Goal: Task Accomplishment & Management: Use online tool/utility

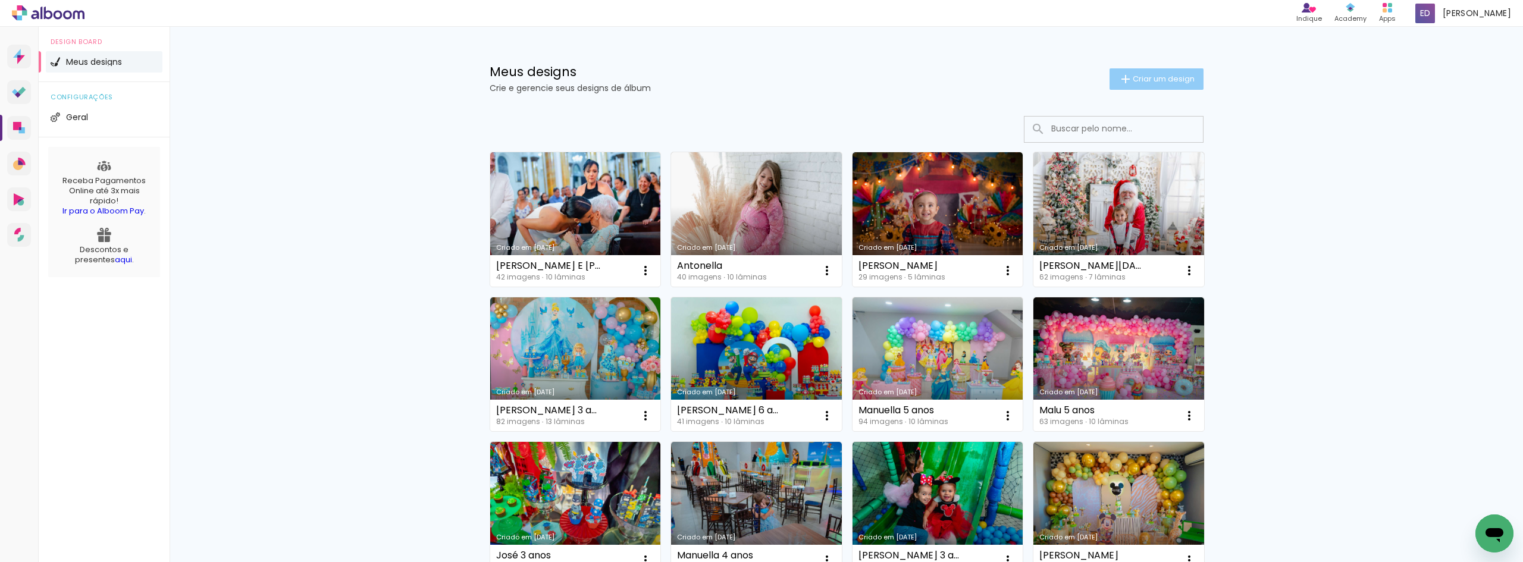
click at [1148, 78] on span "Criar um design" at bounding box center [1164, 79] width 62 height 8
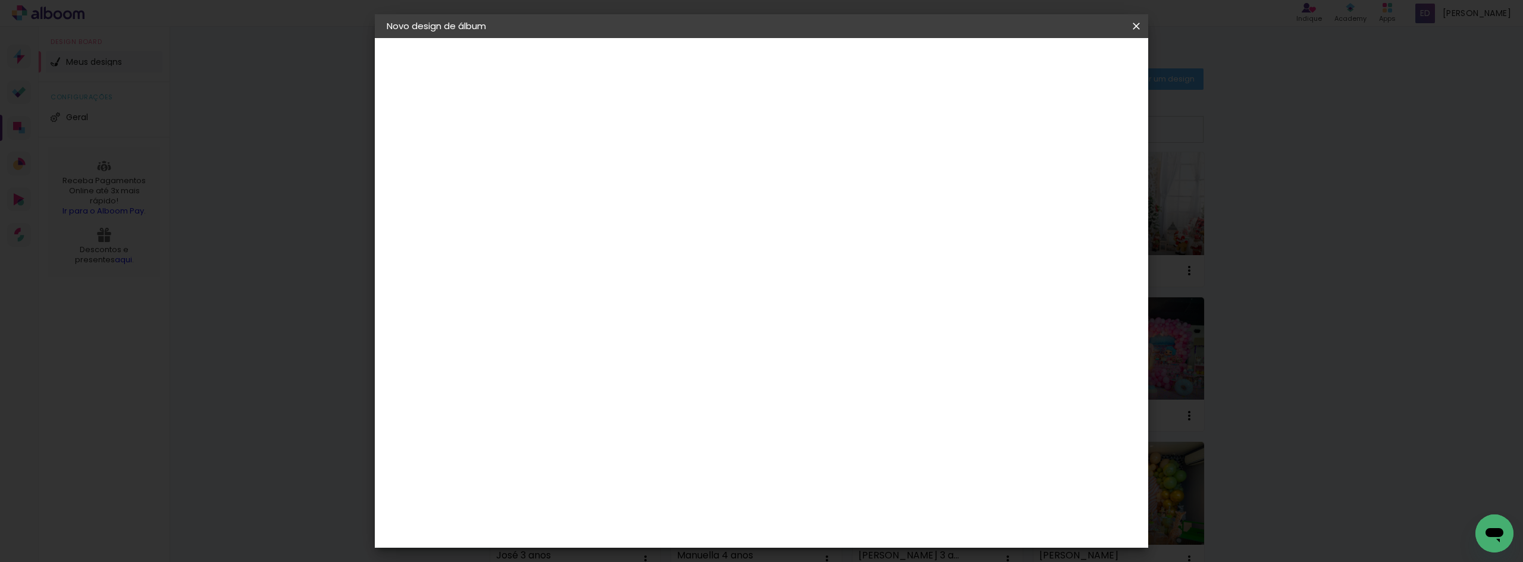
click at [581, 166] on input at bounding box center [581, 160] width 0 height 18
type input "J"
type input "[PERSON_NAME]"
type paper-input "[PERSON_NAME]"
click at [0, 0] on slot "Avançar" at bounding box center [0, 0] width 0 height 0
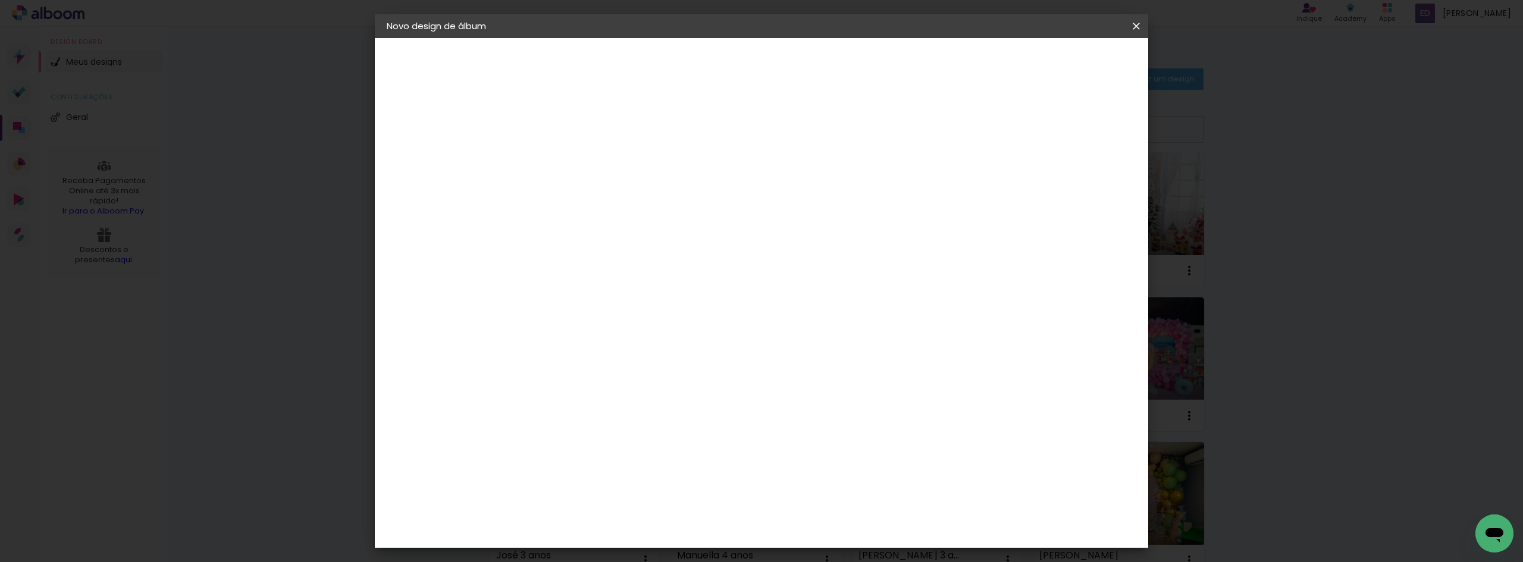
click at [636, 232] on input at bounding box center [612, 226] width 120 height 15
type input "Maste"
type paper-input "Maste"
click at [607, 314] on div "Master Album" at bounding box center [590, 315] width 33 height 19
click at [0, 0] on slot "Avançar" at bounding box center [0, 0] width 0 height 0
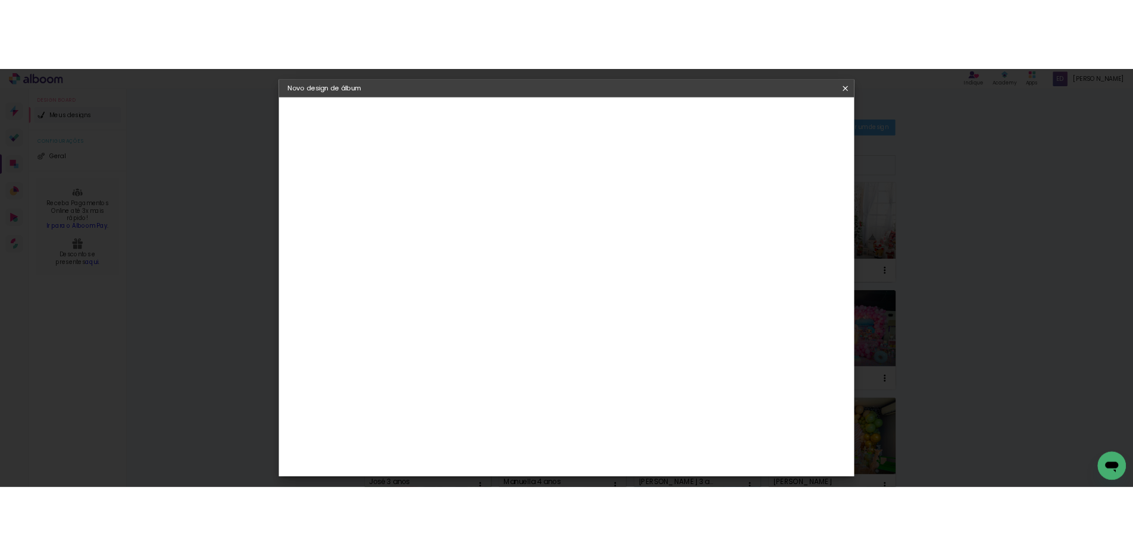
scroll to position [82, 0]
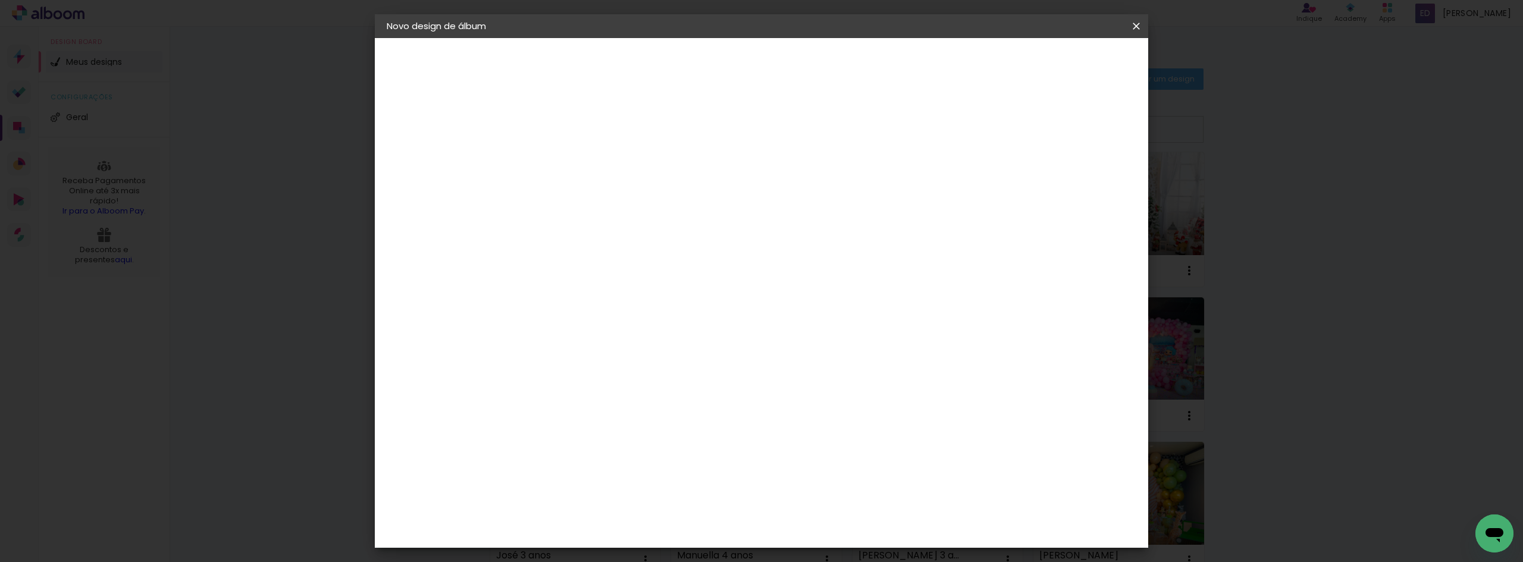
click at [662, 198] on span "20 × 30" at bounding box center [633, 210] width 55 height 24
click at [0, 0] on slot "Avançar" at bounding box center [0, 0] width 0 height 0
type input "1"
type paper-input "1"
click at [587, 133] on input "1" at bounding box center [572, 128] width 41 height 15
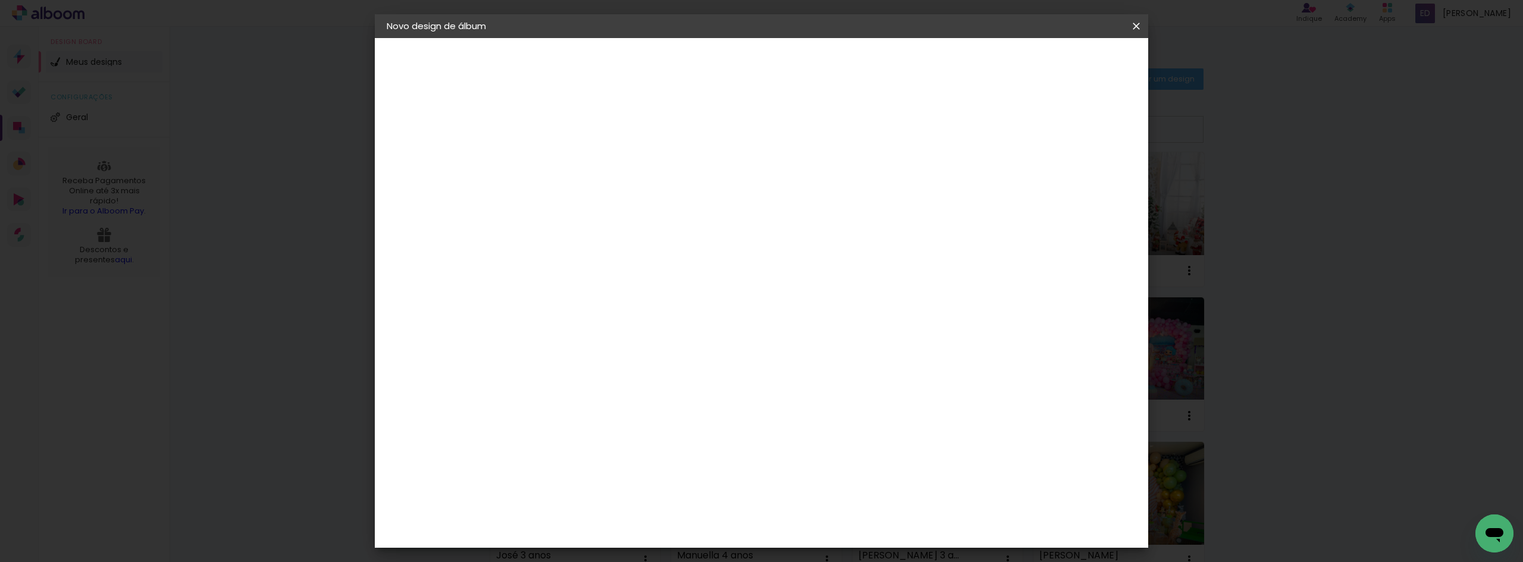
click at [1074, 69] on paper-button "Iniciar design" at bounding box center [1035, 63] width 78 height 20
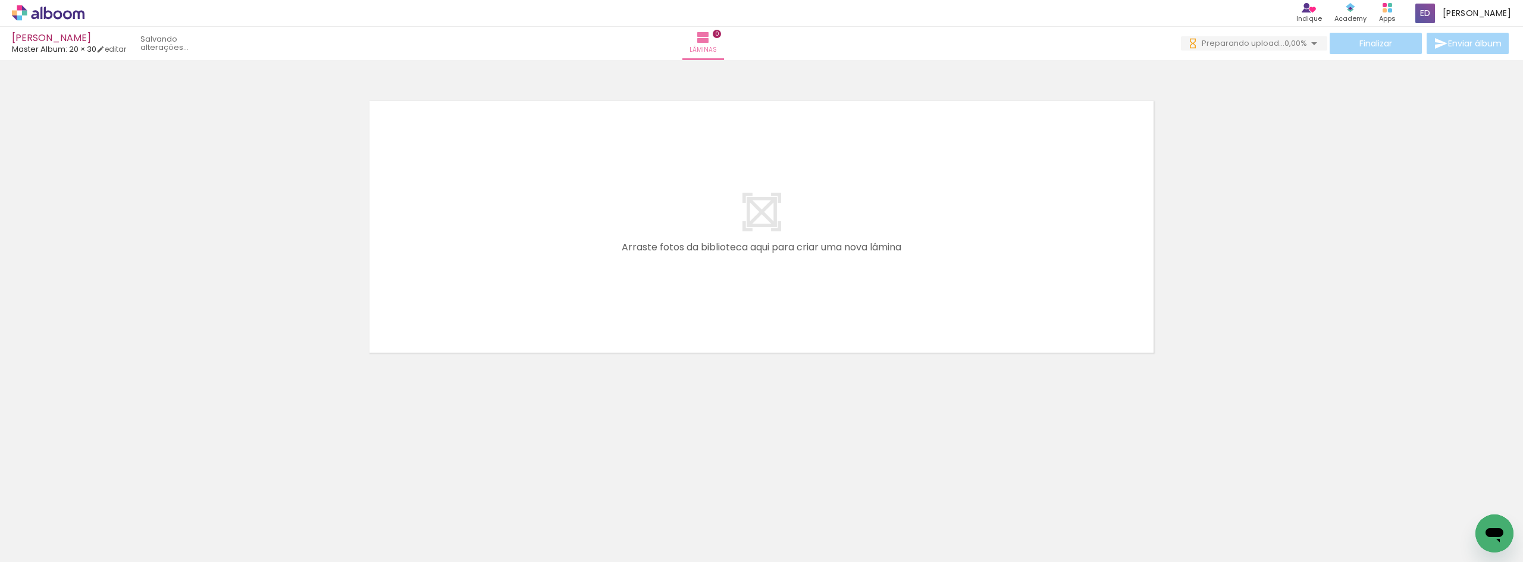
scroll to position [0, 972]
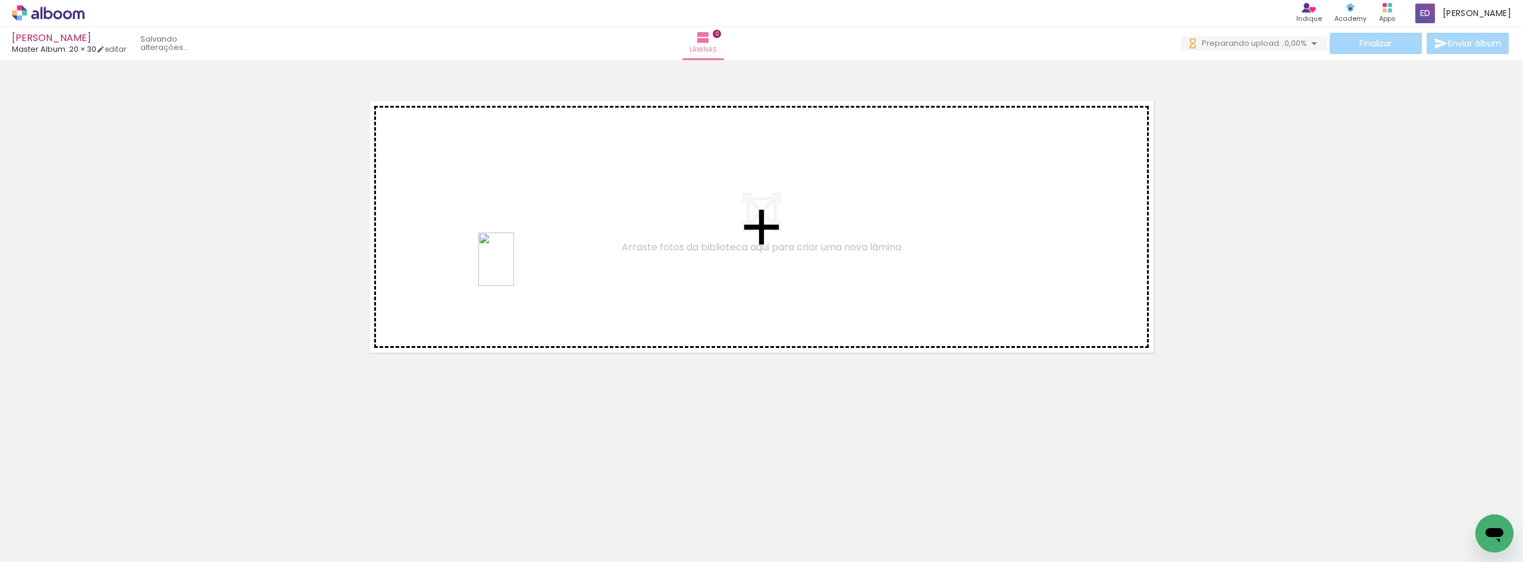
drag, startPoint x: 487, startPoint y: 535, endPoint x: 516, endPoint y: 269, distance: 267.5
click at [513, 267] on quentale-workspace at bounding box center [761, 281] width 1523 height 562
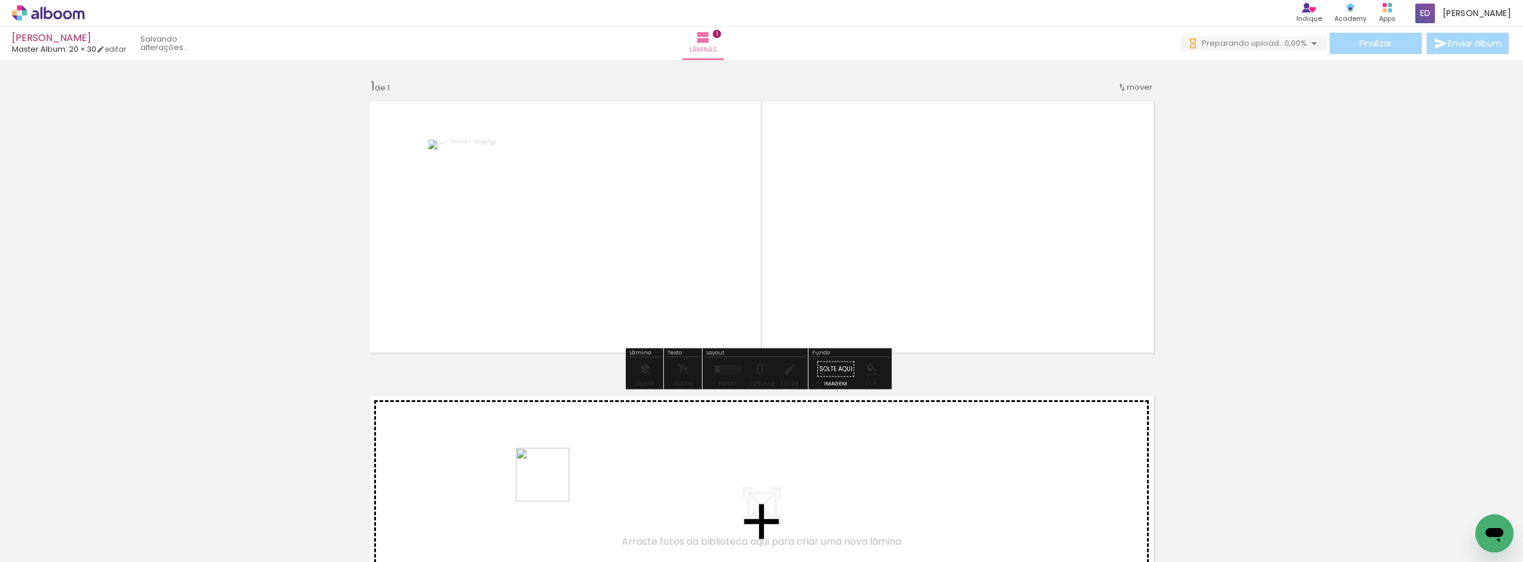
drag, startPoint x: 552, startPoint y: 484, endPoint x: 559, endPoint y: 302, distance: 181.6
click at [554, 273] on quentale-workspace at bounding box center [761, 281] width 1523 height 562
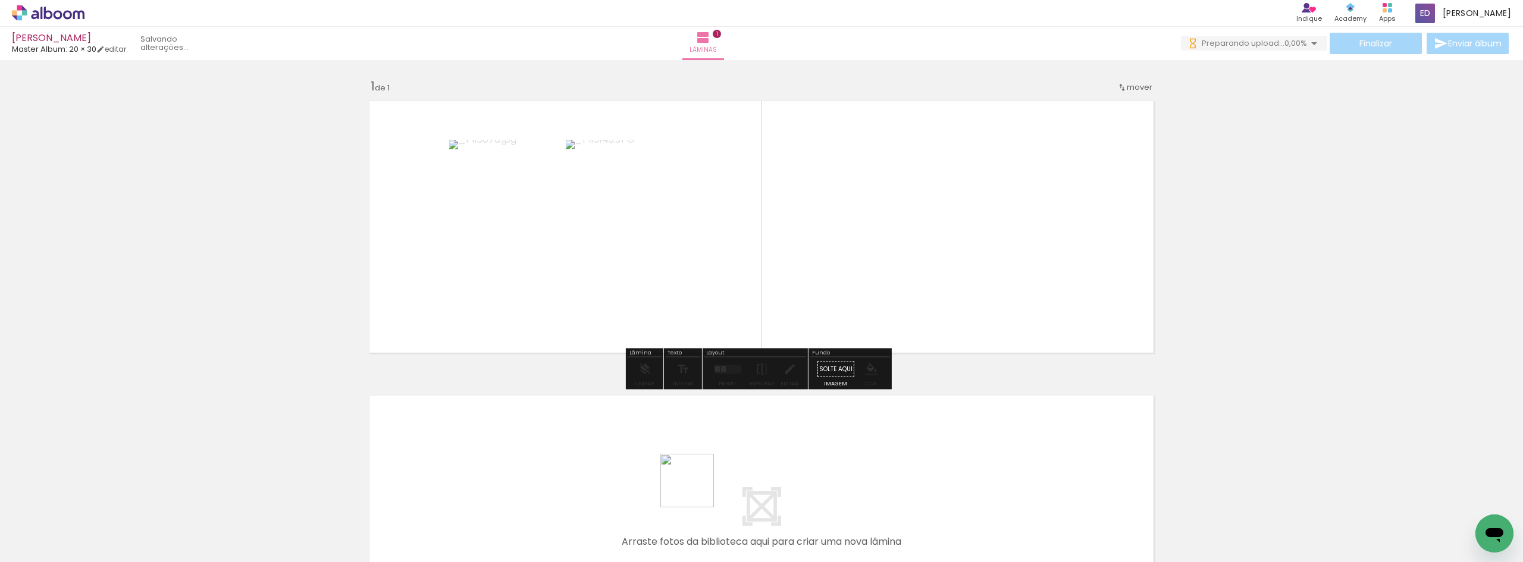
drag, startPoint x: 691, startPoint y: 512, endPoint x: 703, endPoint y: 306, distance: 205.6
click at [701, 295] on quentale-workspace at bounding box center [761, 281] width 1523 height 562
drag, startPoint x: 757, startPoint y: 529, endPoint x: 773, endPoint y: 272, distance: 257.5
click at [773, 272] on quentale-workspace at bounding box center [761, 281] width 1523 height 562
click at [729, 370] on div at bounding box center [731, 369] width 5 height 9
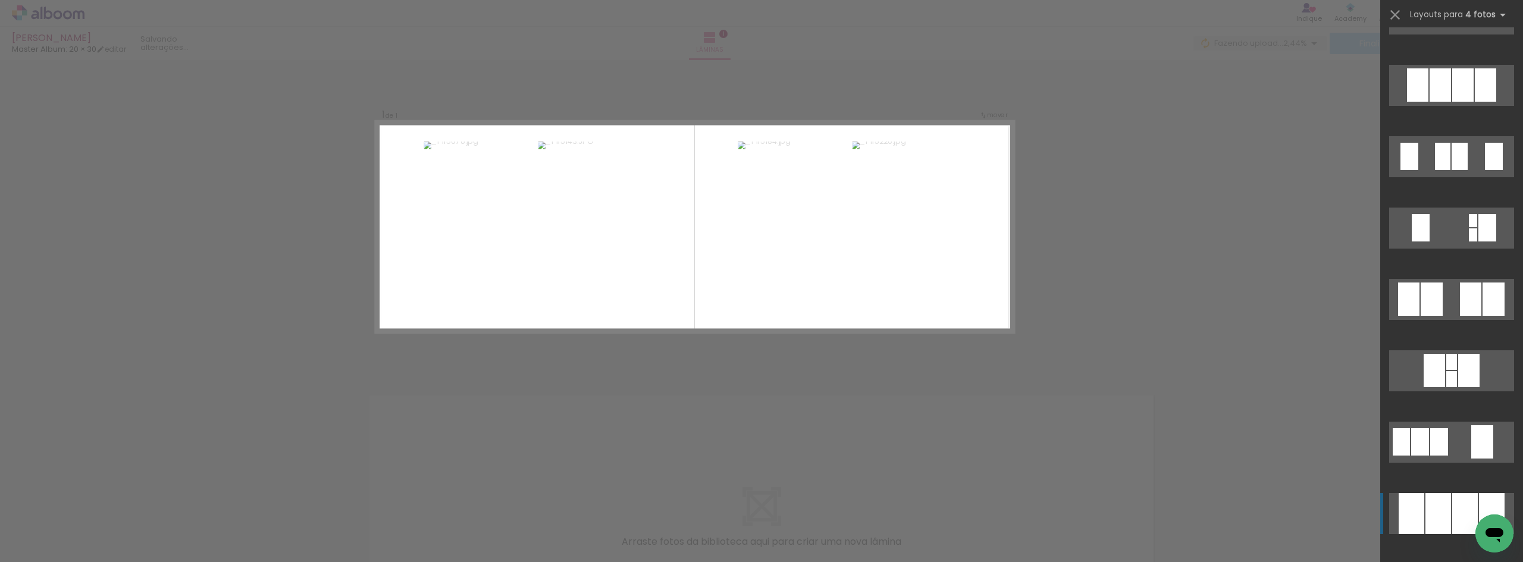
scroll to position [1011, 0]
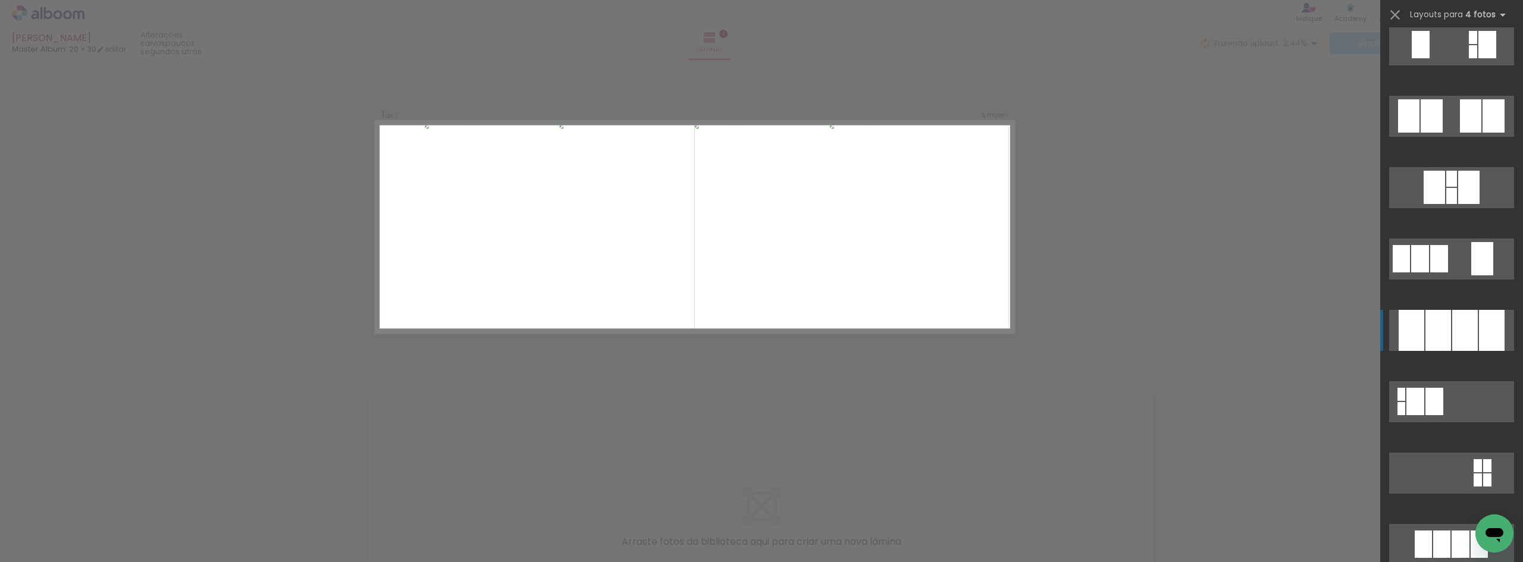
click at [1456, 337] on div at bounding box center [1465, 330] width 26 height 41
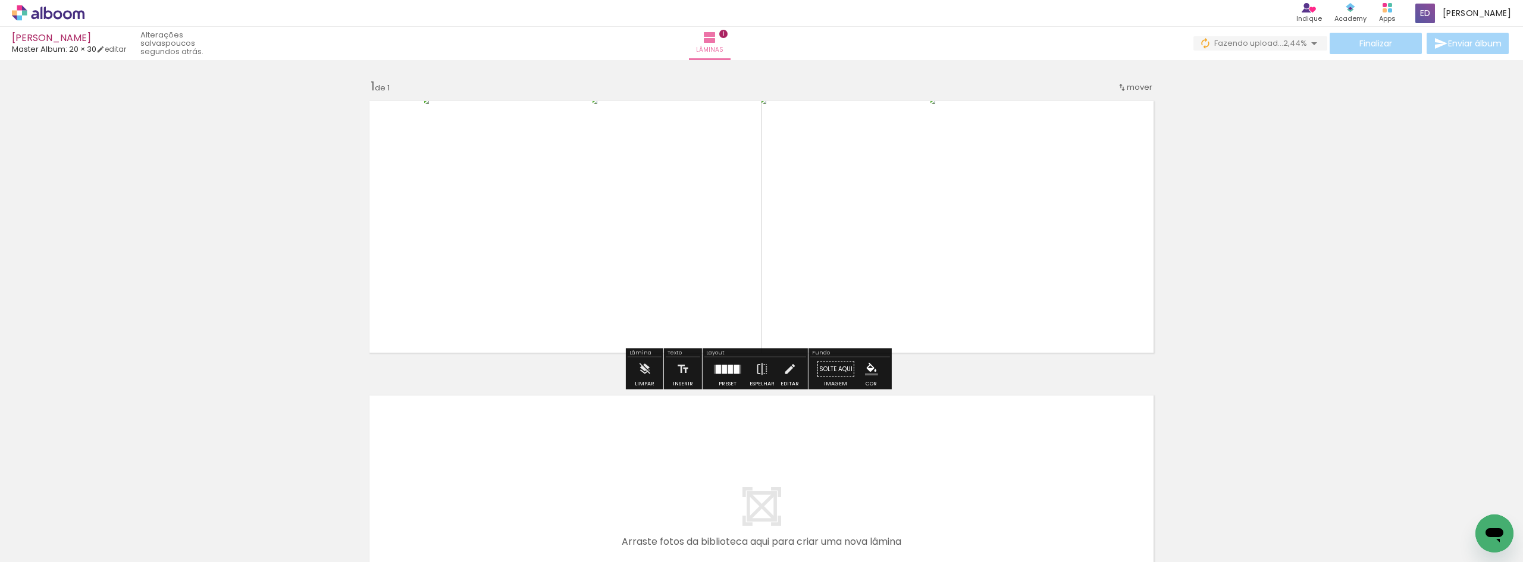
click at [1299, 317] on div "Inserir lâmina 1 de 1" at bounding box center [761, 359] width 1523 height 590
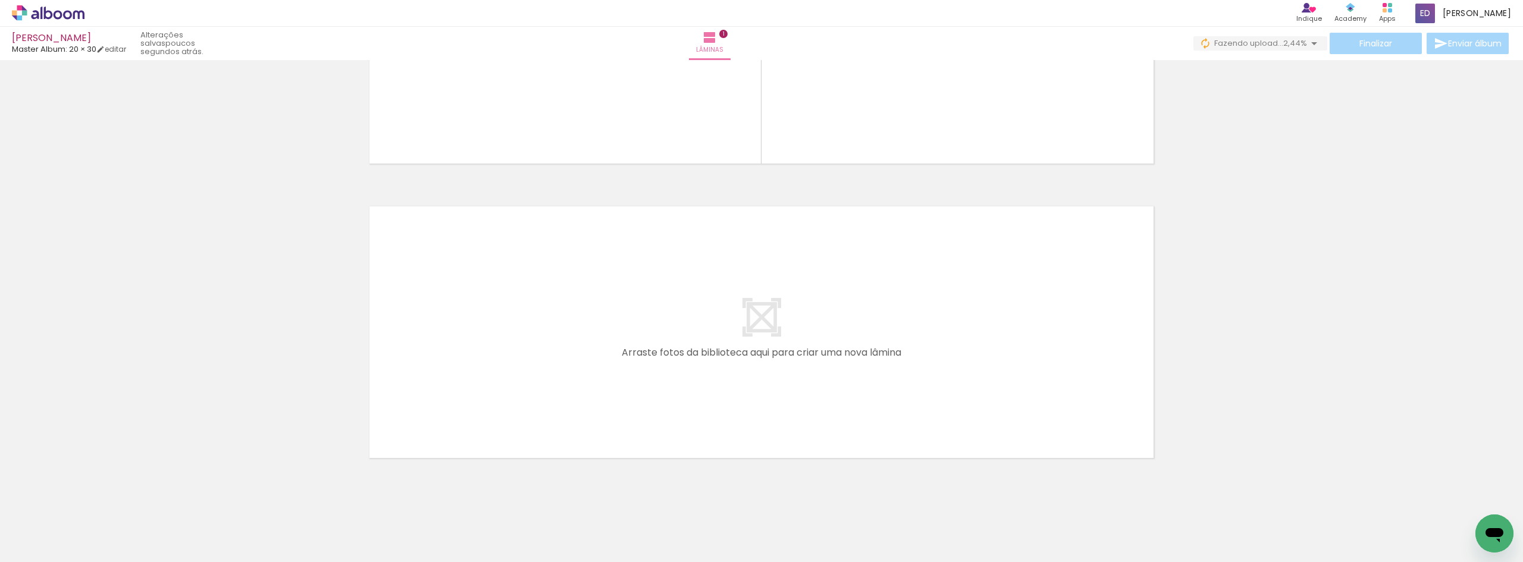
scroll to position [208, 0]
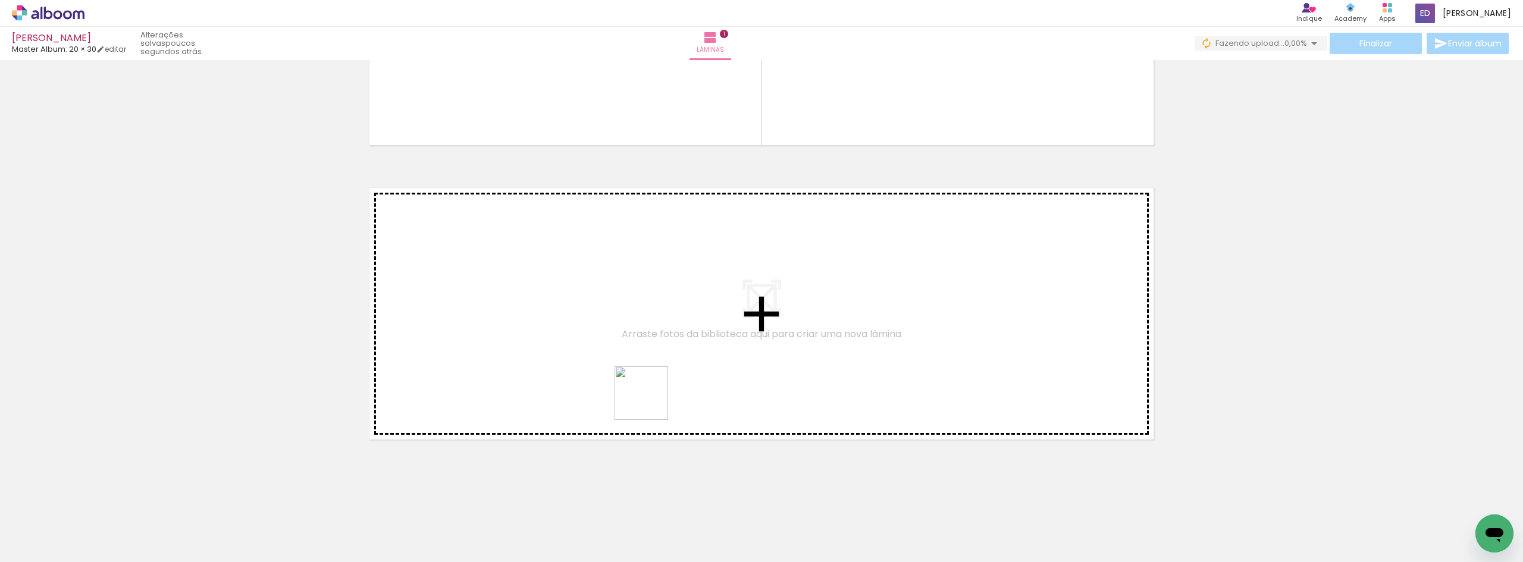
drag, startPoint x: 639, startPoint y: 520, endPoint x: 647, endPoint y: 356, distance: 164.4
click at [647, 356] on quentale-workspace at bounding box center [761, 281] width 1523 height 562
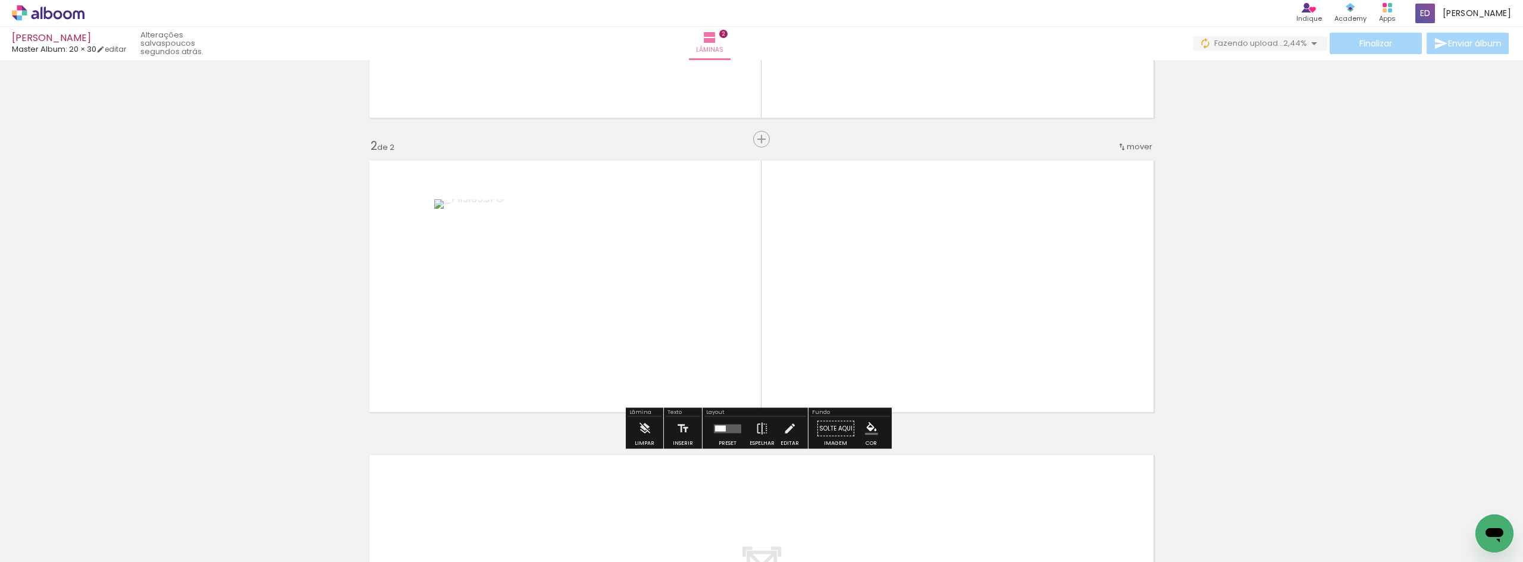
scroll to position [248, 0]
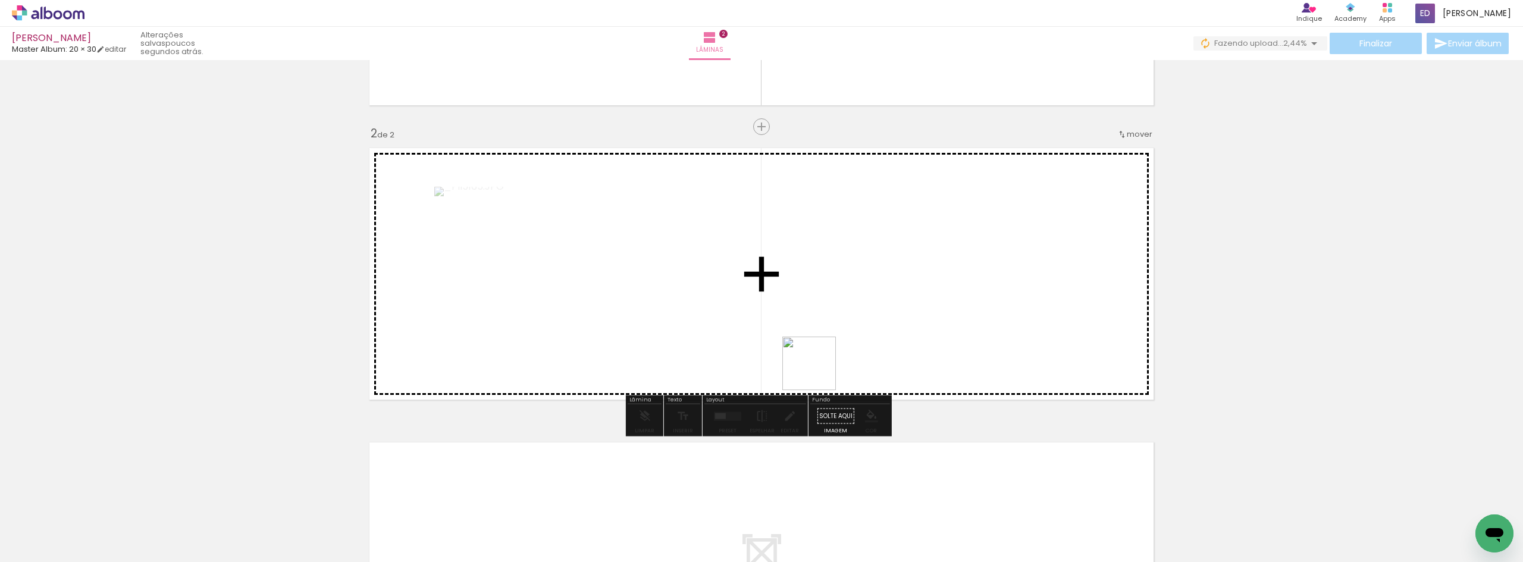
drag, startPoint x: 822, startPoint y: 496, endPoint x: 832, endPoint y: 389, distance: 107.0
click at [817, 364] on quentale-workspace at bounding box center [761, 281] width 1523 height 562
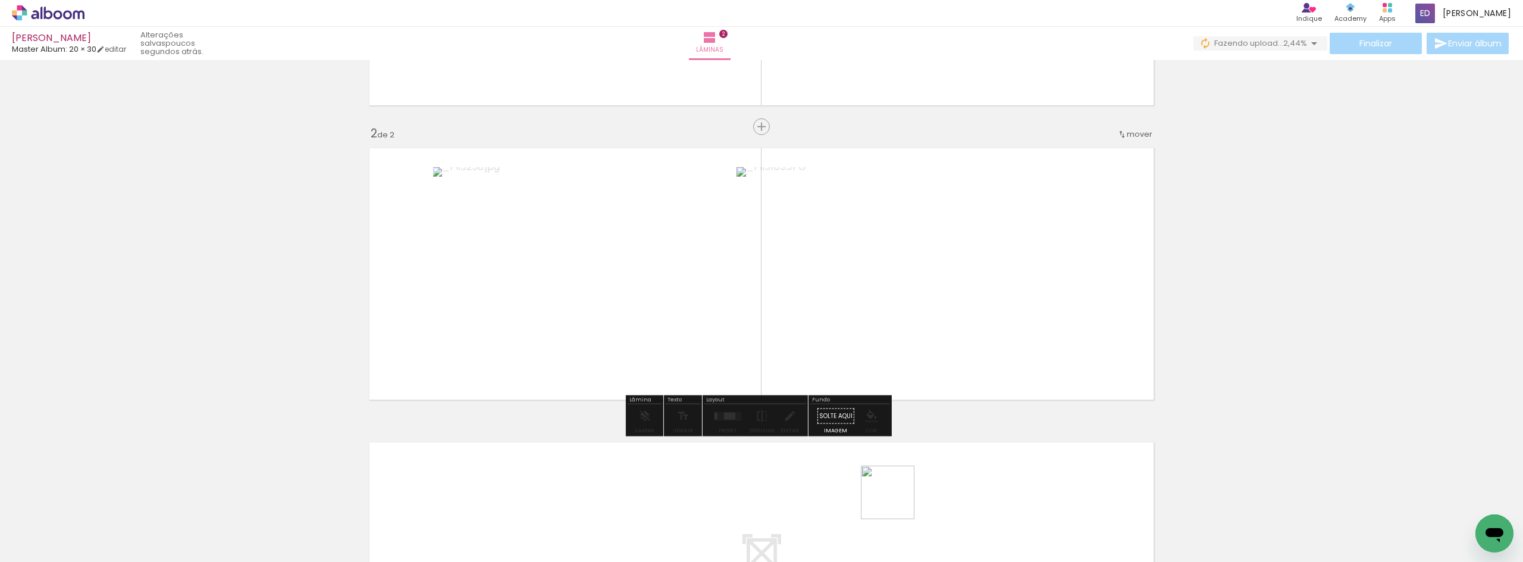
drag, startPoint x: 897, startPoint y: 502, endPoint x: 886, endPoint y: 331, distance: 171.1
click at [882, 310] on quentale-workspace at bounding box center [761, 281] width 1523 height 562
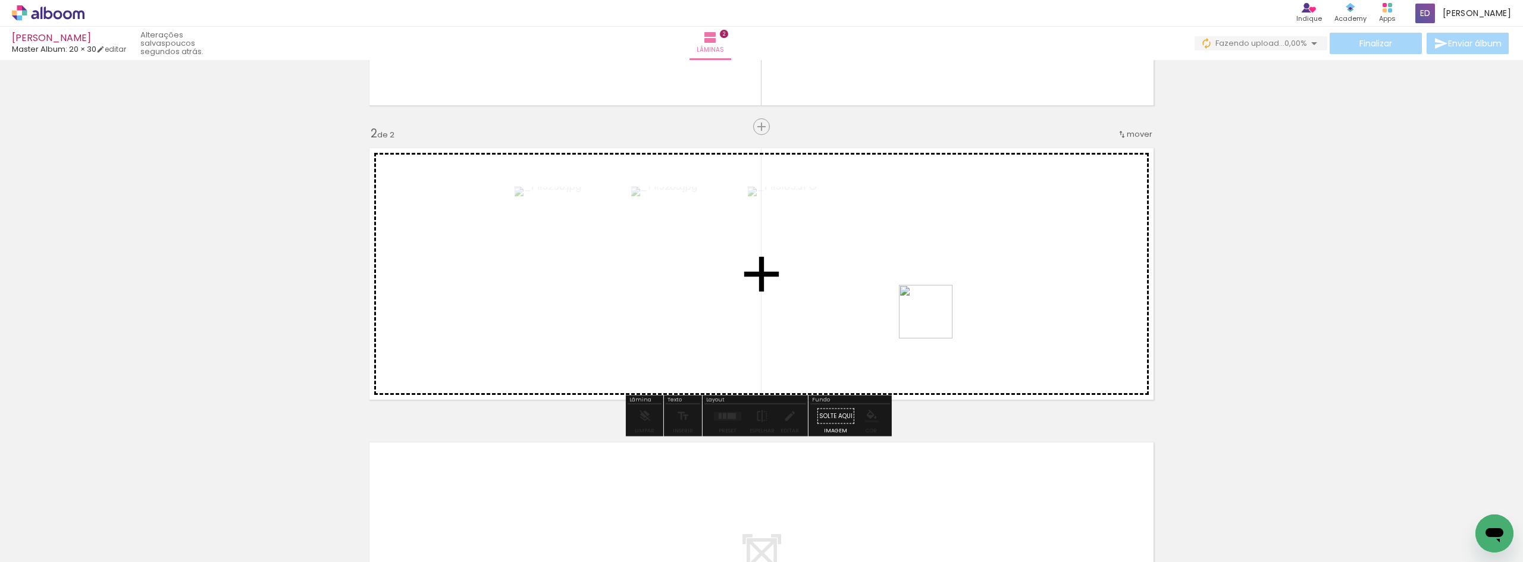
drag, startPoint x: 947, startPoint y: 422, endPoint x: 946, endPoint y: 353, distance: 69.0
click at [934, 312] on quentale-workspace at bounding box center [761, 281] width 1523 height 562
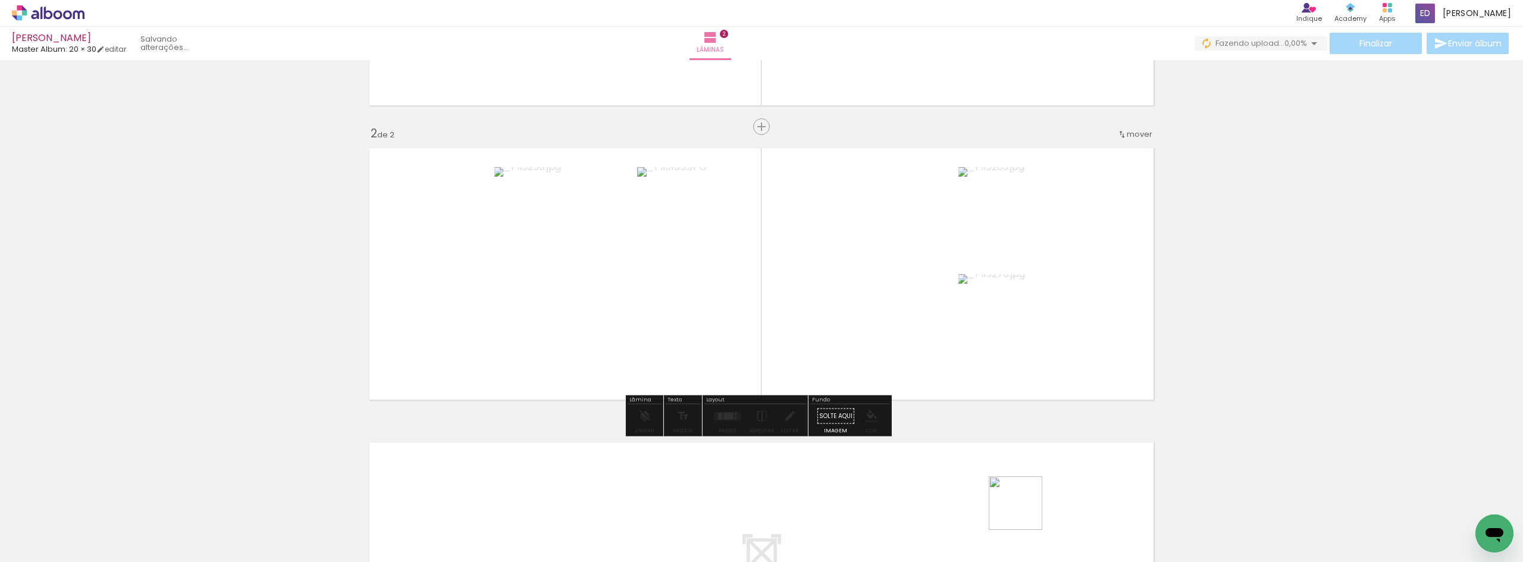
drag, startPoint x: 1025, startPoint y: 512, endPoint x: 979, endPoint y: 314, distance: 203.8
click at [979, 314] on quentale-workspace at bounding box center [761, 281] width 1523 height 562
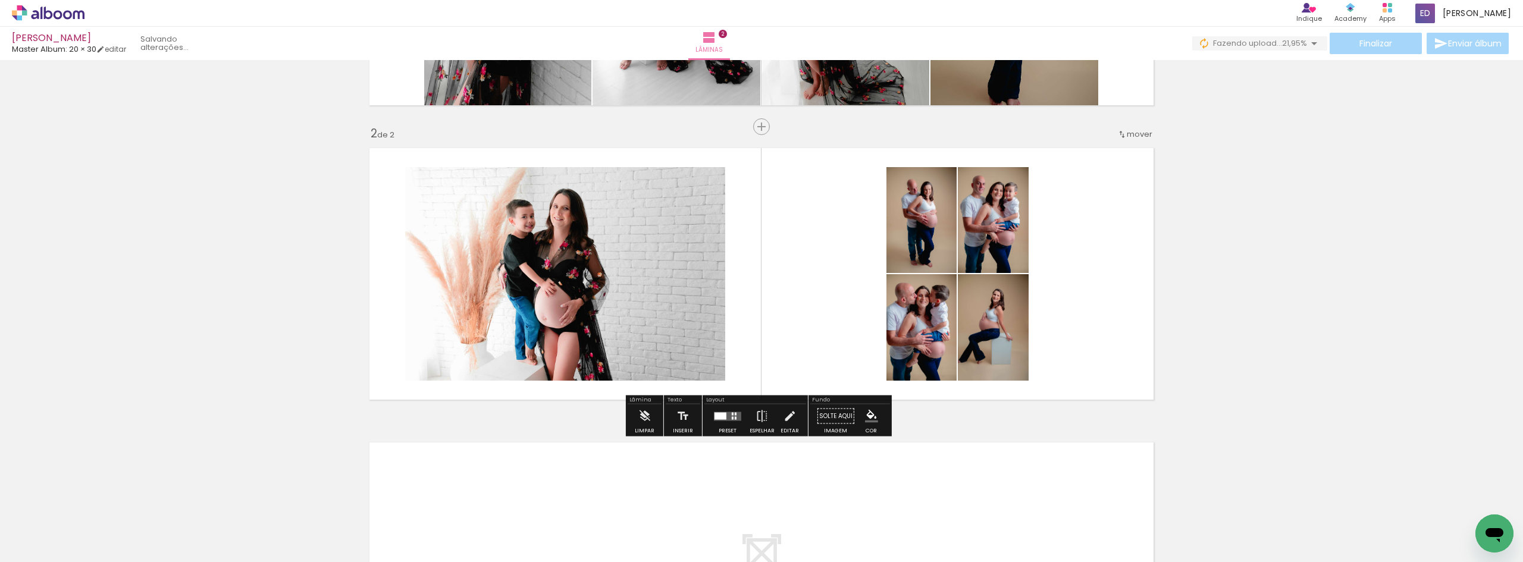
click at [724, 418] on quentale-layouter at bounding box center [727, 416] width 27 height 9
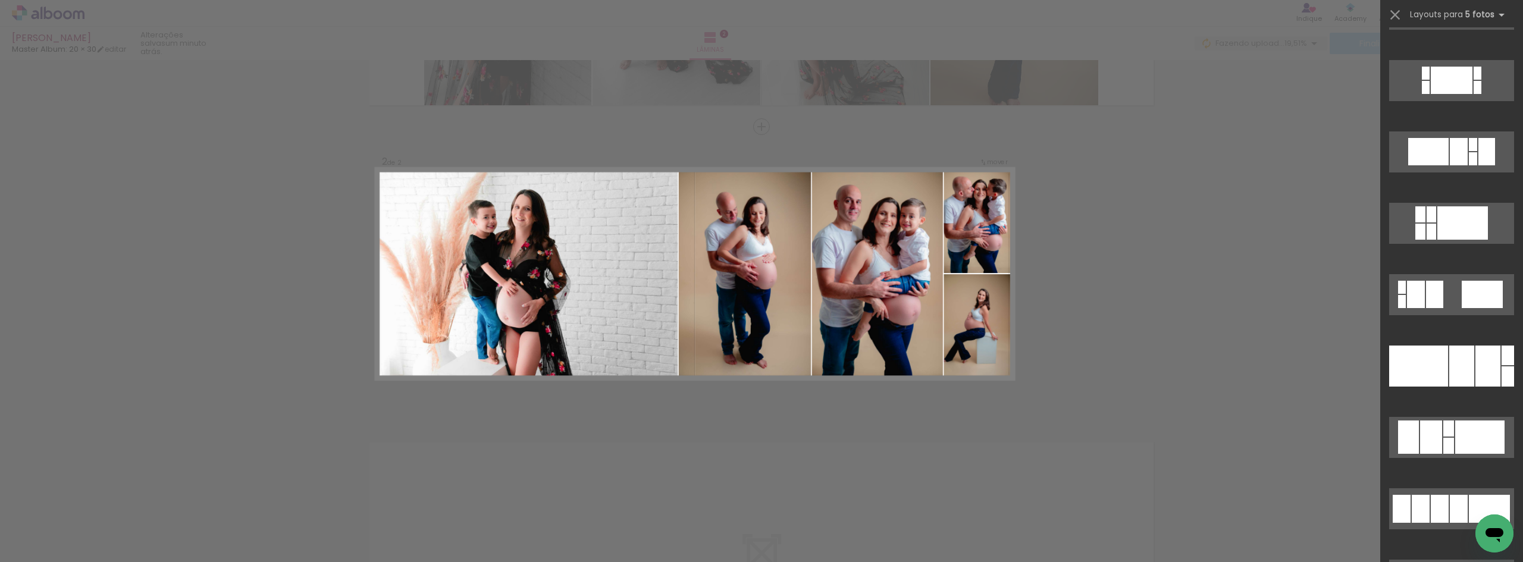
scroll to position [1368, 0]
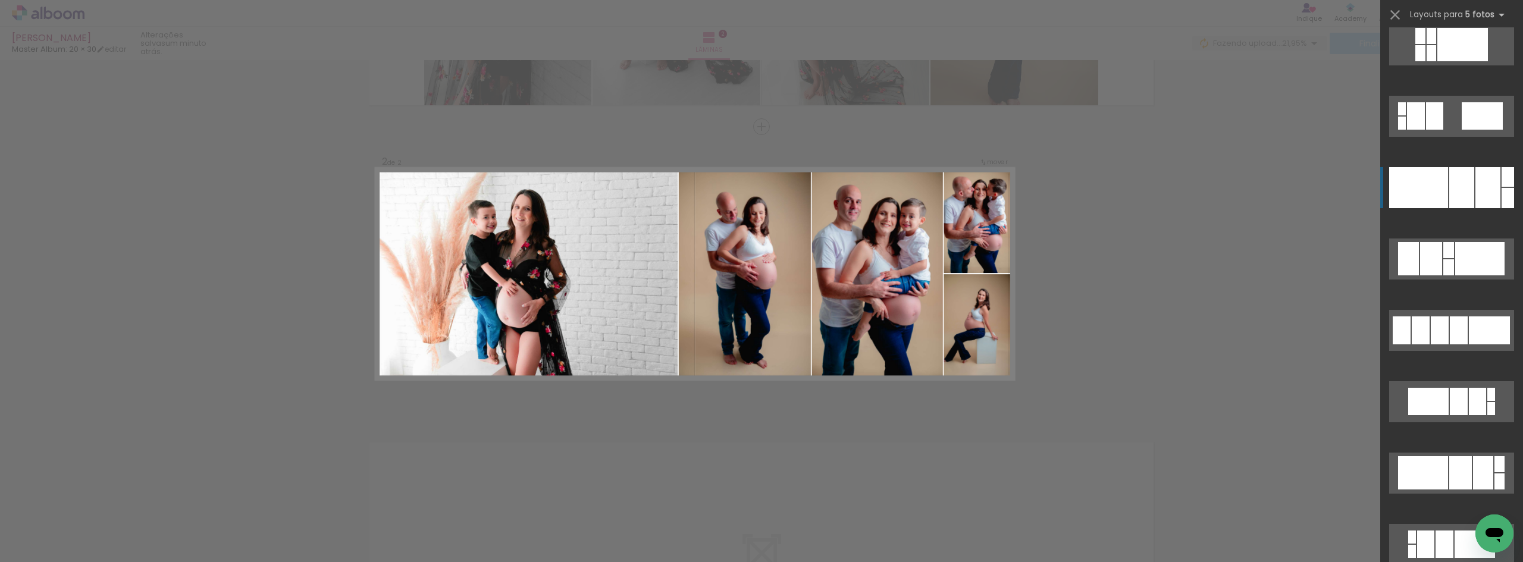
click at [1442, 204] on div at bounding box center [1418, 187] width 59 height 41
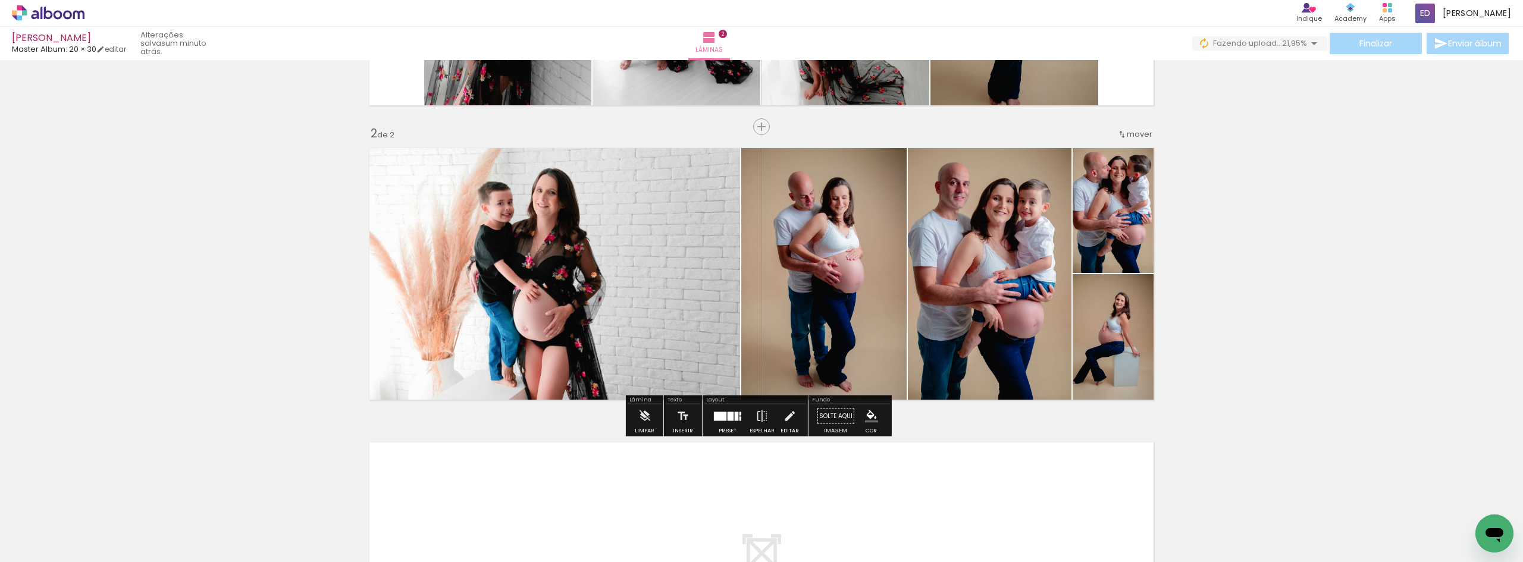
click at [1245, 281] on div "Inserir lâmina 1 de 2 Inserir lâmina 2 de 2" at bounding box center [761, 259] width 1523 height 884
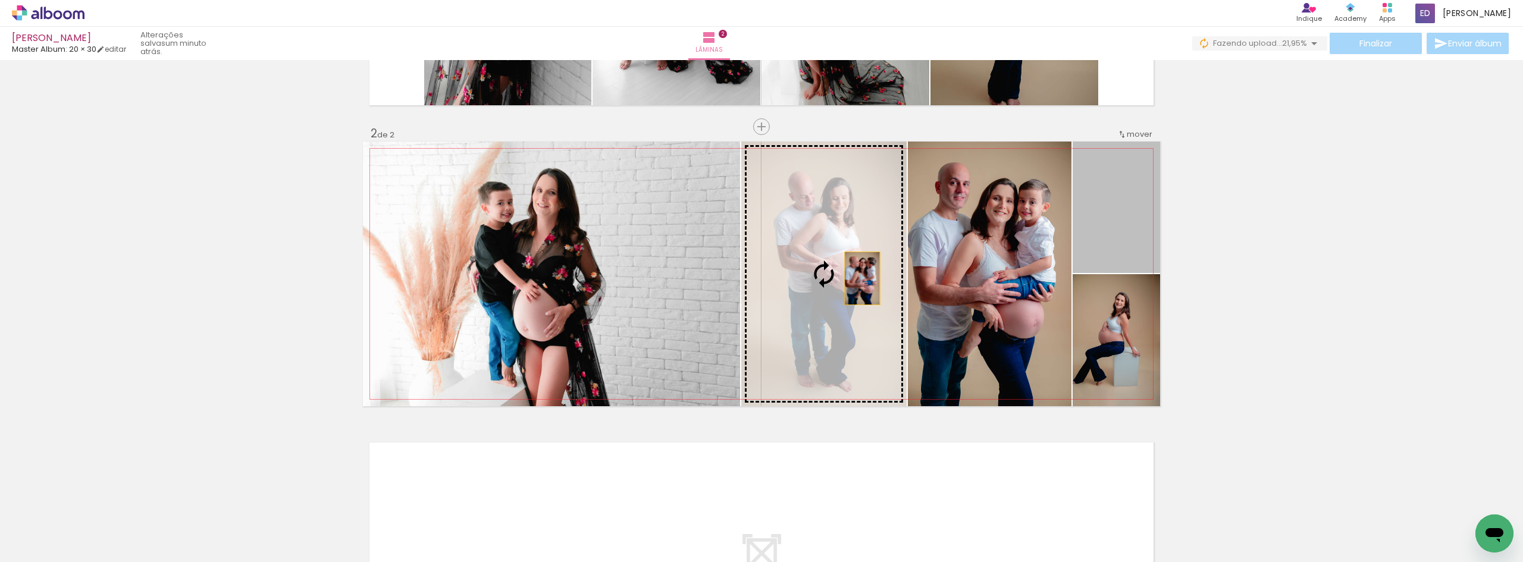
drag, startPoint x: 1119, startPoint y: 225, endPoint x: 858, endPoint y: 278, distance: 266.5
click at [0, 0] on slot at bounding box center [0, 0] width 0 height 0
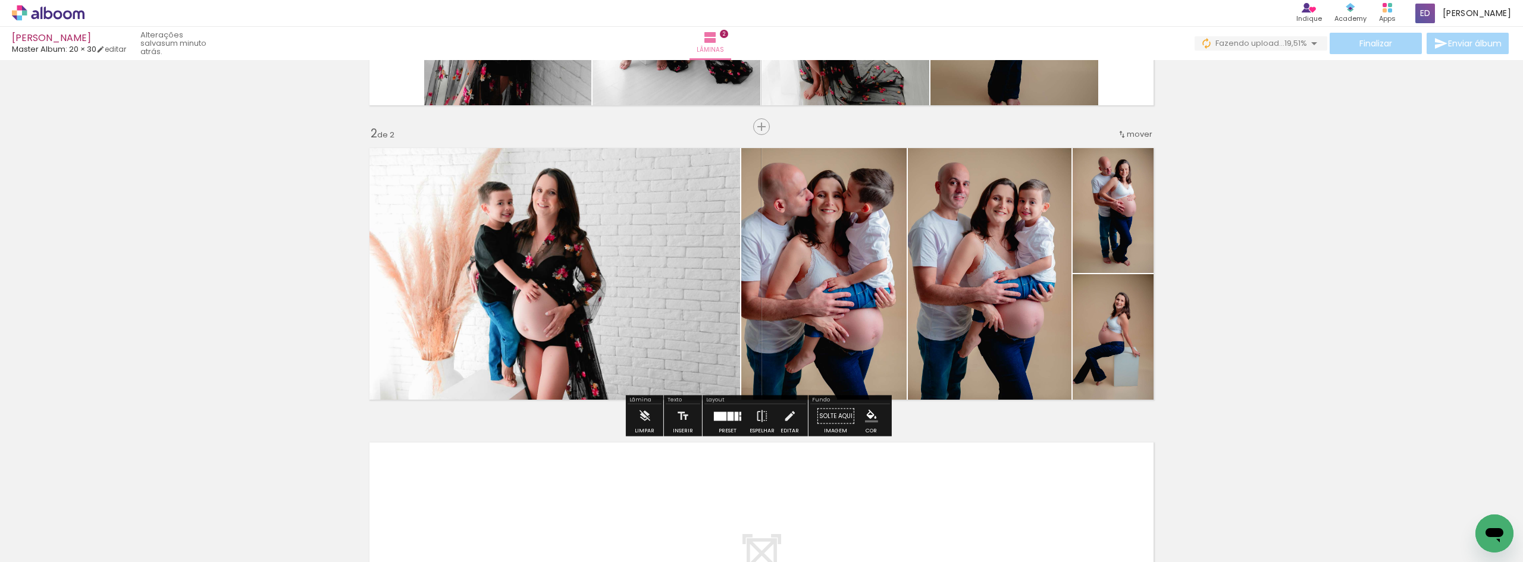
click at [1277, 300] on div "Inserir lâmina 1 de 2 Inserir lâmina 2 de 2" at bounding box center [761, 259] width 1523 height 884
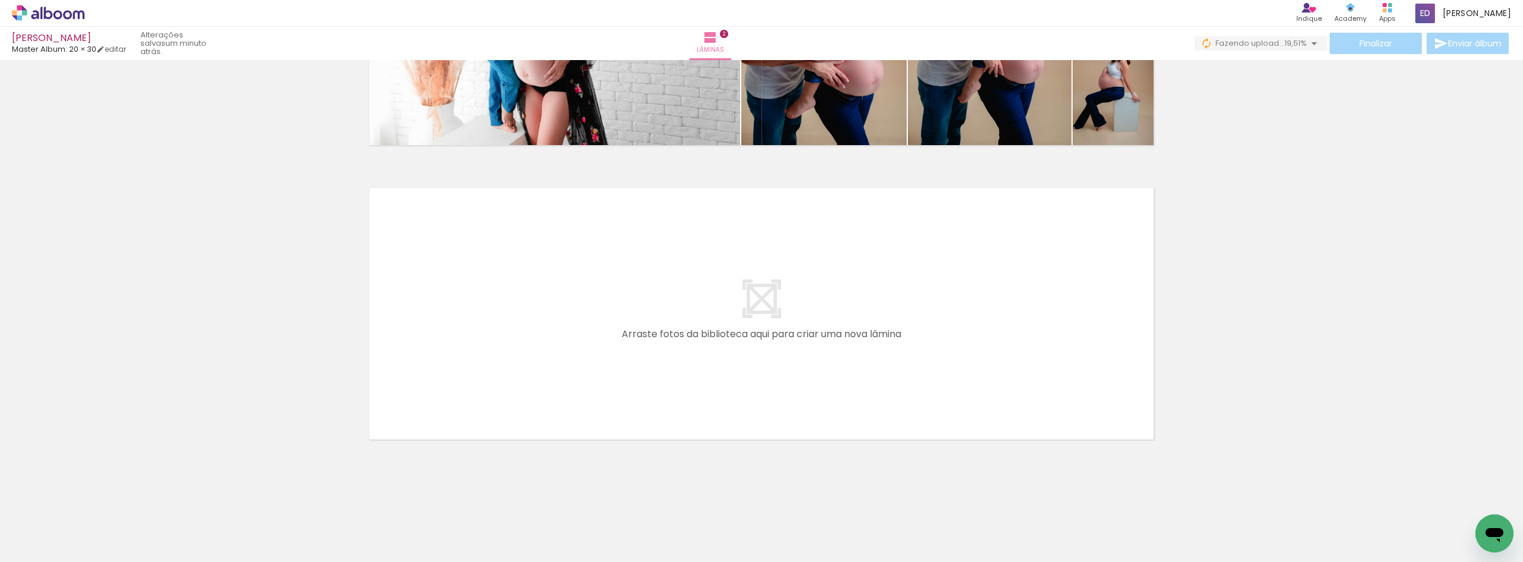
scroll to position [0, 1310]
drag, startPoint x: 757, startPoint y: 522, endPoint x: 785, endPoint y: 448, distance: 79.2
click at [767, 380] on quentale-workspace at bounding box center [761, 281] width 1523 height 562
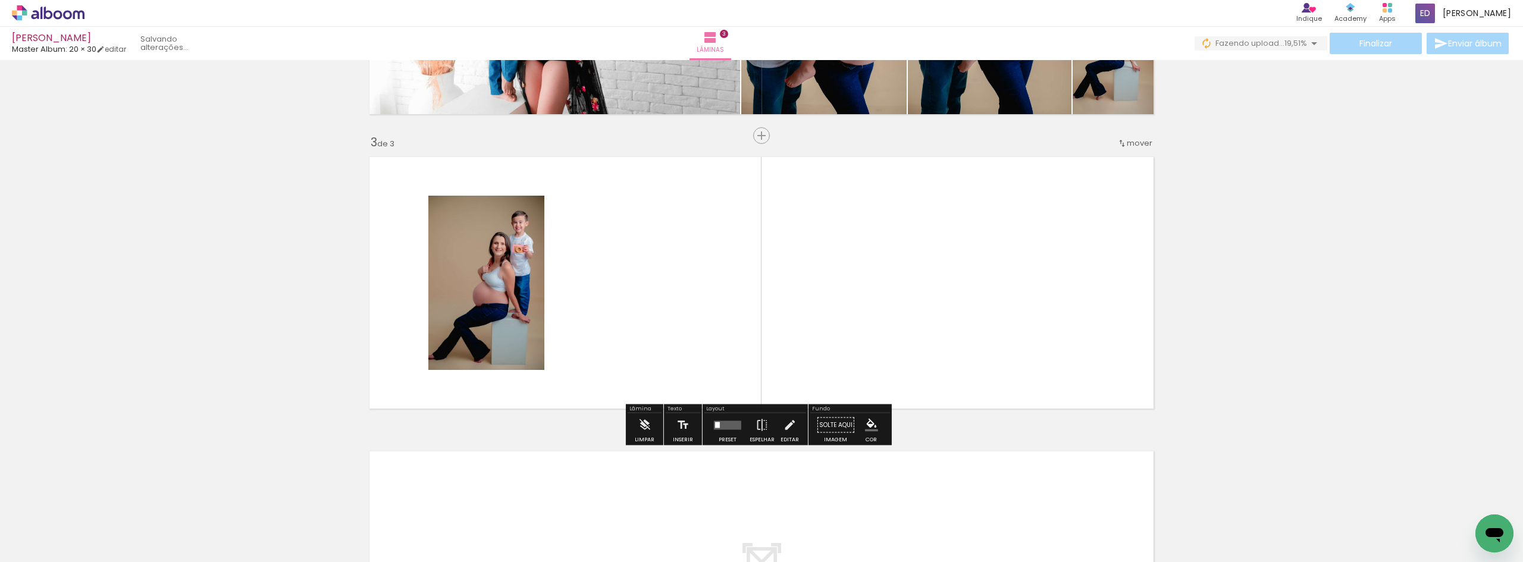
scroll to position [542, 0]
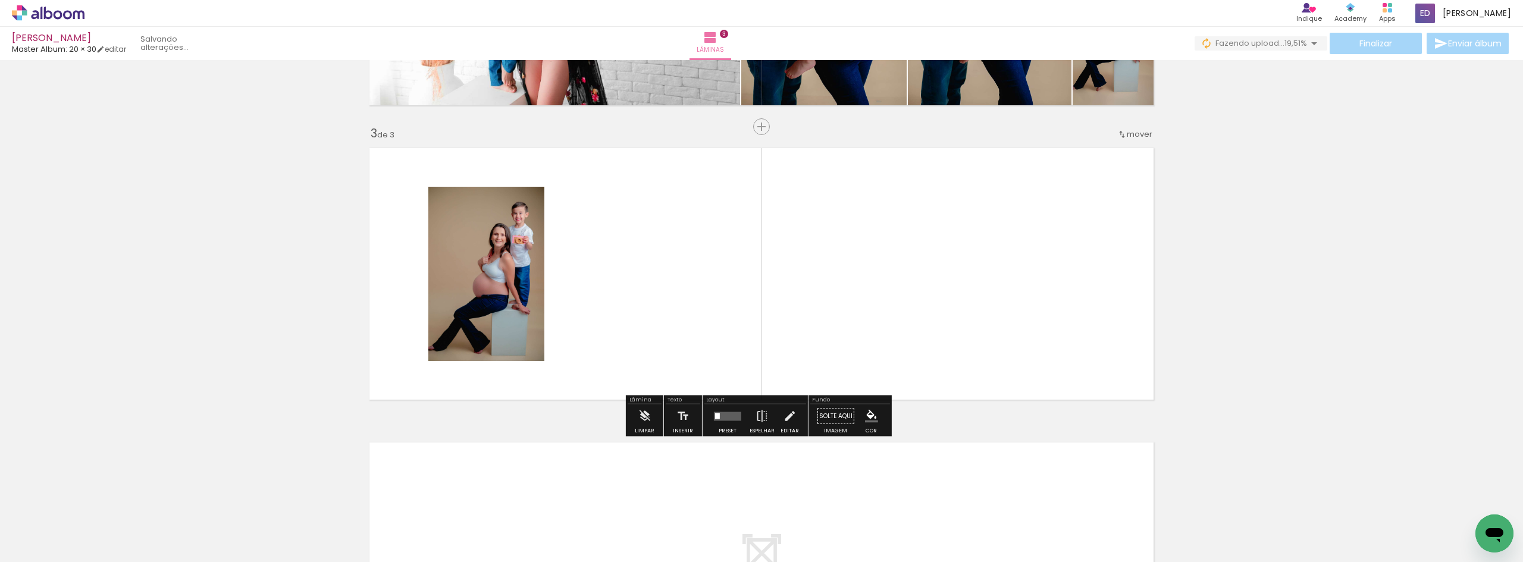
drag, startPoint x: 821, startPoint y: 514, endPoint x: 834, endPoint y: 409, distance: 105.5
click at [815, 347] on quentale-workspace at bounding box center [761, 281] width 1523 height 562
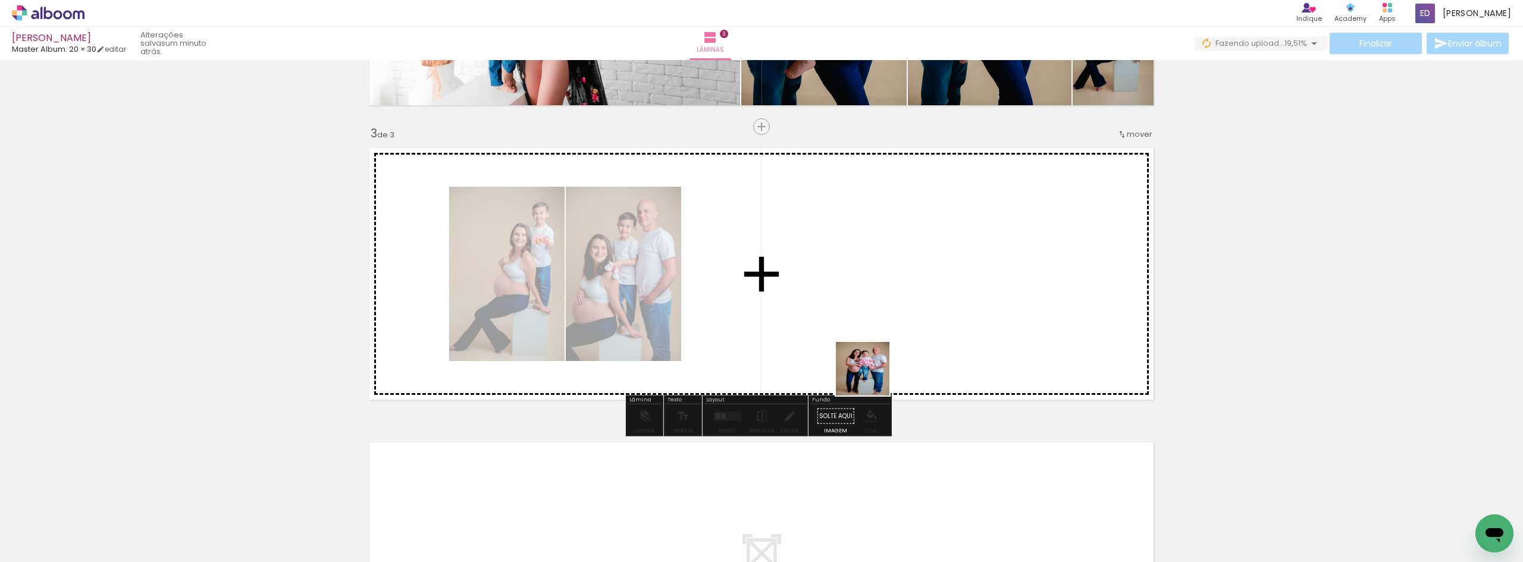
drag, startPoint x: 872, startPoint y: 378, endPoint x: 898, endPoint y: 457, distance: 83.5
click at [870, 339] on quentale-workspace at bounding box center [761, 281] width 1523 height 562
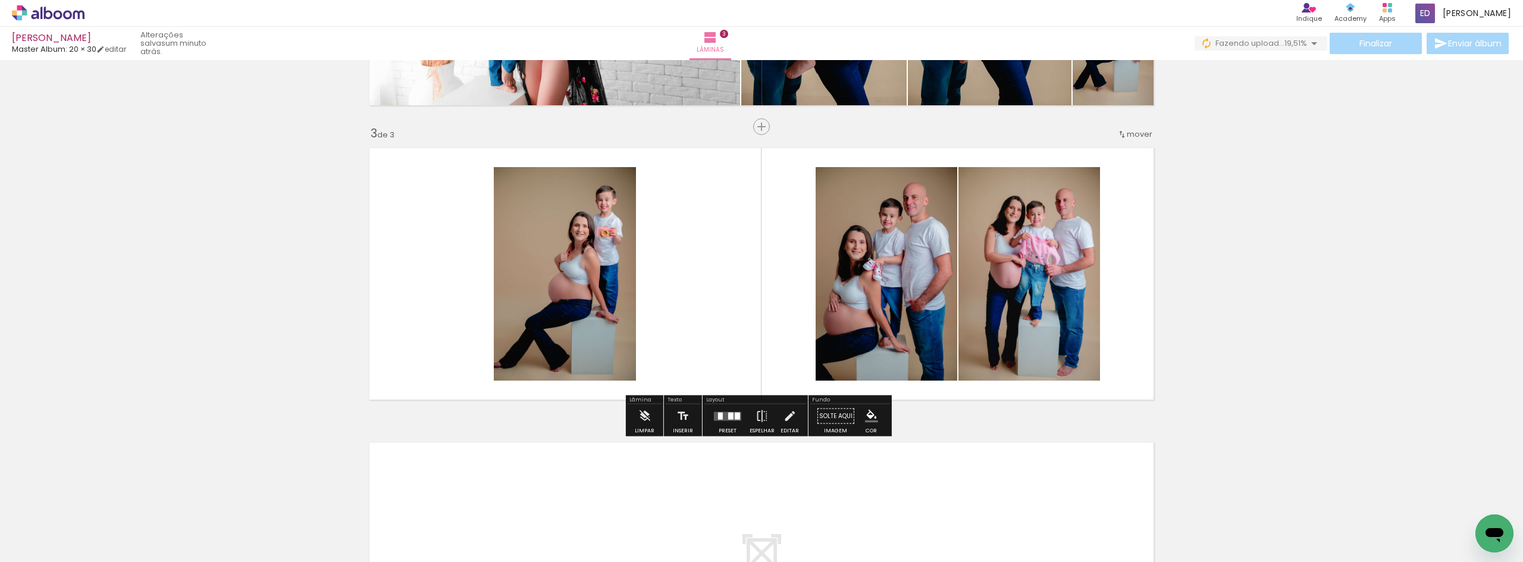
drag, startPoint x: 938, startPoint y: 355, endPoint x: 950, endPoint y: 383, distance: 30.4
click at [936, 347] on quentale-workspace at bounding box center [761, 281] width 1523 height 562
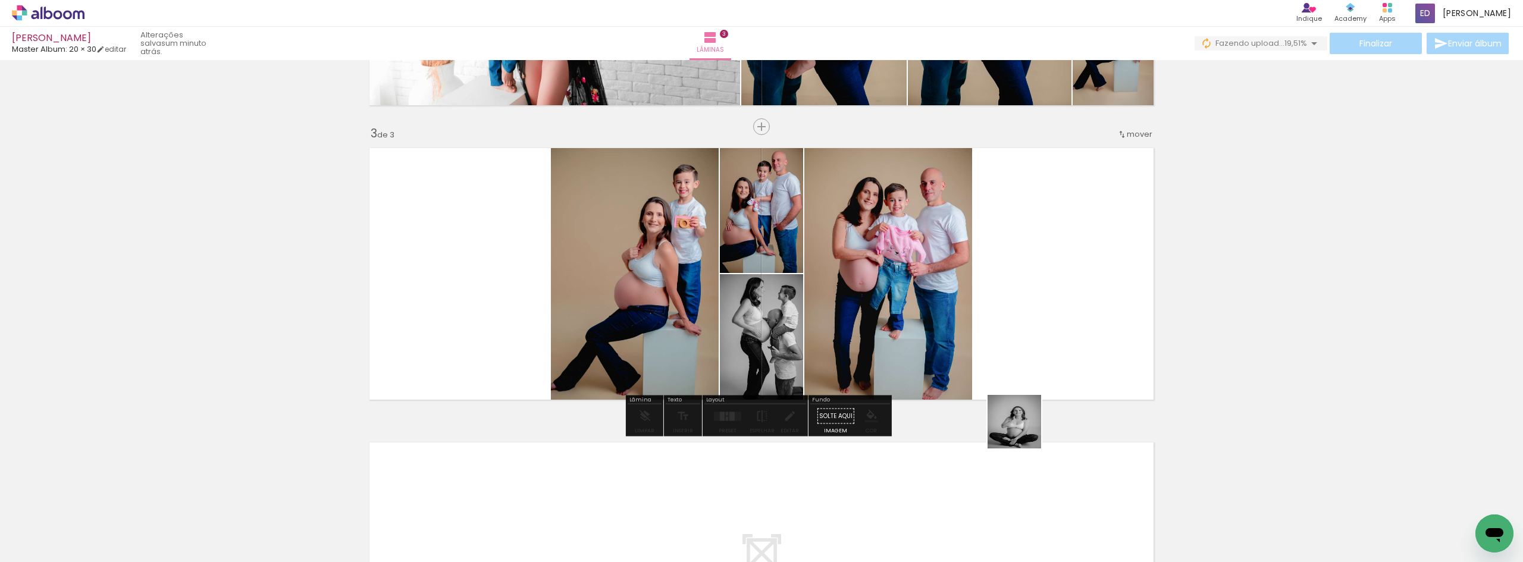
drag, startPoint x: 1023, startPoint y: 431, endPoint x: 996, endPoint y: 348, distance: 87.1
click at [997, 356] on quentale-workspace at bounding box center [761, 281] width 1523 height 562
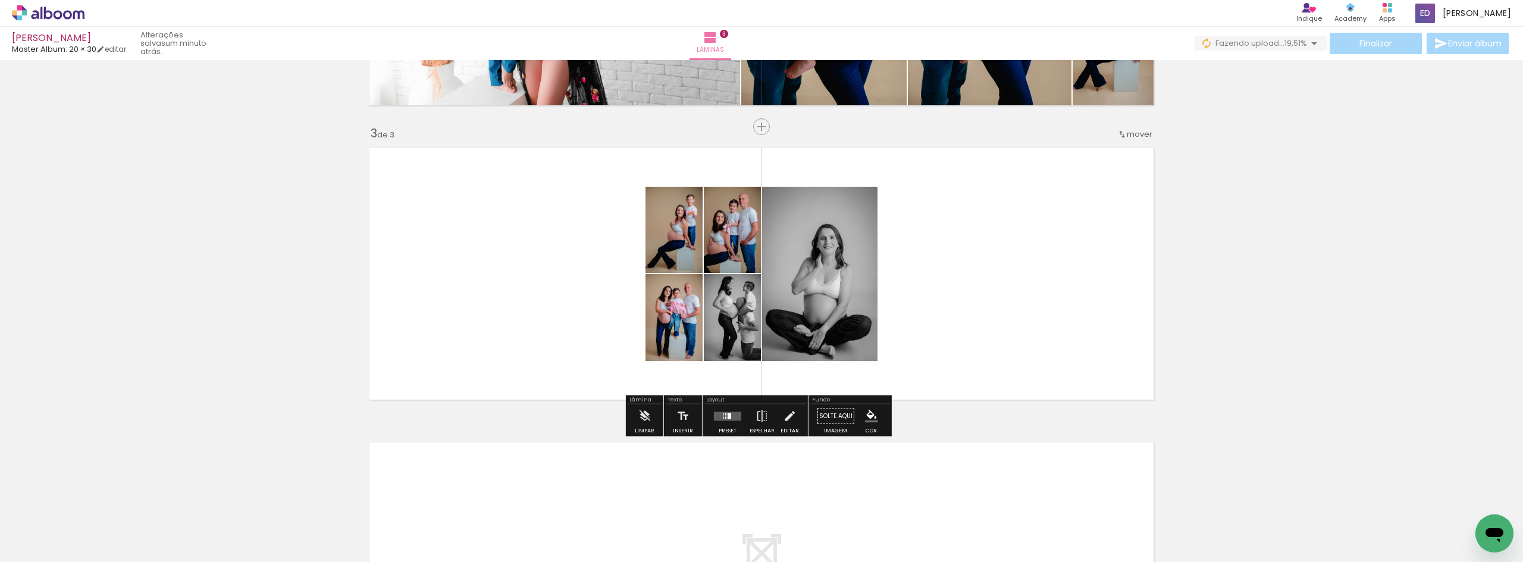
click at [732, 416] on quentale-layouter at bounding box center [727, 416] width 27 height 9
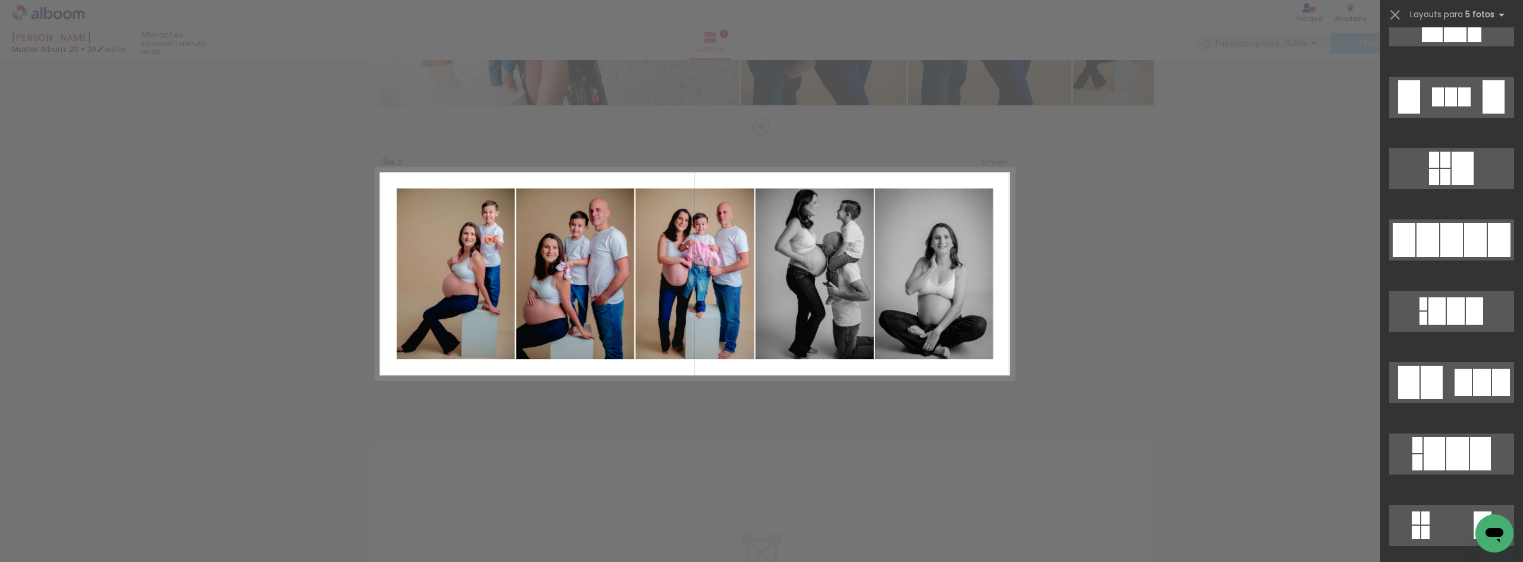
scroll to position [1666, 0]
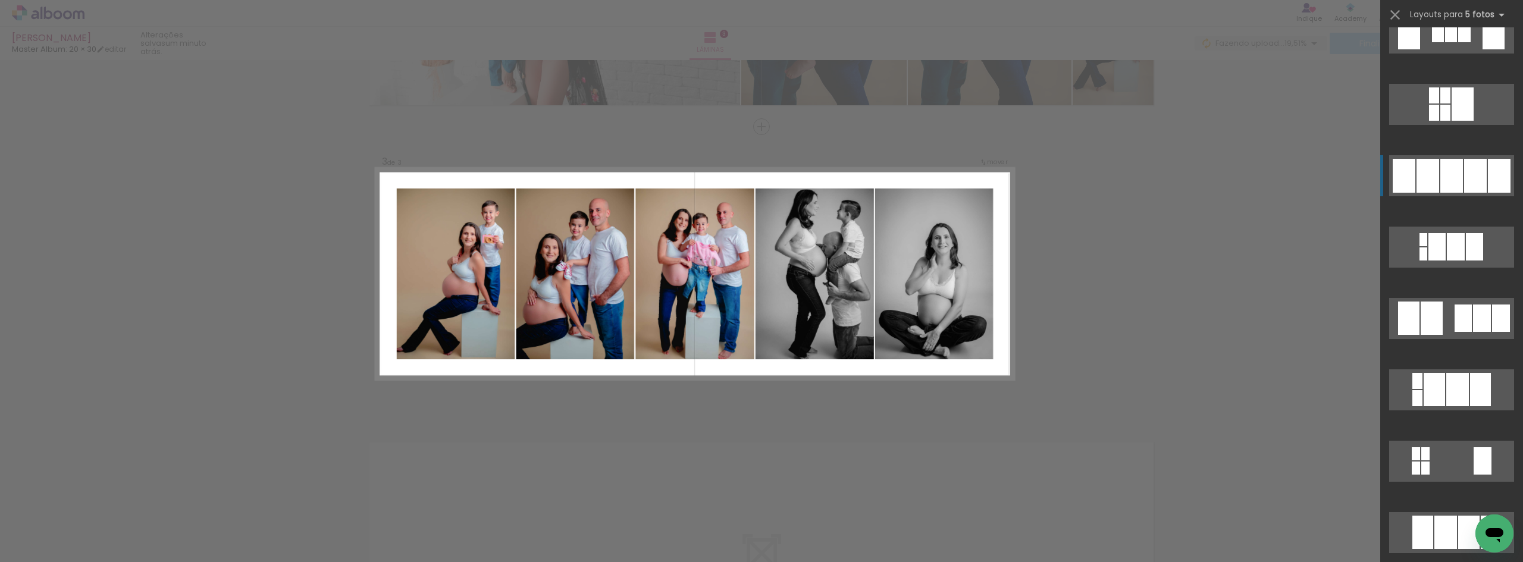
click at [1445, 184] on div at bounding box center [1451, 176] width 23 height 34
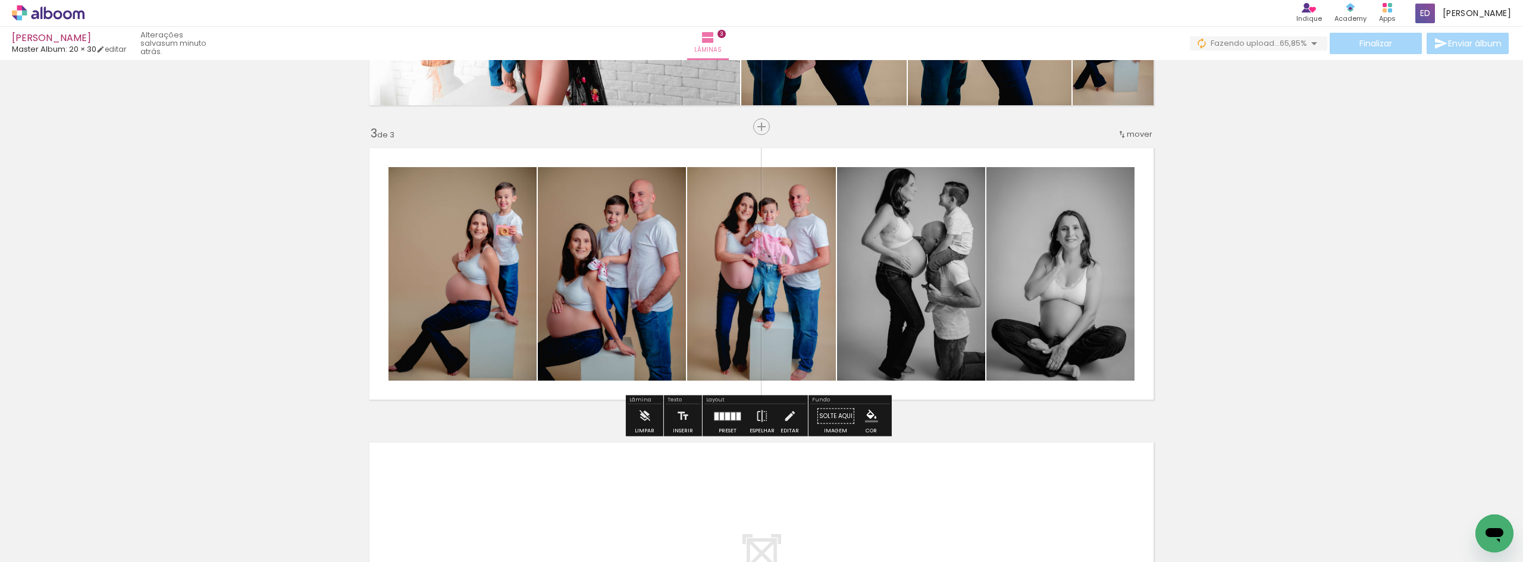
click at [1082, 356] on quentale-photo at bounding box center [1060, 274] width 148 height 214
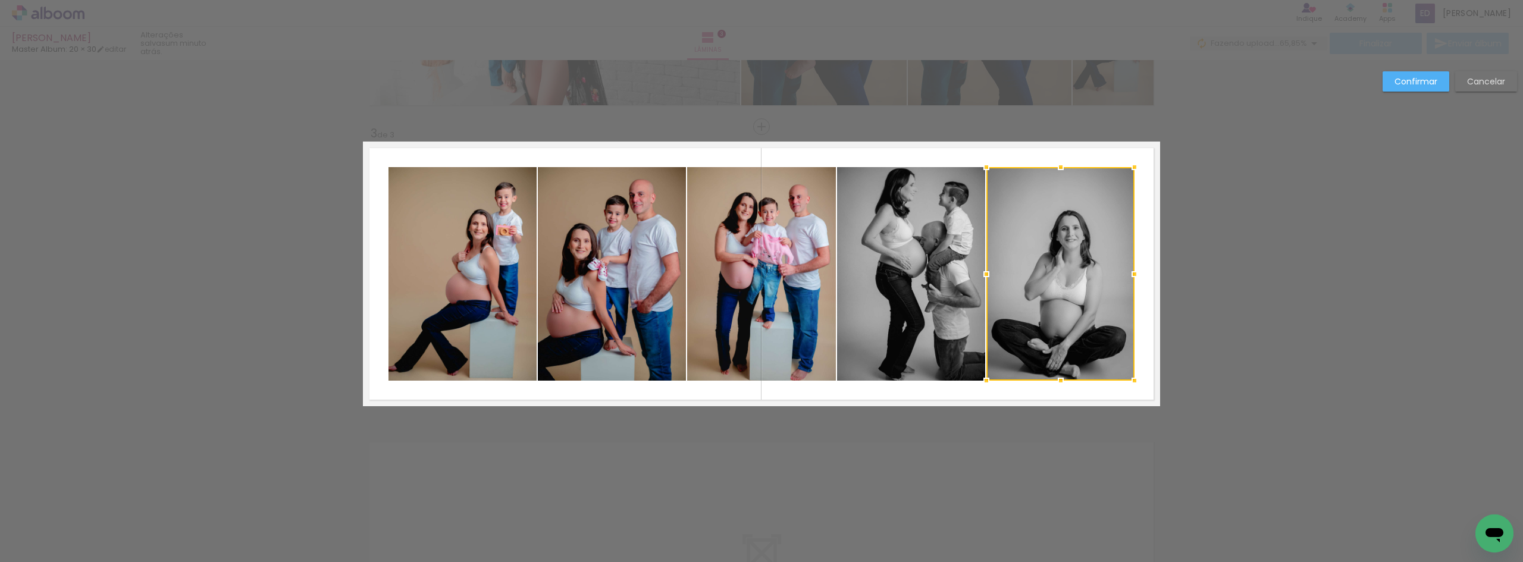
click at [910, 340] on quentale-photo at bounding box center [911, 274] width 148 height 214
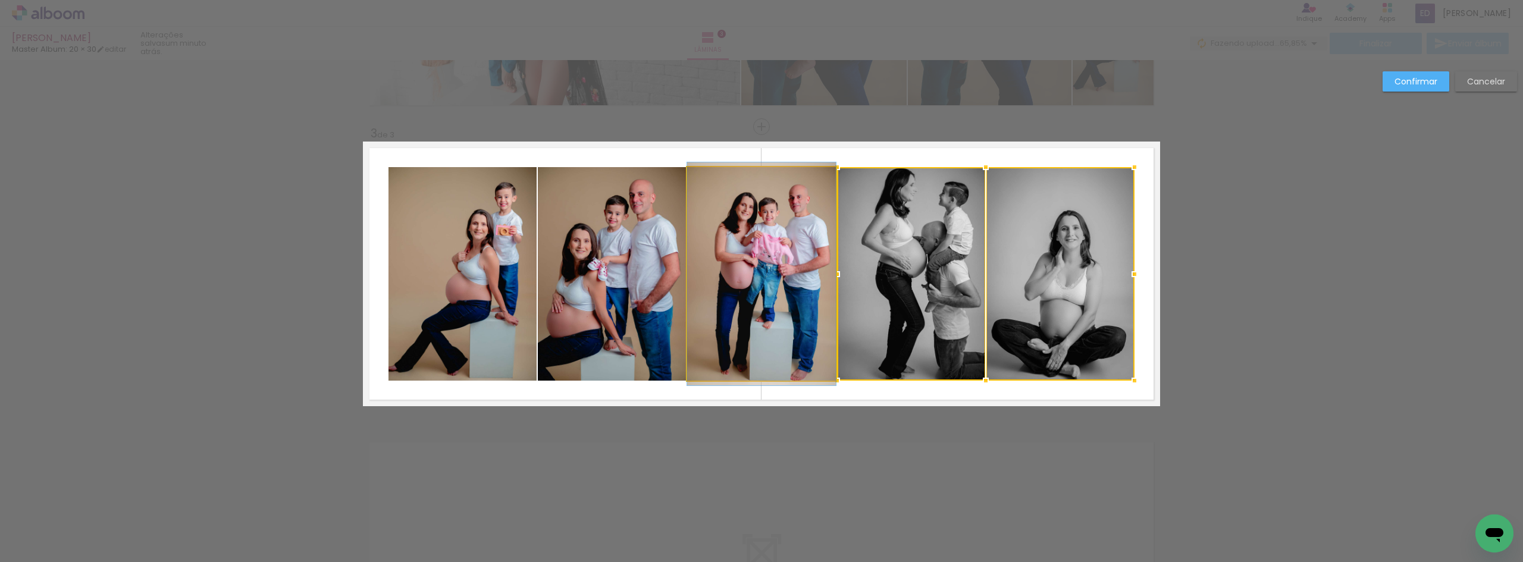
click at [752, 309] on quentale-photo at bounding box center [761, 274] width 149 height 214
click at [619, 289] on quentale-photo at bounding box center [612, 274] width 148 height 214
click at [487, 268] on quentale-photo at bounding box center [463, 274] width 148 height 214
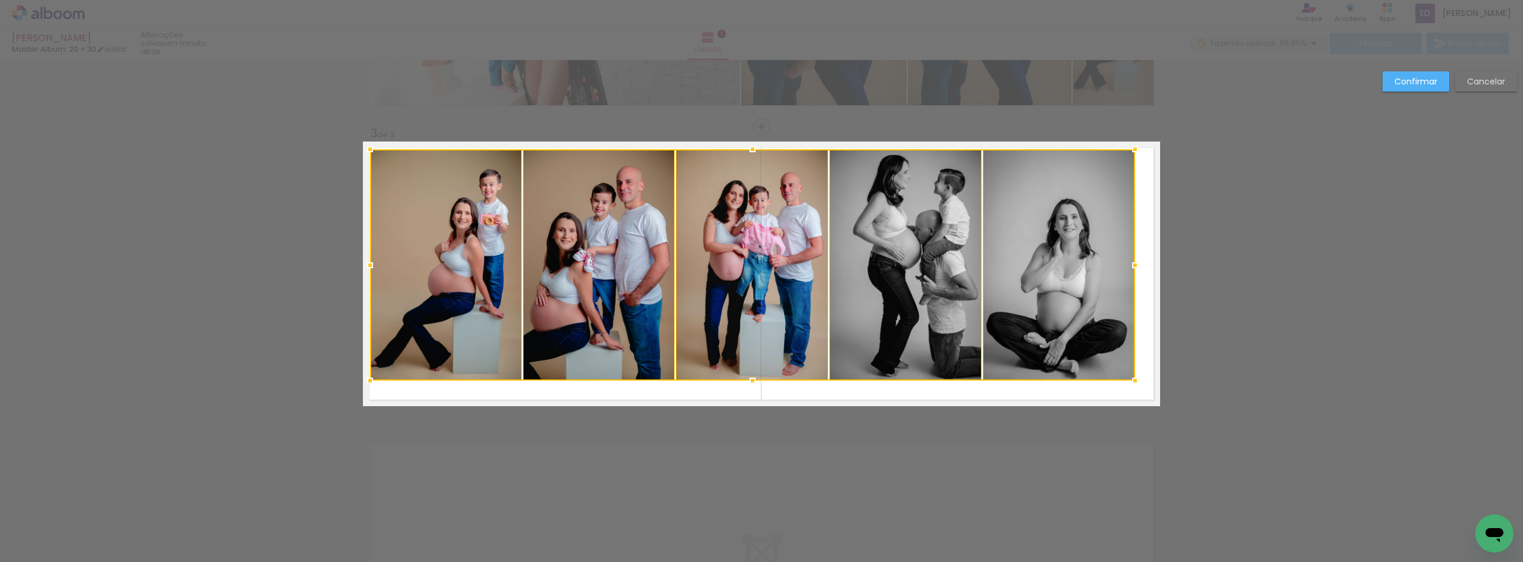
drag, startPoint x: 377, startPoint y: 166, endPoint x: 361, endPoint y: 148, distance: 24.9
click at [361, 148] on div at bounding box center [370, 149] width 24 height 24
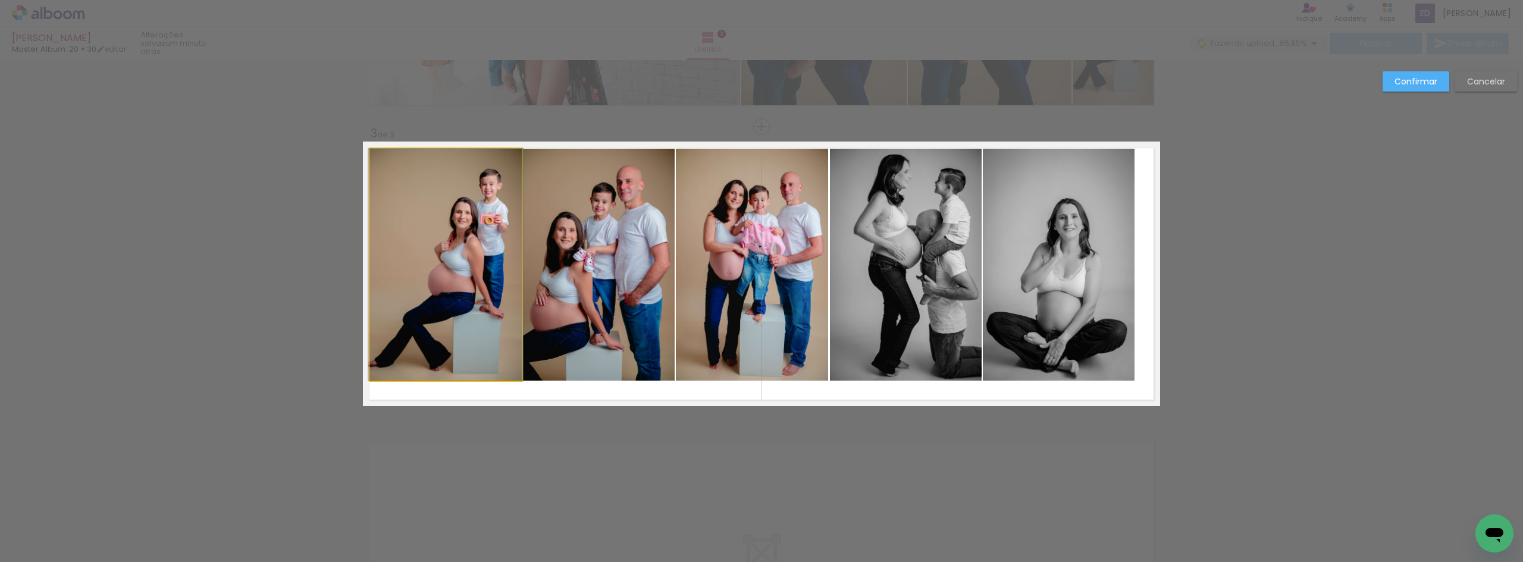
click at [435, 213] on quentale-photo at bounding box center [446, 265] width 152 height 232
click at [560, 233] on quentale-photo at bounding box center [599, 265] width 152 height 232
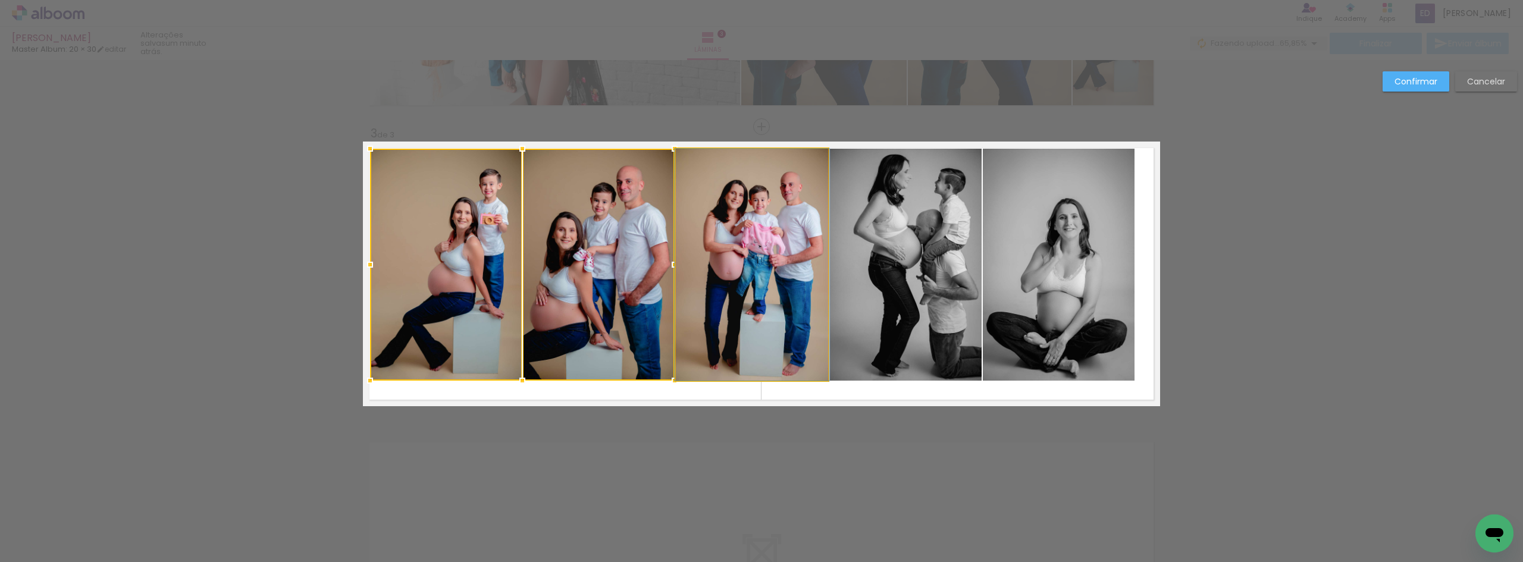
click at [744, 227] on quentale-photo at bounding box center [752, 265] width 152 height 232
click at [916, 235] on quentale-photo at bounding box center [906, 265] width 152 height 232
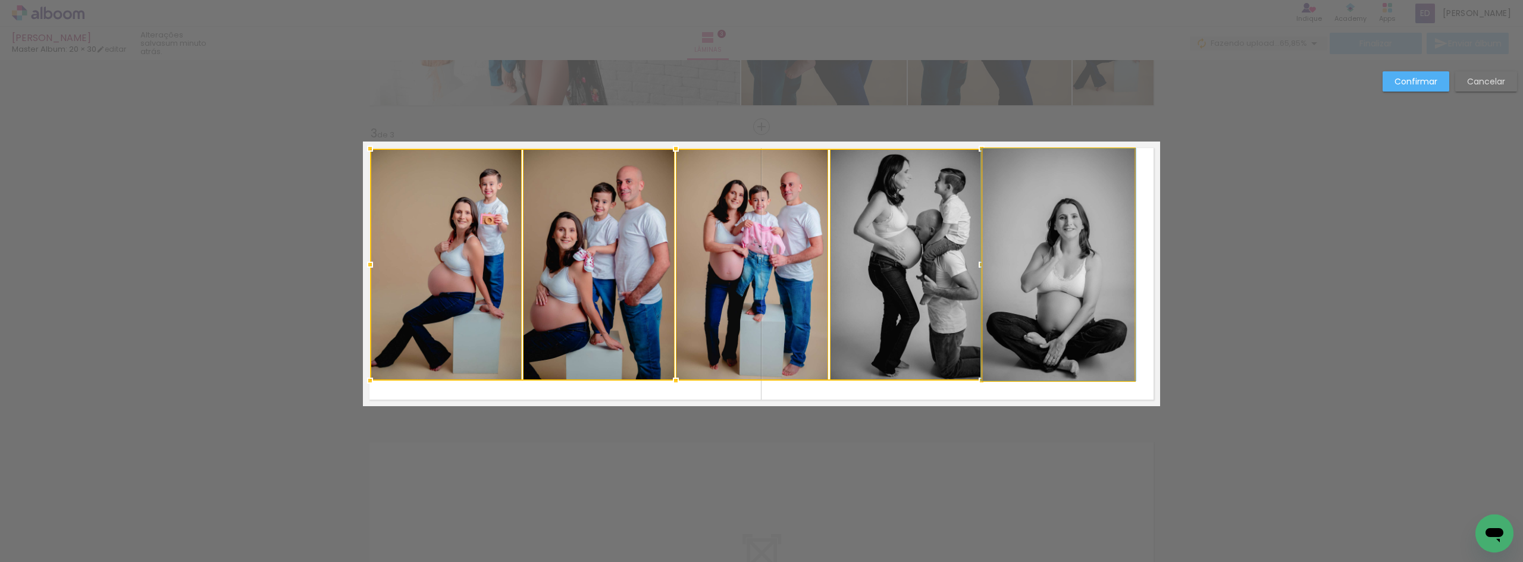
click at [1026, 248] on quentale-photo at bounding box center [1059, 265] width 152 height 232
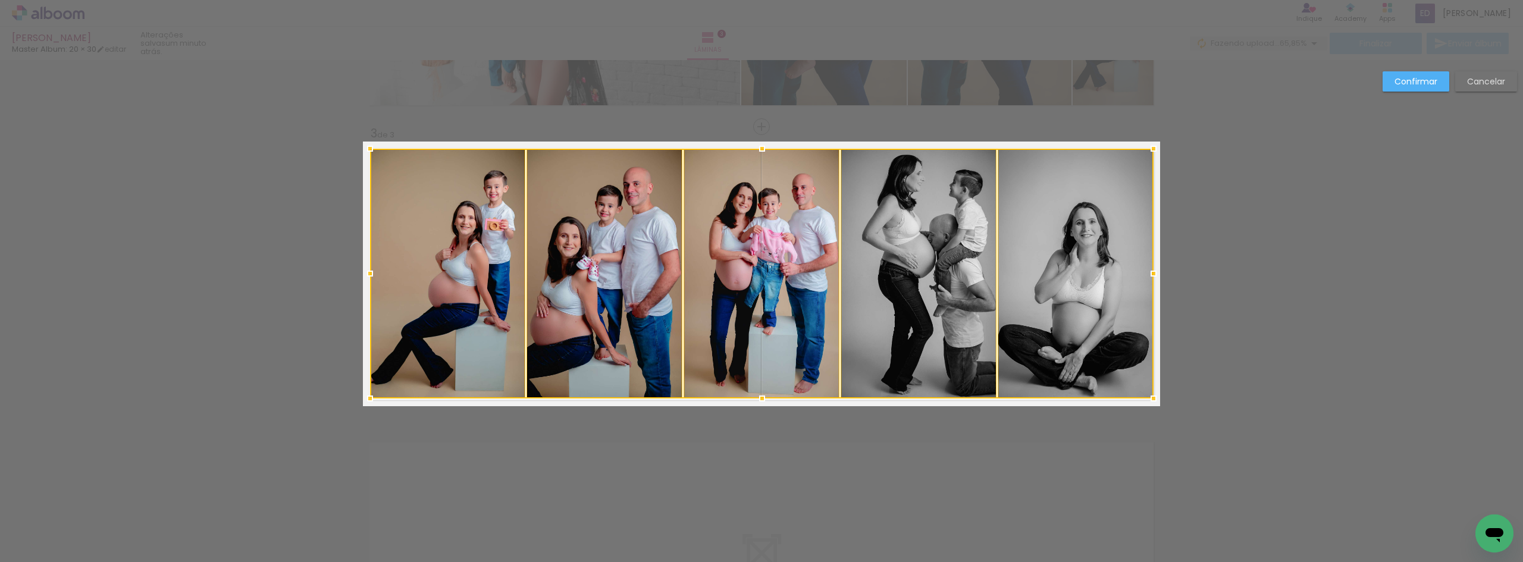
drag, startPoint x: 1126, startPoint y: 379, endPoint x: 1142, endPoint y: 397, distance: 24.4
click at [1142, 397] on div at bounding box center [1154, 399] width 24 height 24
click at [0, 0] on slot "Confirmar" at bounding box center [0, 0] width 0 height 0
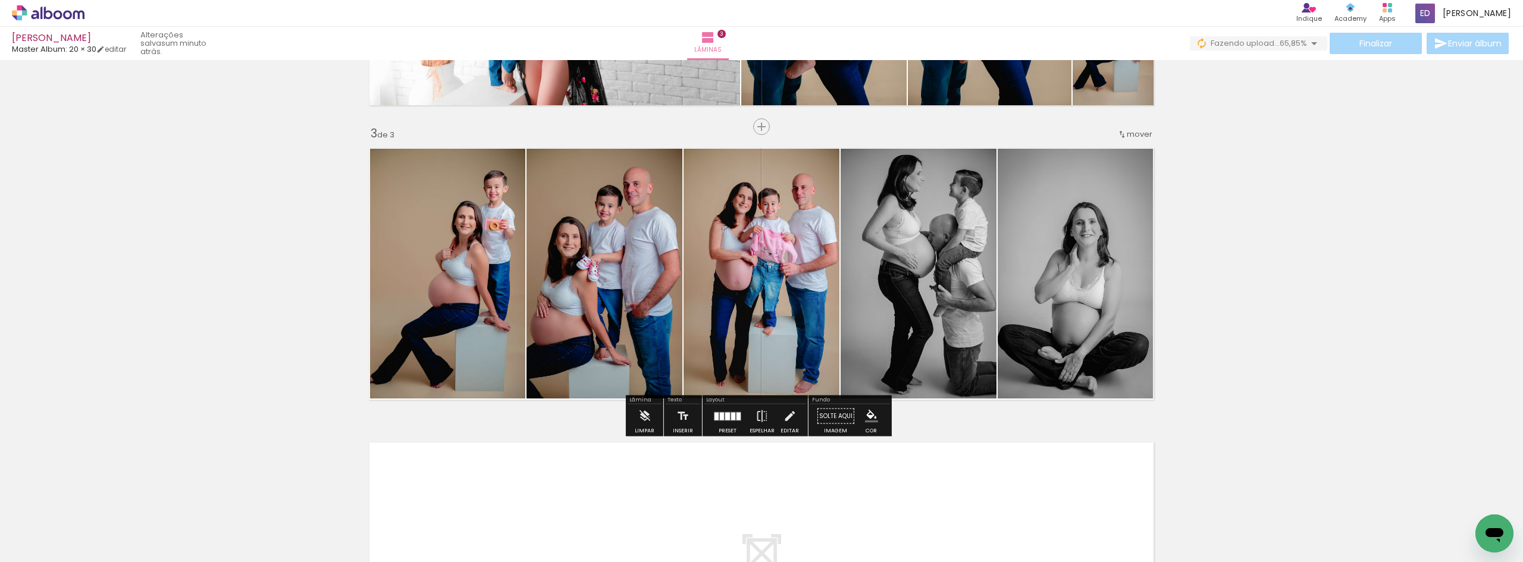
click at [1332, 227] on div "Inserir lâmina 1 de 3 Inserir lâmina 2 de 3 Inserir lâmina 3 de 3" at bounding box center [761, 111] width 1523 height 1179
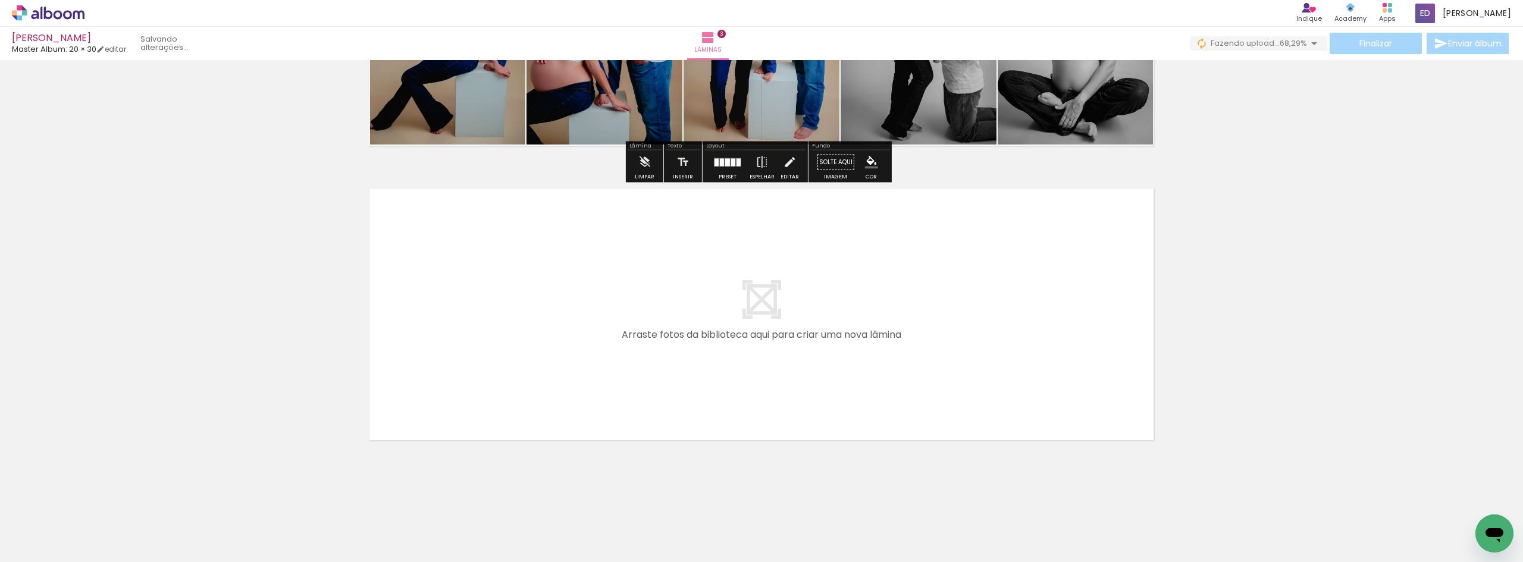
scroll to position [797, 0]
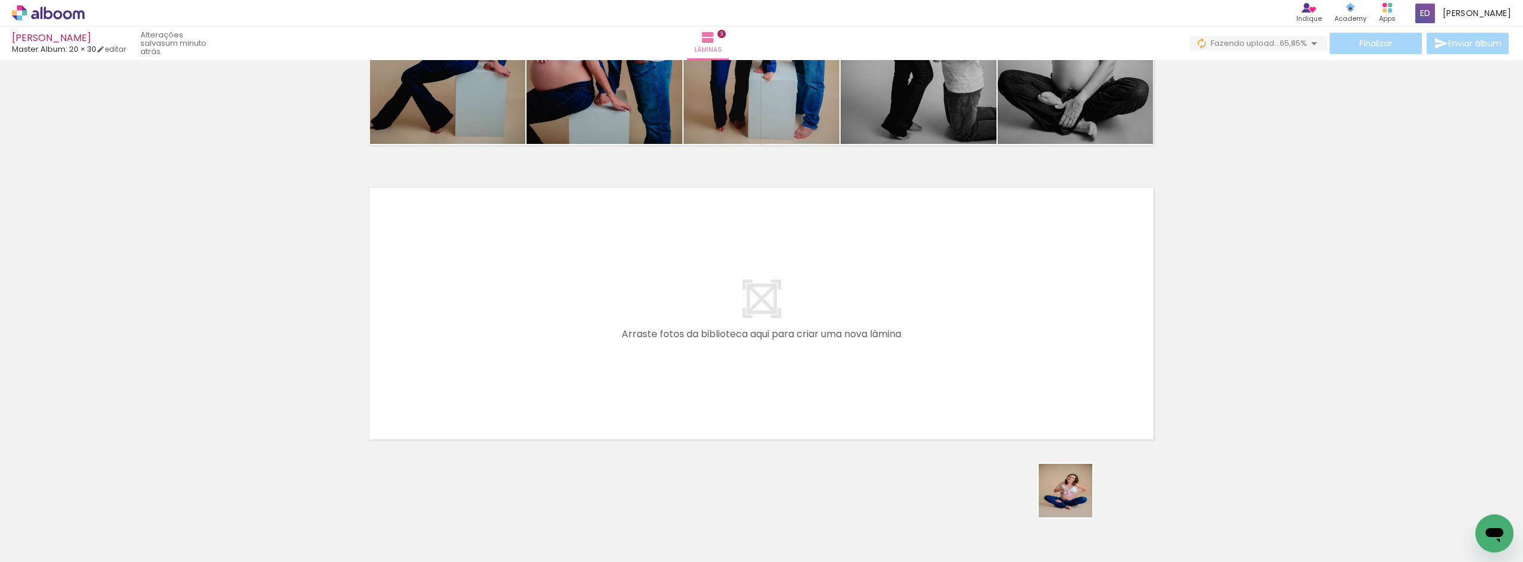
drag, startPoint x: 1075, startPoint y: 500, endPoint x: 989, endPoint y: 374, distance: 152.0
click at [989, 374] on quentale-workspace at bounding box center [761, 281] width 1523 height 562
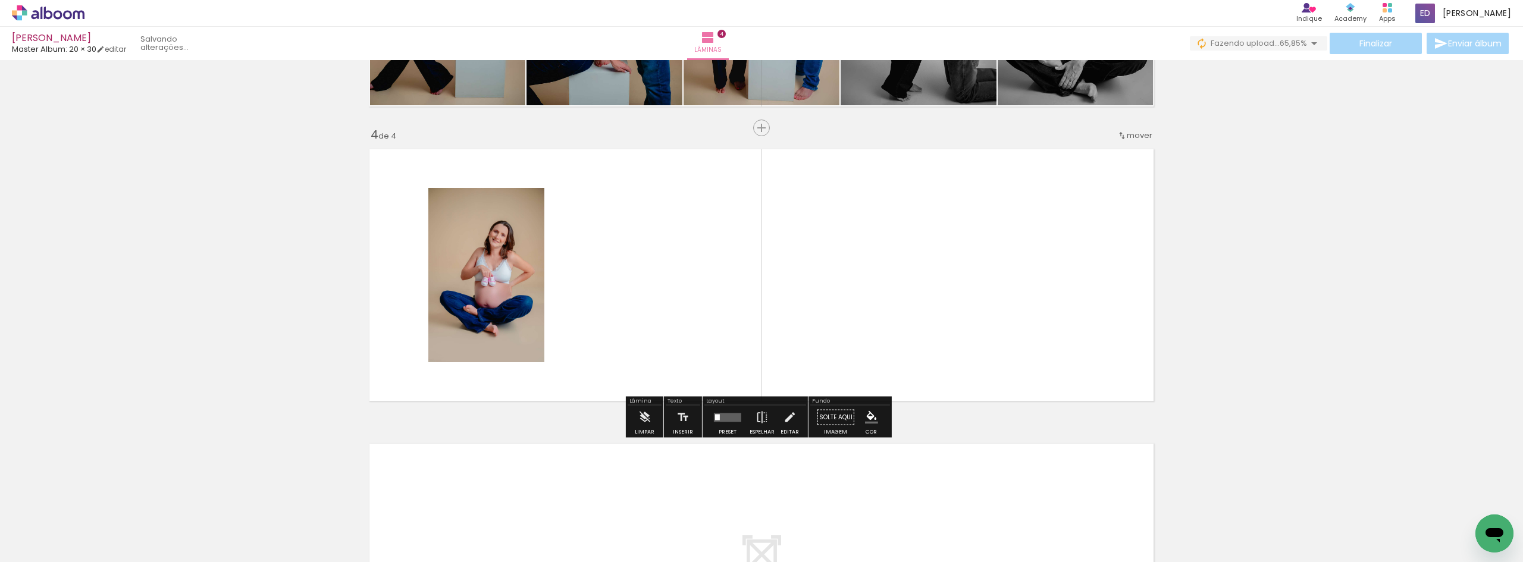
scroll to position [837, 0]
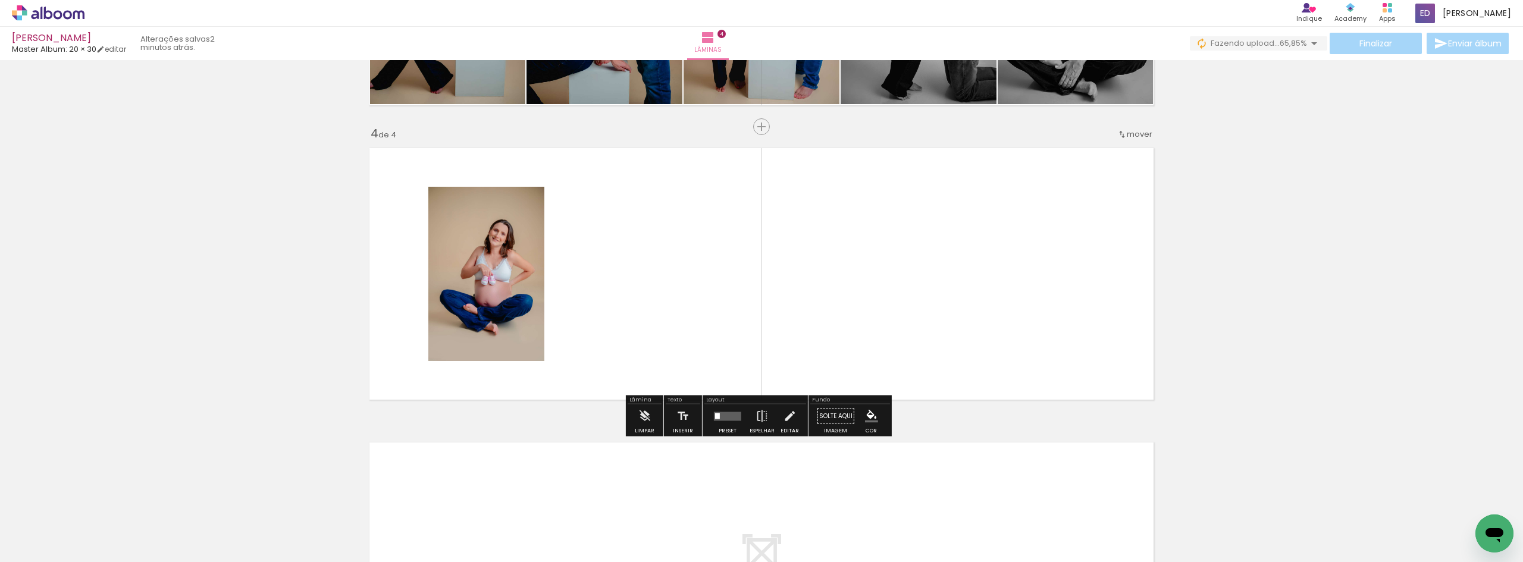
drag, startPoint x: 1141, startPoint y: 502, endPoint x: 1001, endPoint y: 359, distance: 199.4
click at [1027, 368] on quentale-workspace at bounding box center [761, 281] width 1523 height 562
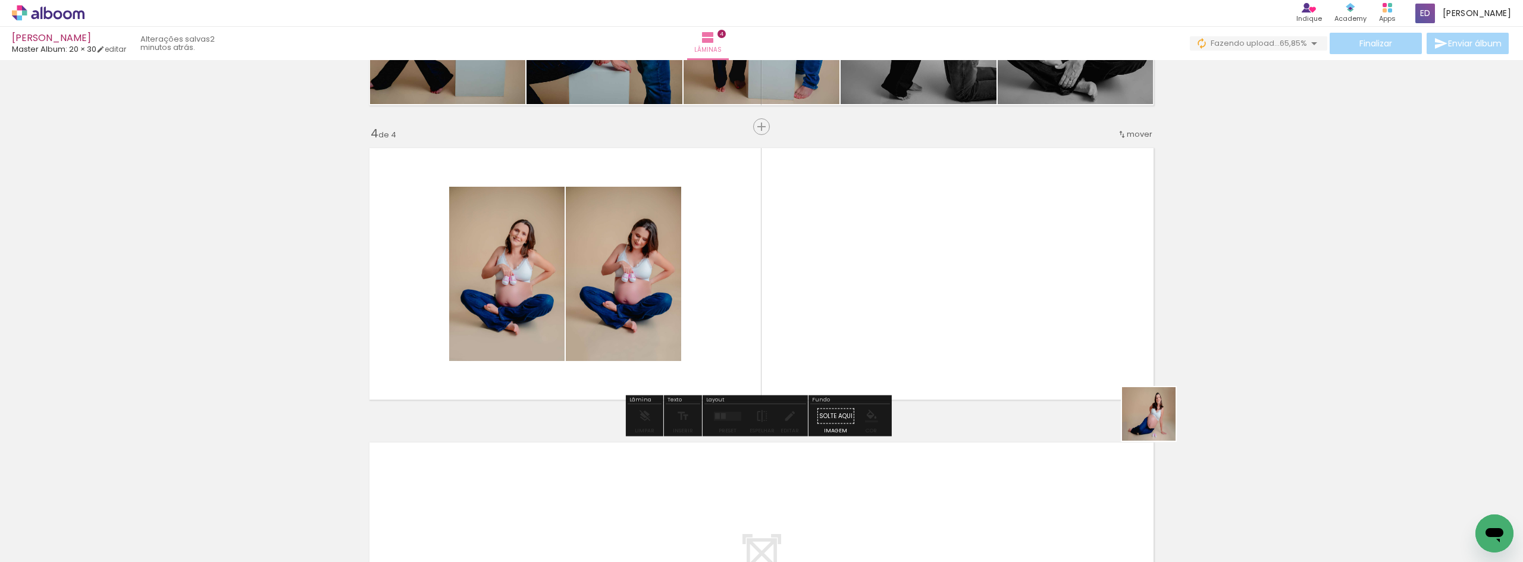
drag, startPoint x: 1204, startPoint y: 494, endPoint x: 1013, endPoint y: 306, distance: 267.2
click at [1016, 307] on quentale-workspace at bounding box center [761, 281] width 1523 height 562
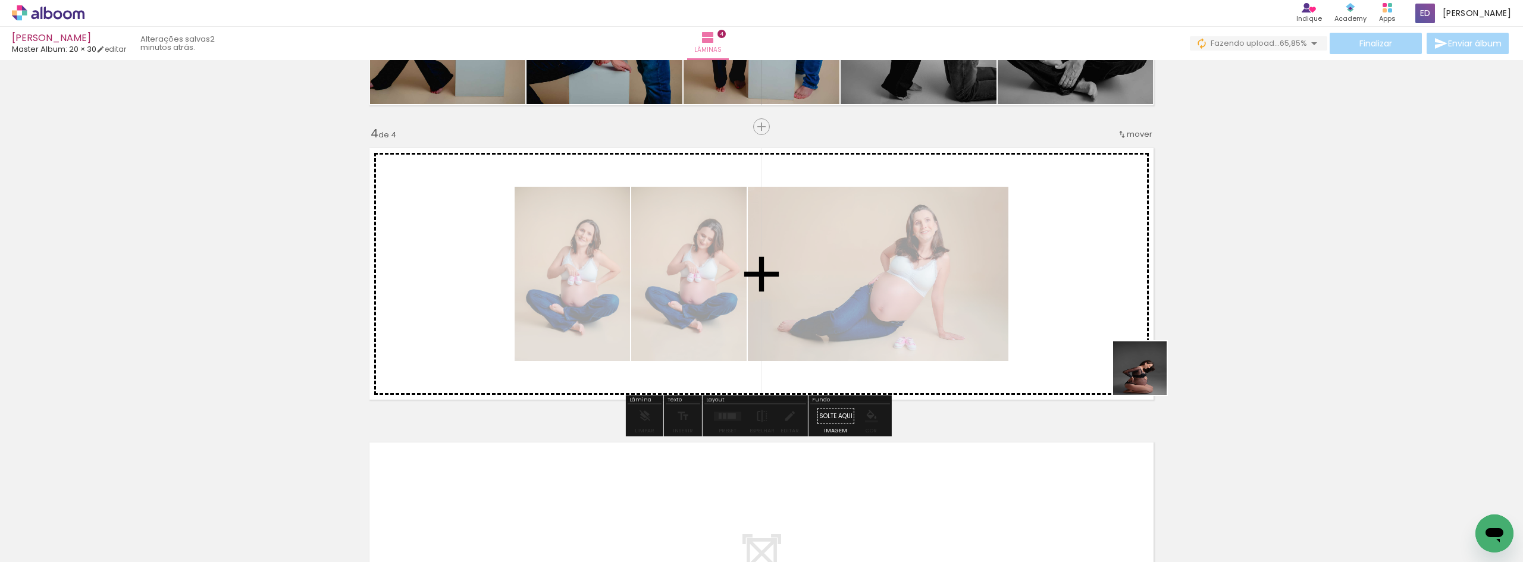
drag, startPoint x: 1277, startPoint y: 513, endPoint x: 1057, endPoint y: 361, distance: 267.7
click at [1029, 309] on quentale-workspace at bounding box center [761, 281] width 1523 height 562
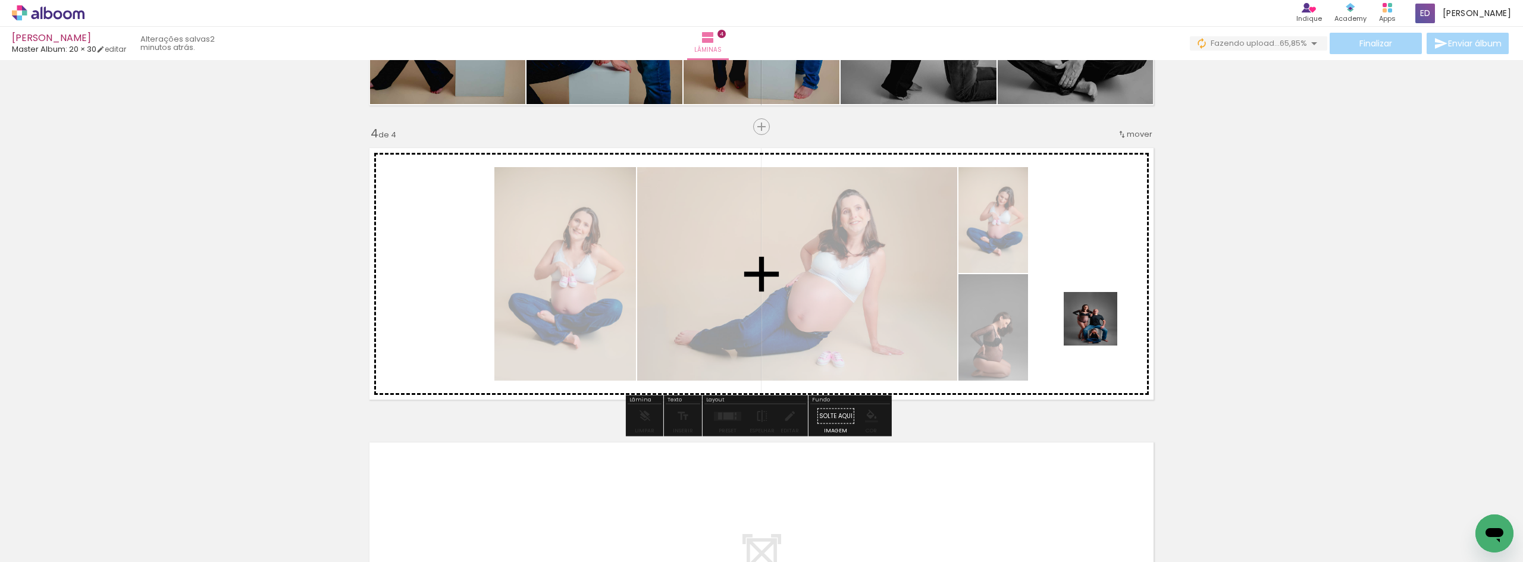
drag, startPoint x: 1353, startPoint y: 527, endPoint x: 1033, endPoint y: 290, distance: 397.3
click at [1033, 290] on quentale-workspace at bounding box center [761, 281] width 1523 height 562
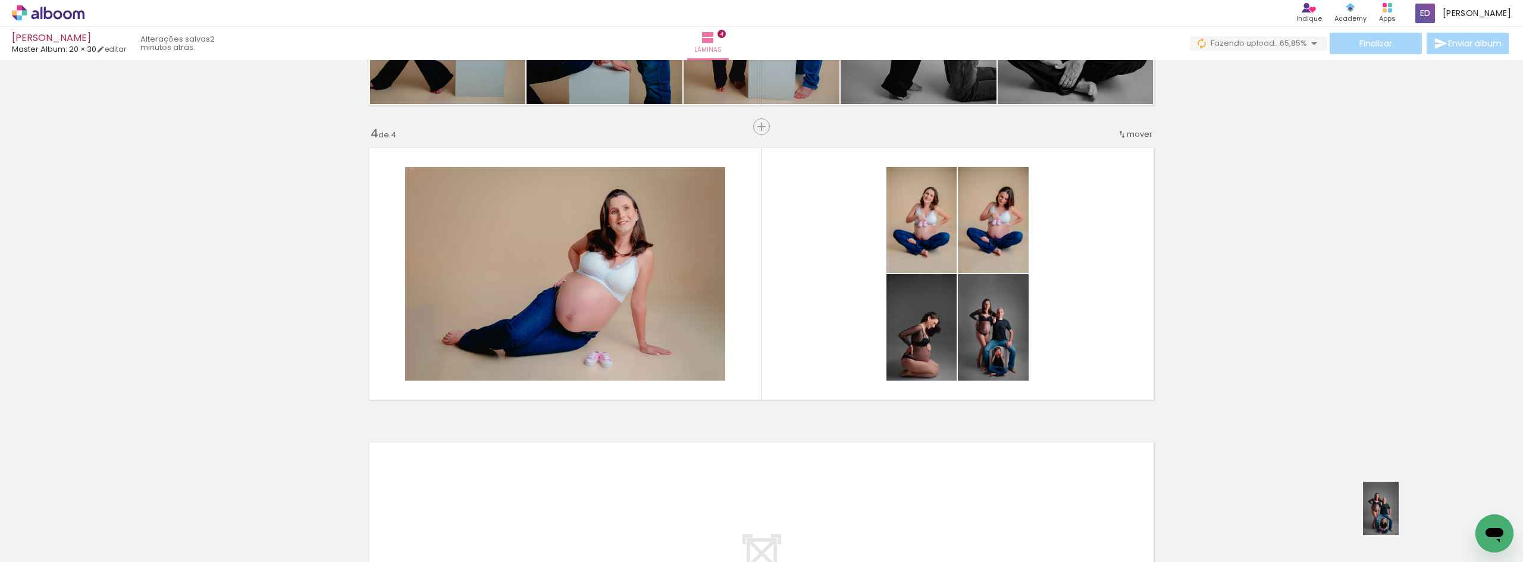
click at [1400, 518] on div at bounding box center [1407, 522] width 39 height 59
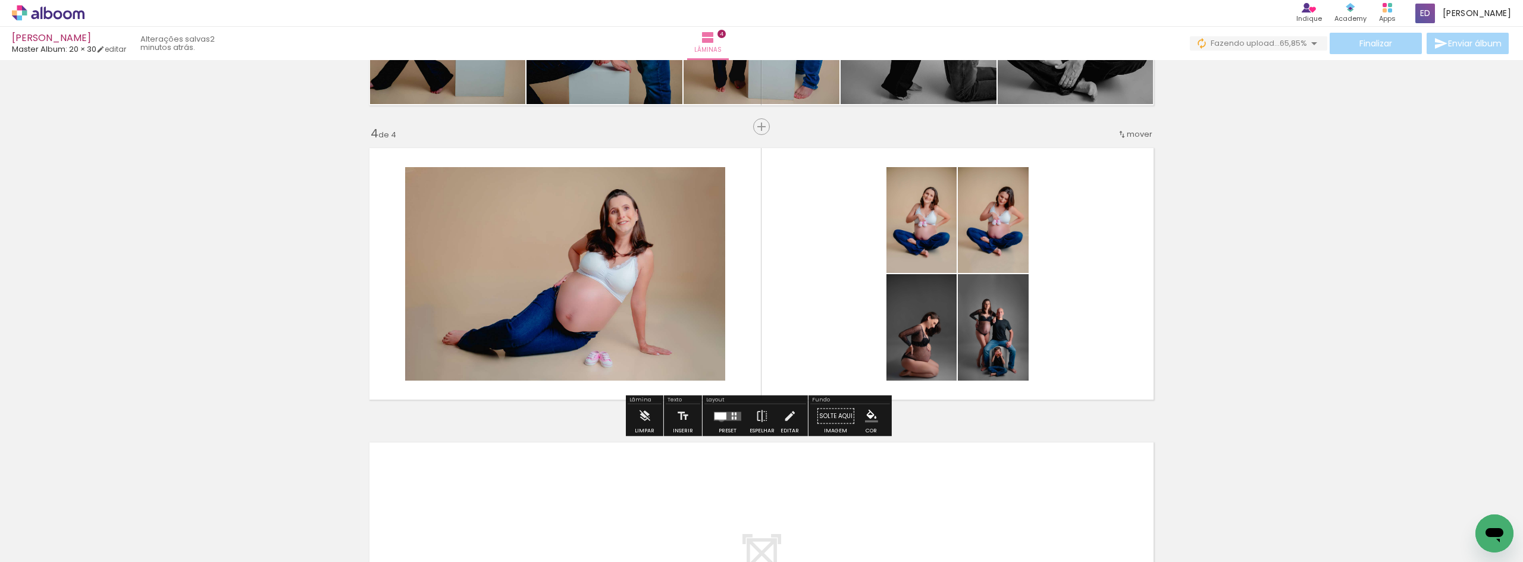
click at [719, 419] on div at bounding box center [721, 415] width 12 height 7
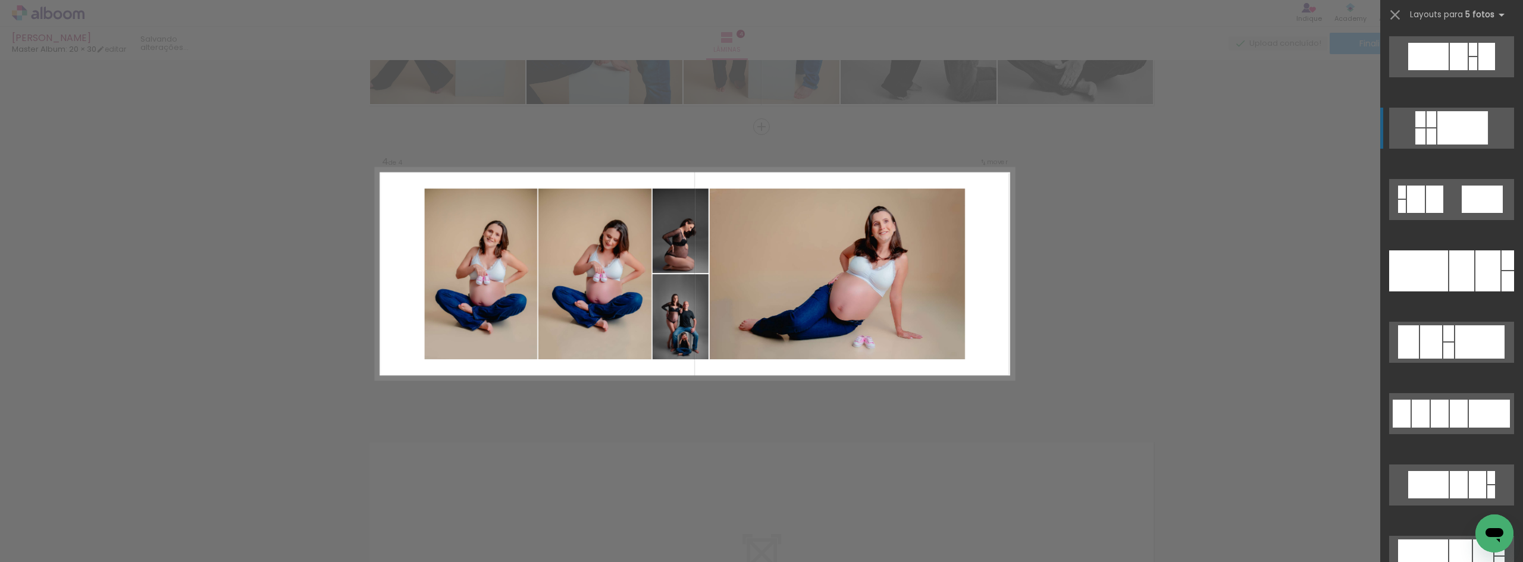
scroll to position [1309, 0]
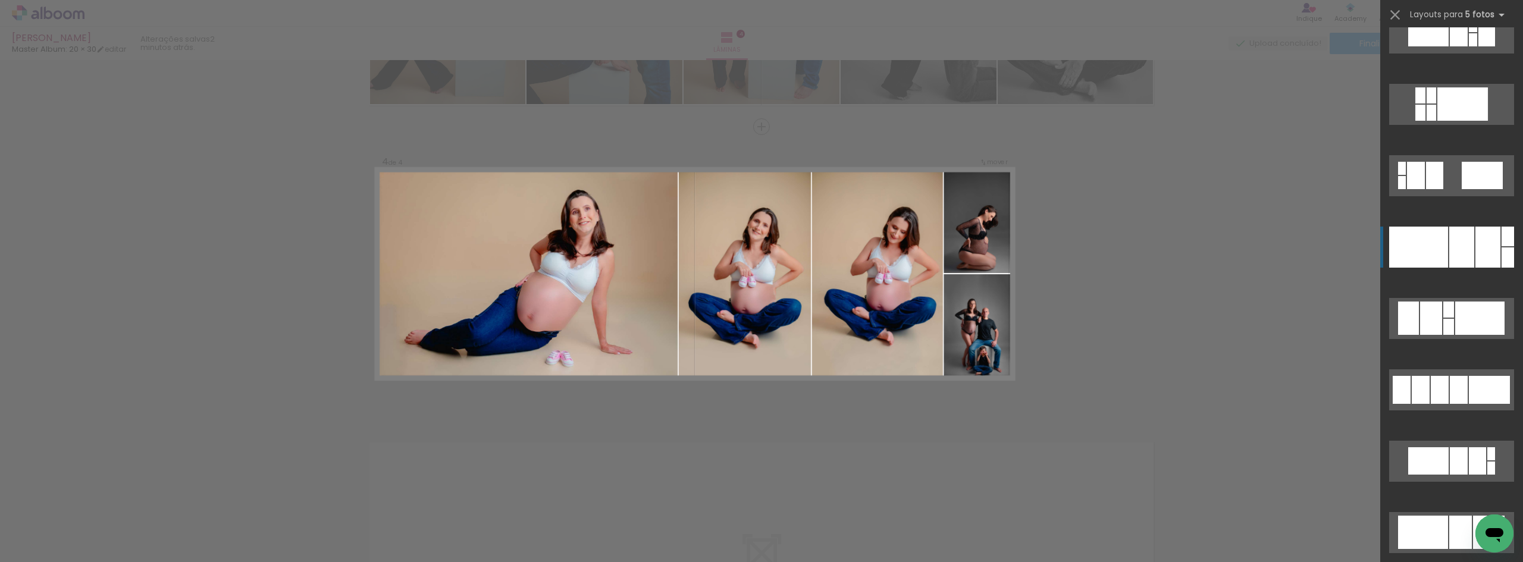
click at [1441, 262] on div at bounding box center [1418, 247] width 59 height 41
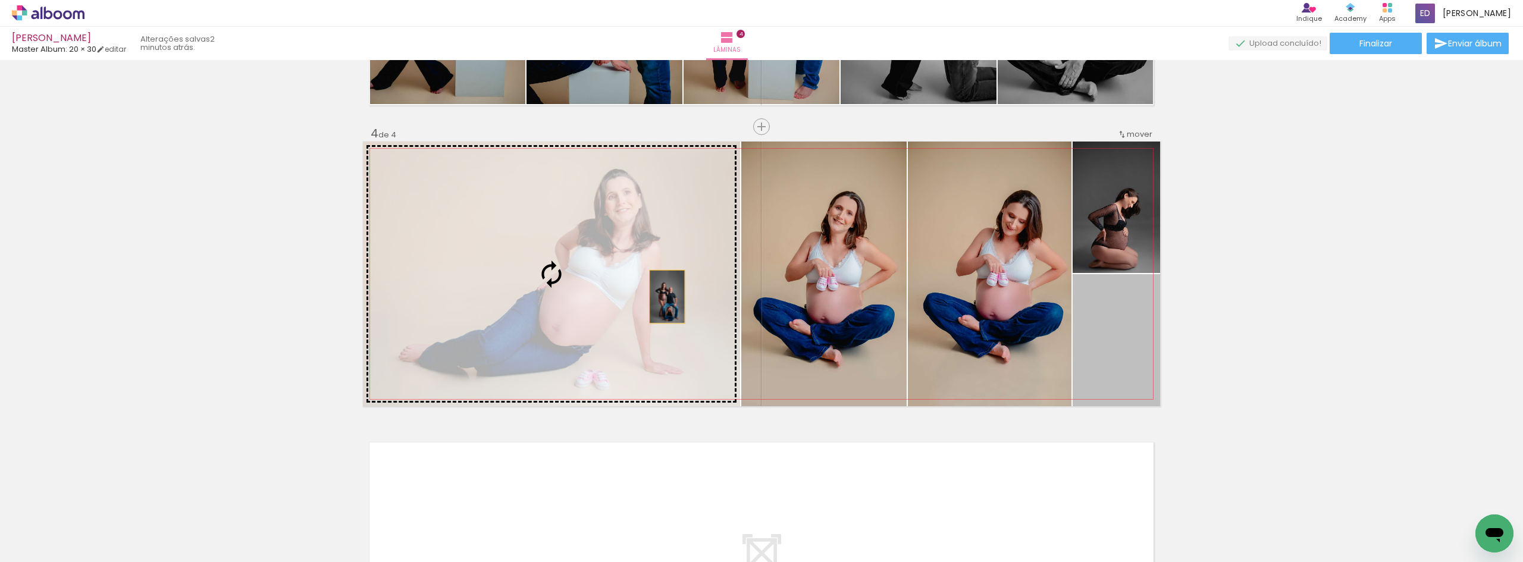
drag, startPoint x: 1102, startPoint y: 356, endPoint x: 616, endPoint y: 292, distance: 490.4
click at [0, 0] on slot at bounding box center [0, 0] width 0 height 0
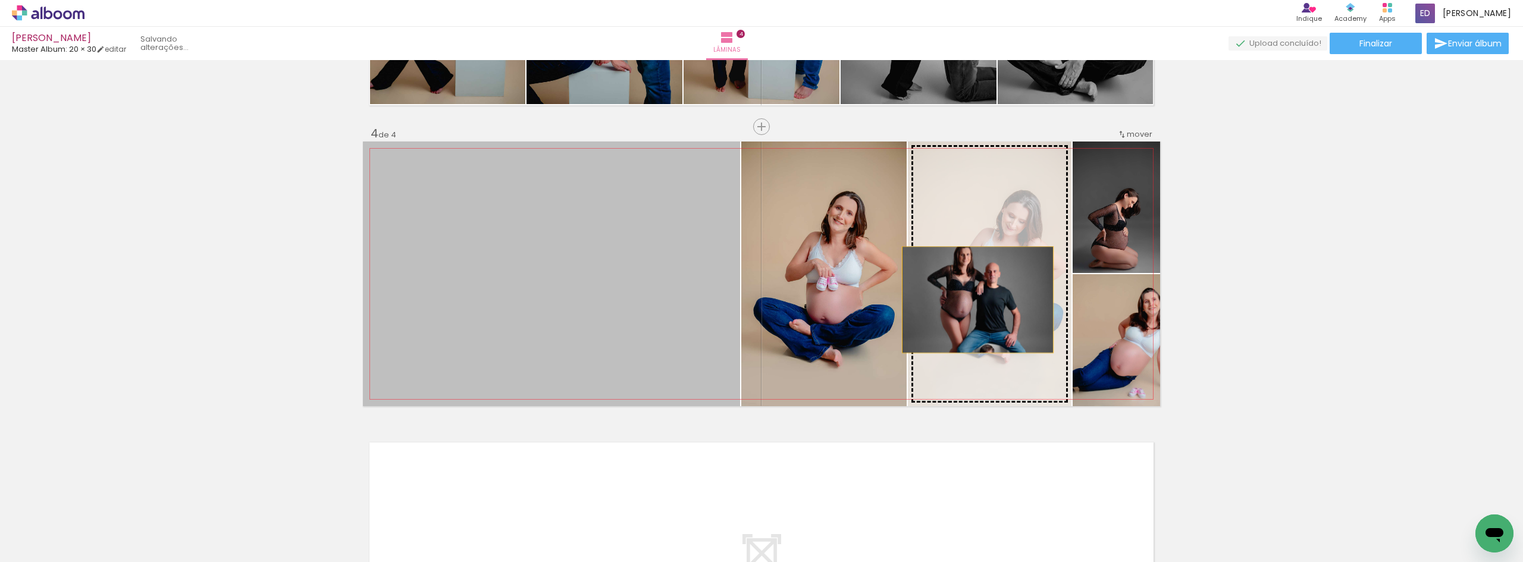
drag, startPoint x: 616, startPoint y: 292, endPoint x: 973, endPoint y: 300, distance: 357.1
click at [0, 0] on slot at bounding box center [0, 0] width 0 height 0
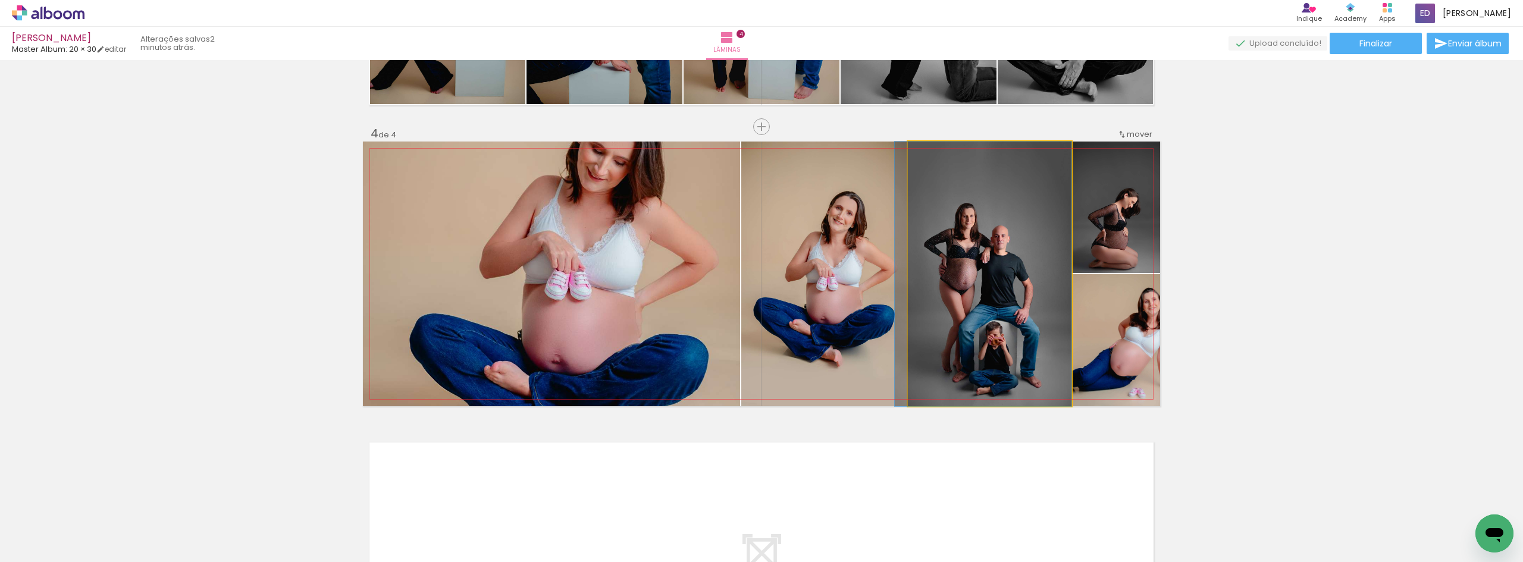
drag, startPoint x: 973, startPoint y: 330, endPoint x: 843, endPoint y: 321, distance: 130.1
click at [0, 0] on slot at bounding box center [0, 0] width 0 height 0
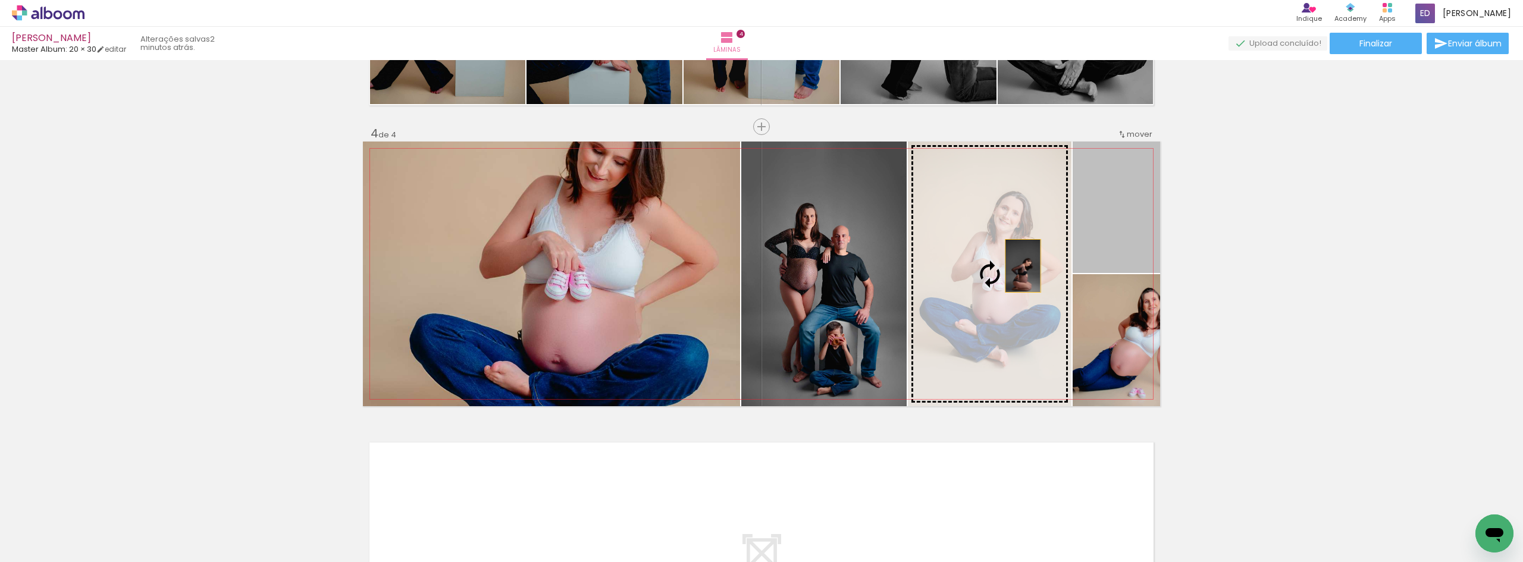
drag, startPoint x: 1052, startPoint y: 252, endPoint x: 1003, endPoint y: 272, distance: 52.8
click at [0, 0] on slot at bounding box center [0, 0] width 0 height 0
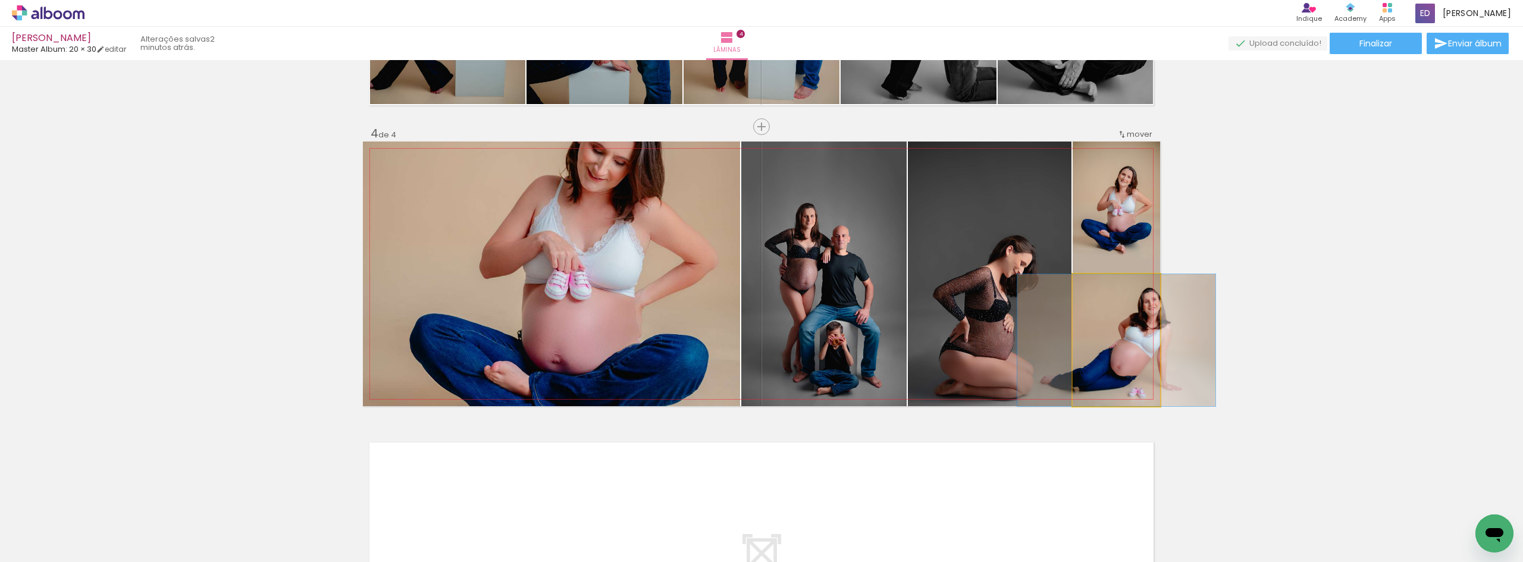
drag, startPoint x: 1129, startPoint y: 331, endPoint x: 1010, endPoint y: 312, distance: 121.1
click at [0, 0] on slot at bounding box center [0, 0] width 0 height 0
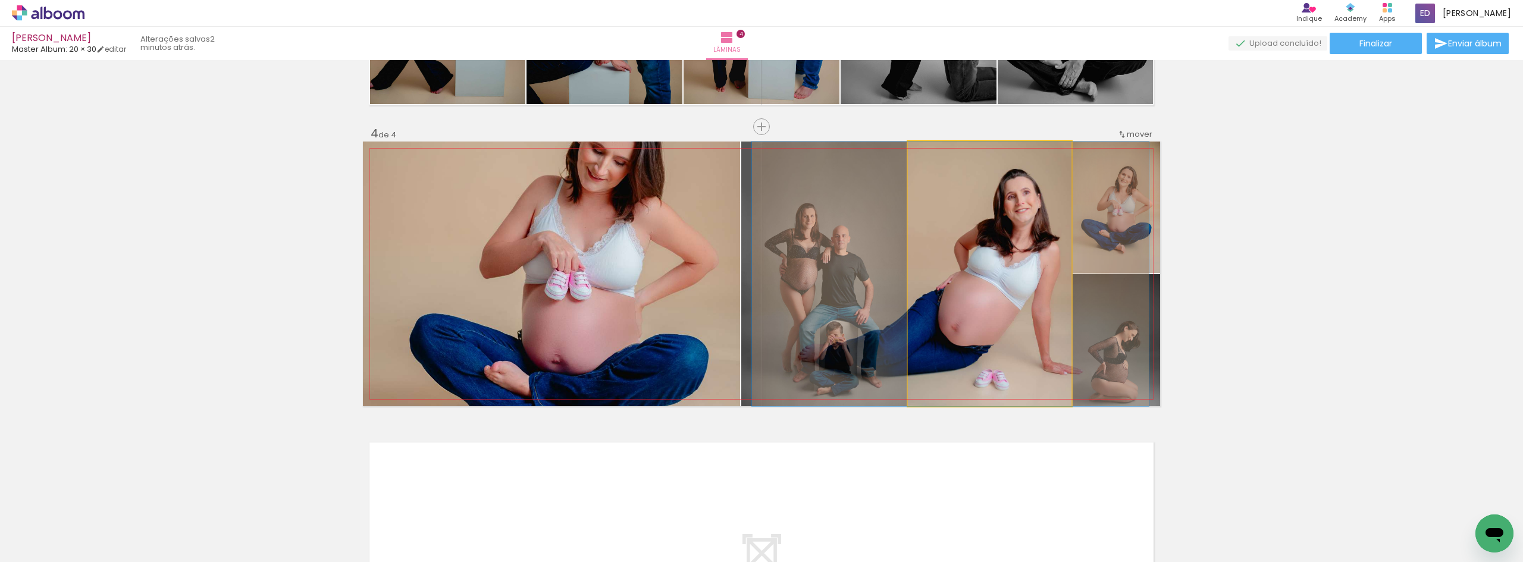
drag, startPoint x: 1030, startPoint y: 299, endPoint x: 991, endPoint y: 302, distance: 39.4
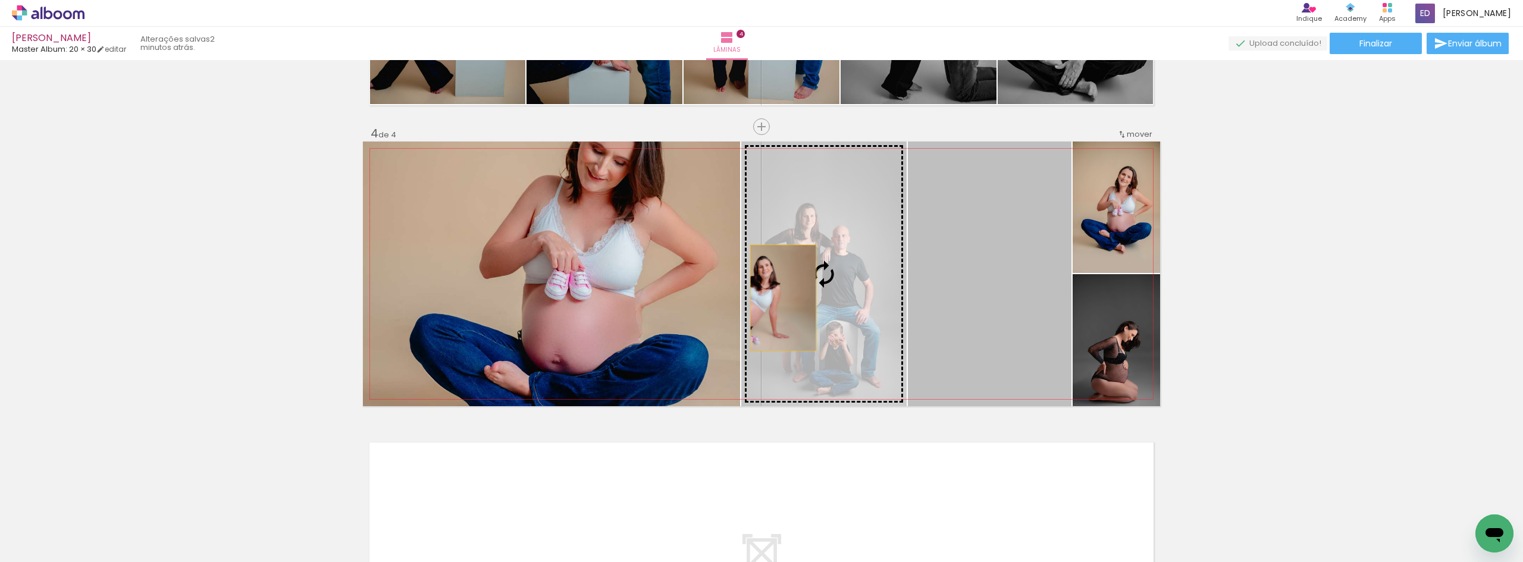
drag, startPoint x: 988, startPoint y: 300, endPoint x: 651, endPoint y: 290, distance: 336.3
click at [0, 0] on slot at bounding box center [0, 0] width 0 height 0
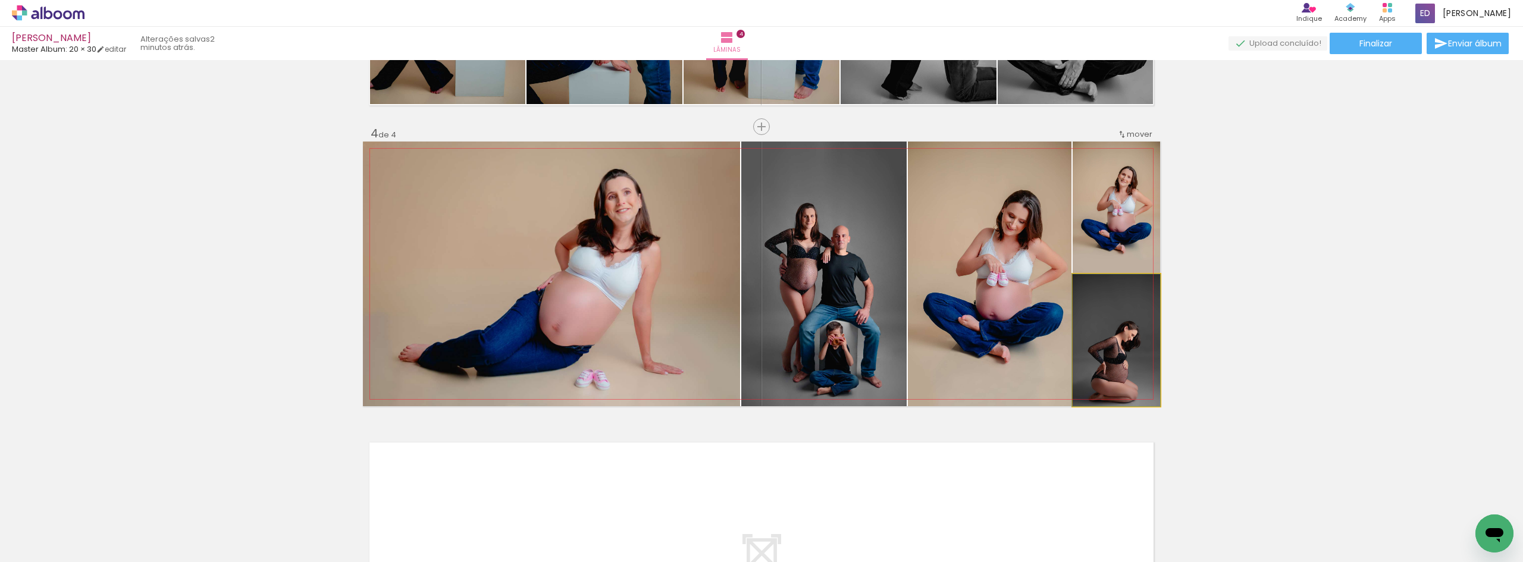
drag, startPoint x: 1126, startPoint y: 349, endPoint x: 1116, endPoint y: 337, distance: 15.6
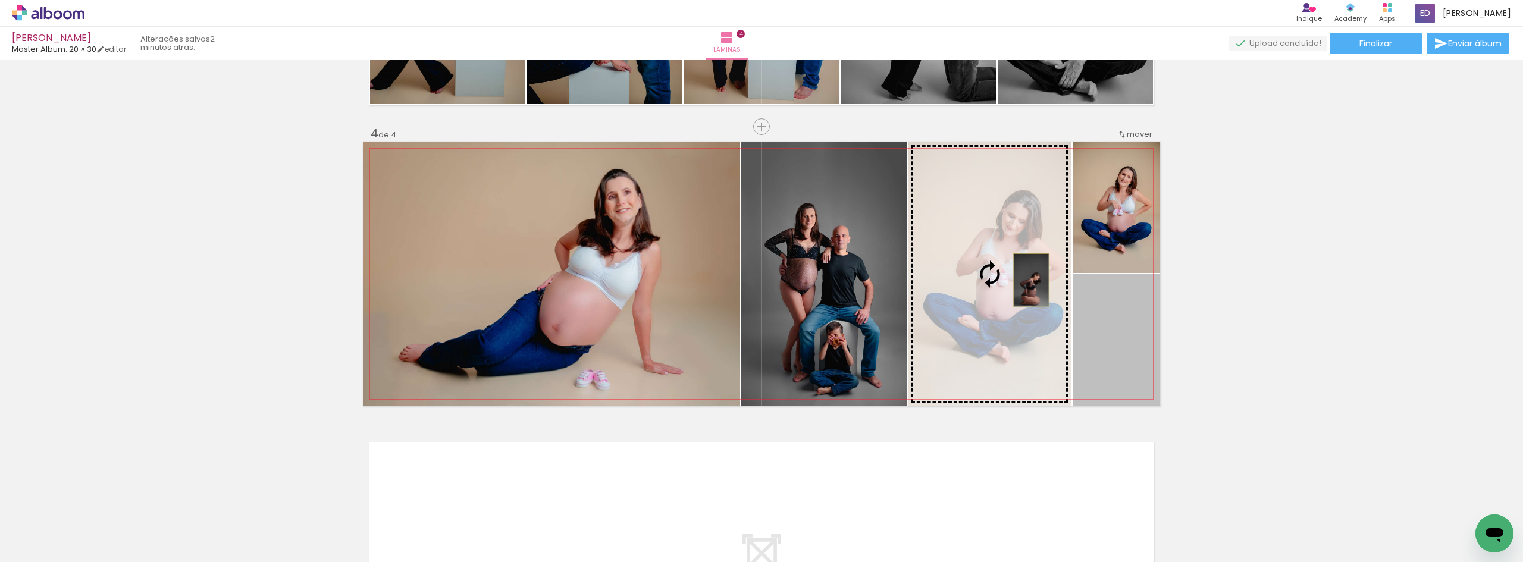
drag, startPoint x: 1116, startPoint y: 337, endPoint x: 1027, endPoint y: 280, distance: 105.1
click at [0, 0] on slot at bounding box center [0, 0] width 0 height 0
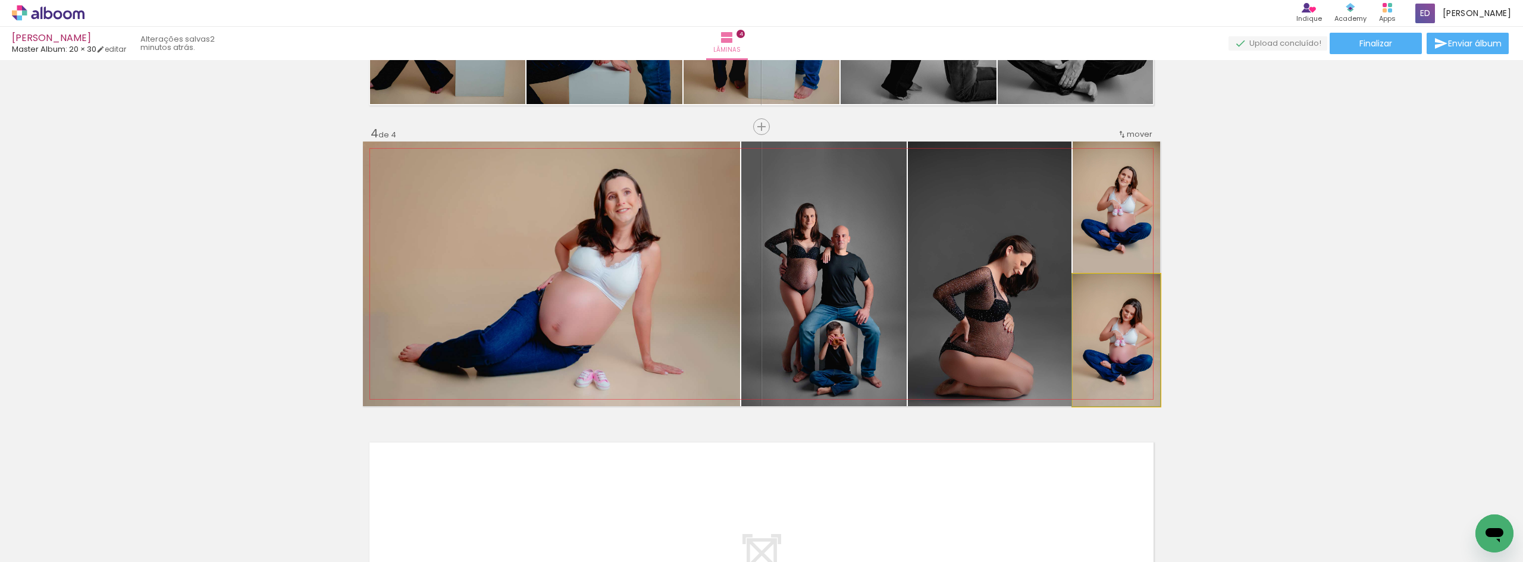
click at [1102, 335] on quentale-photo at bounding box center [1116, 340] width 87 height 132
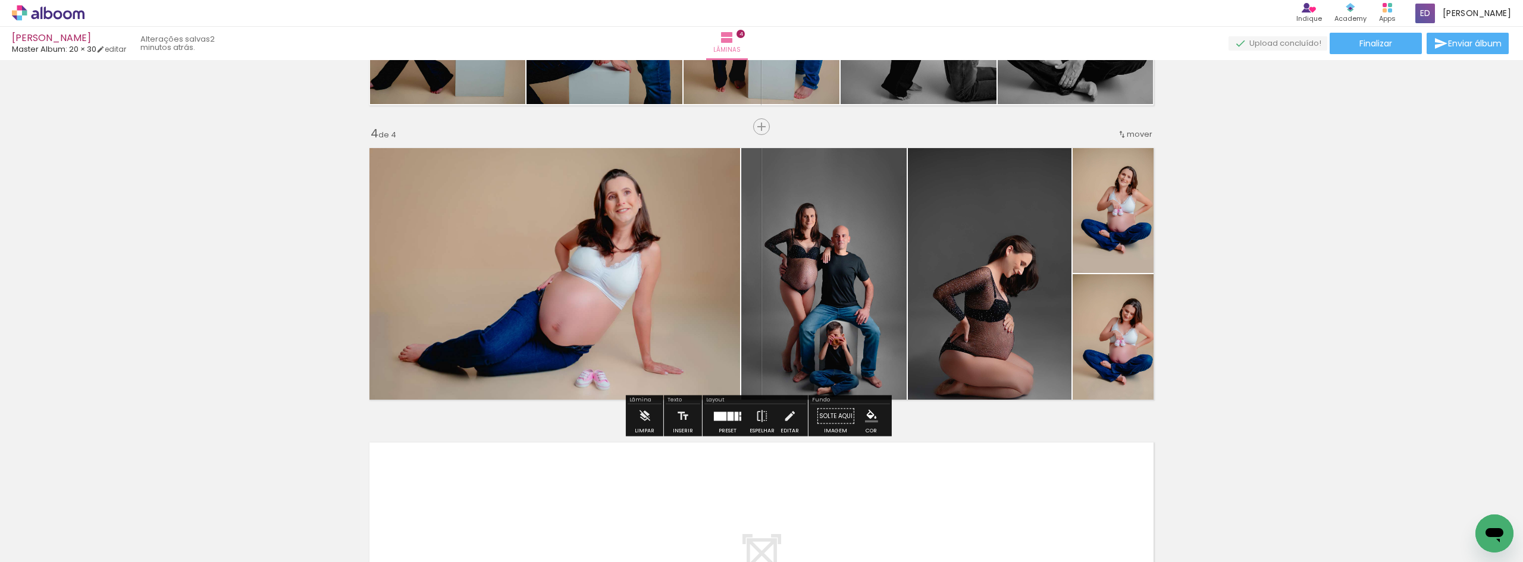
click at [1097, 256] on quentale-photo at bounding box center [1116, 207] width 87 height 131
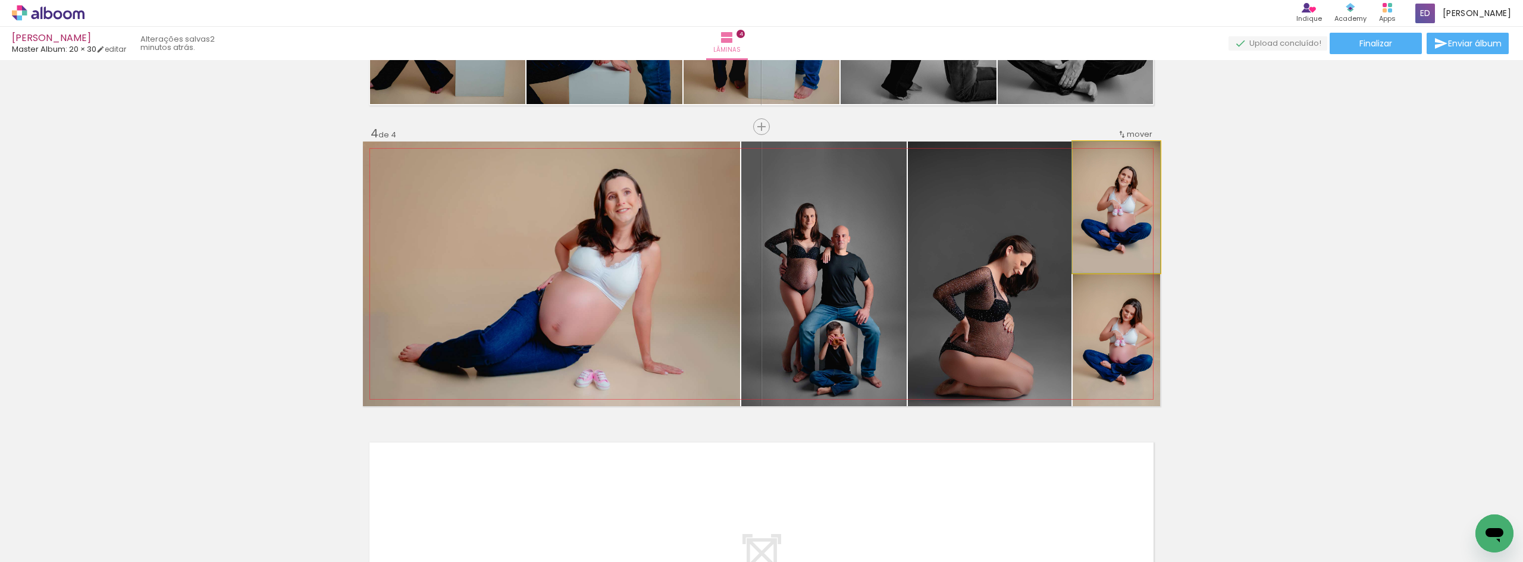
click at [1097, 256] on quentale-photo at bounding box center [1116, 207] width 87 height 131
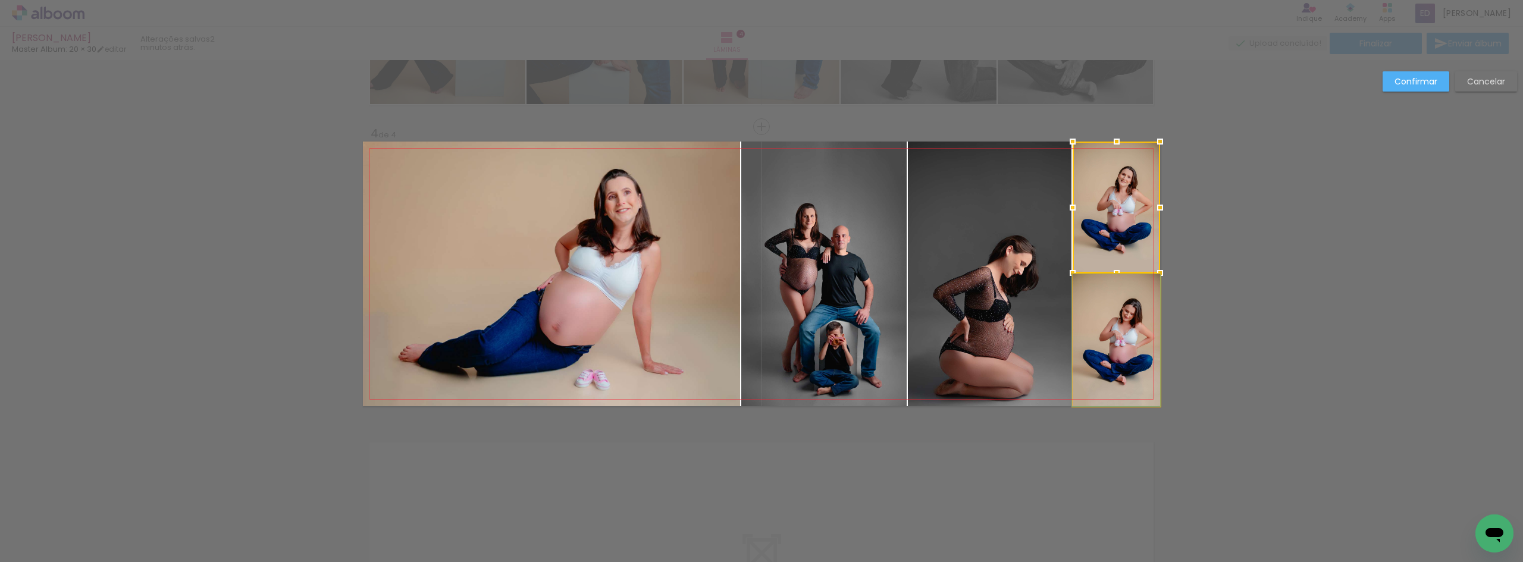
click at [1123, 319] on quentale-photo at bounding box center [1116, 340] width 87 height 132
click at [1028, 291] on quentale-photo at bounding box center [990, 274] width 164 height 265
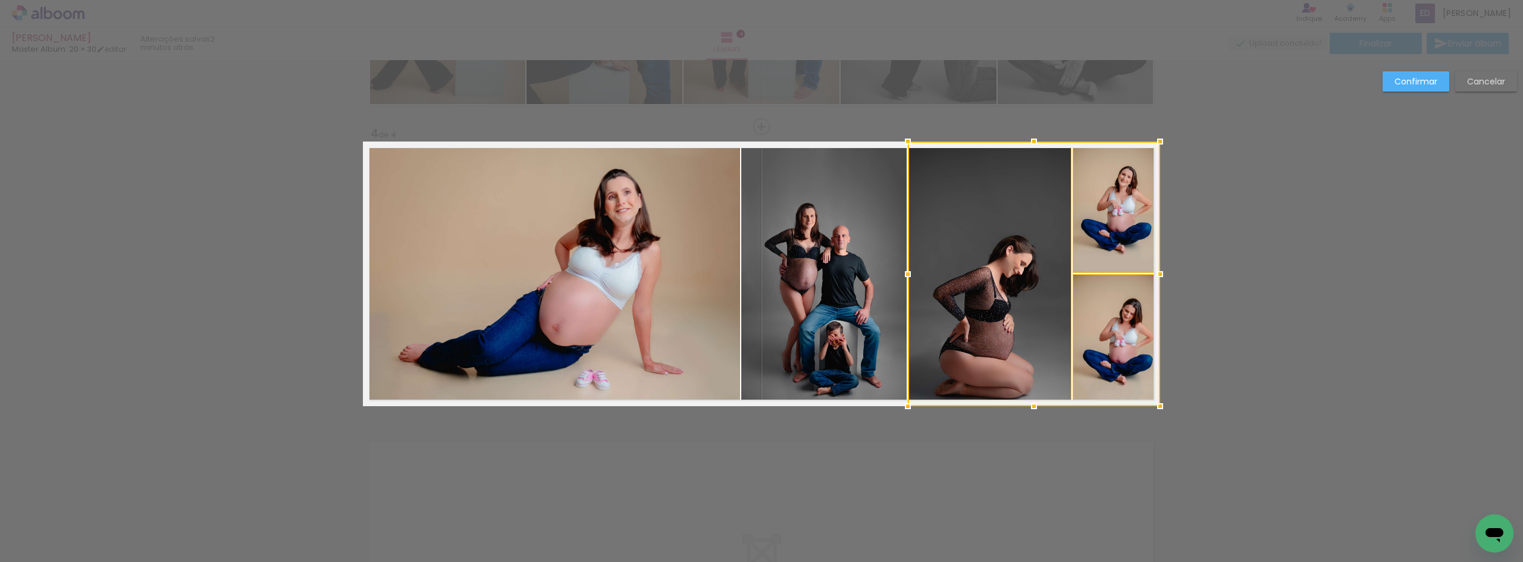
click at [844, 276] on quentale-photo at bounding box center [823, 274] width 165 height 265
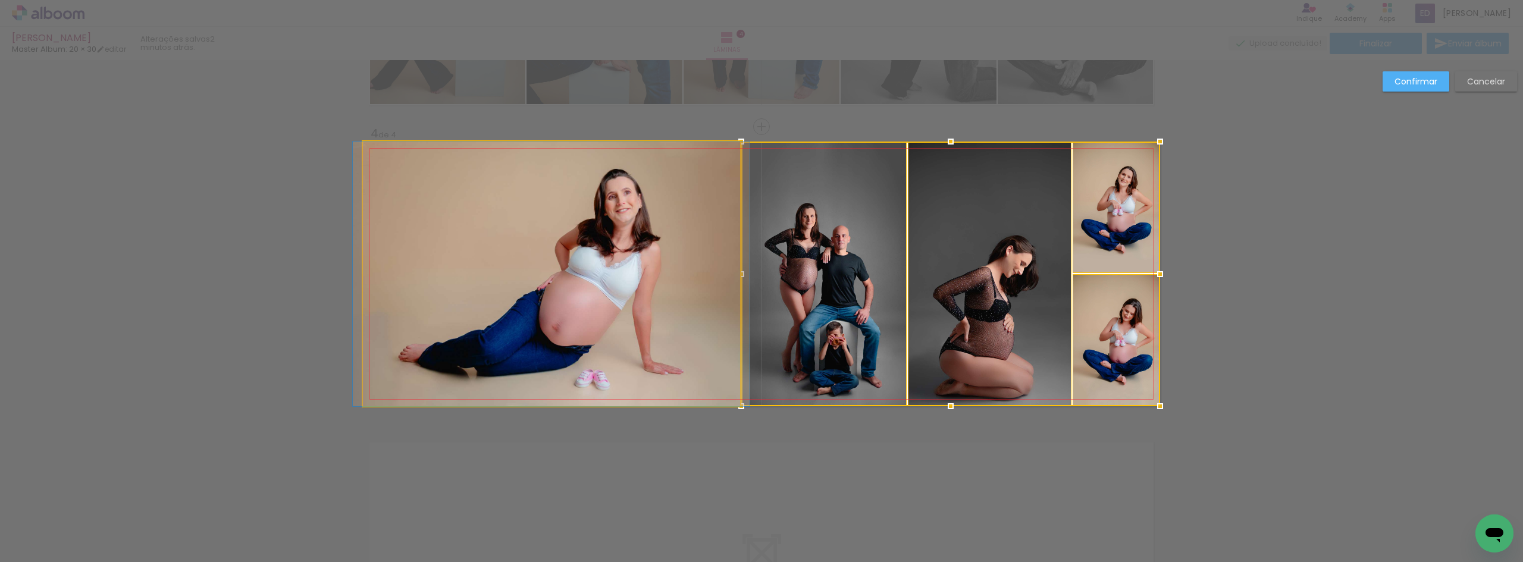
click at [657, 262] on quentale-photo at bounding box center [551, 274] width 377 height 265
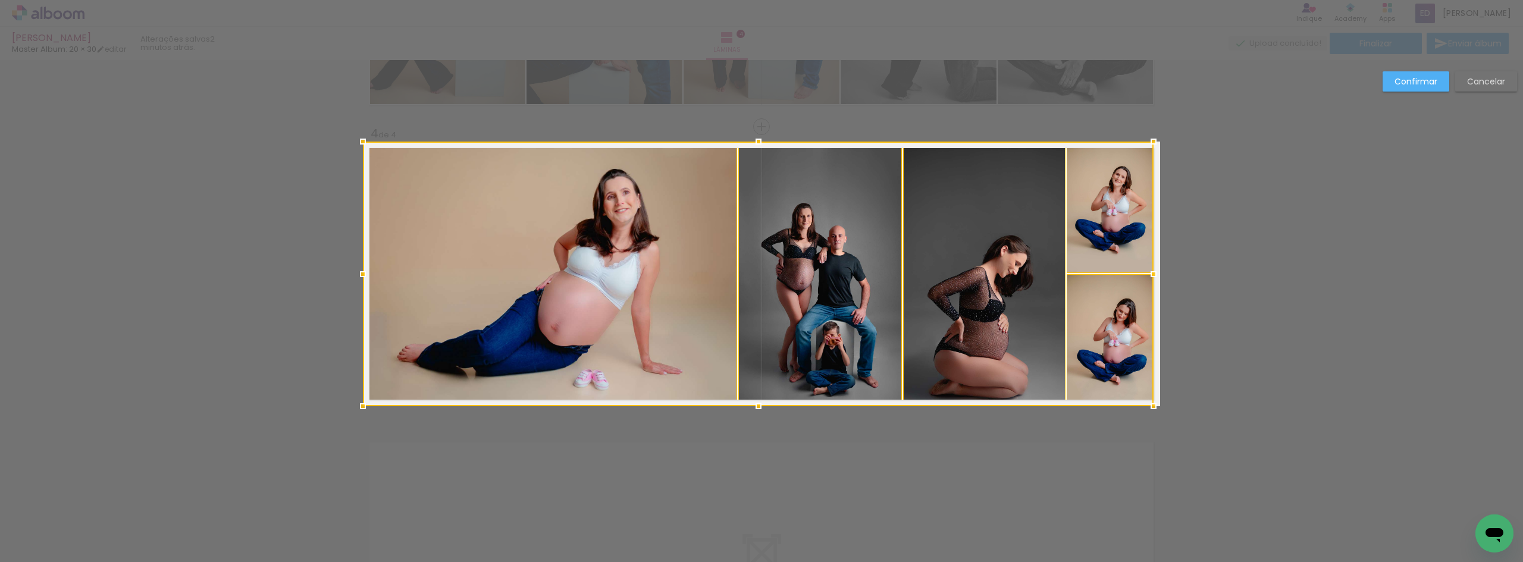
drag, startPoint x: 1149, startPoint y: 274, endPoint x: 1143, endPoint y: 274, distance: 6.5
click at [1143, 274] on div at bounding box center [1154, 274] width 24 height 24
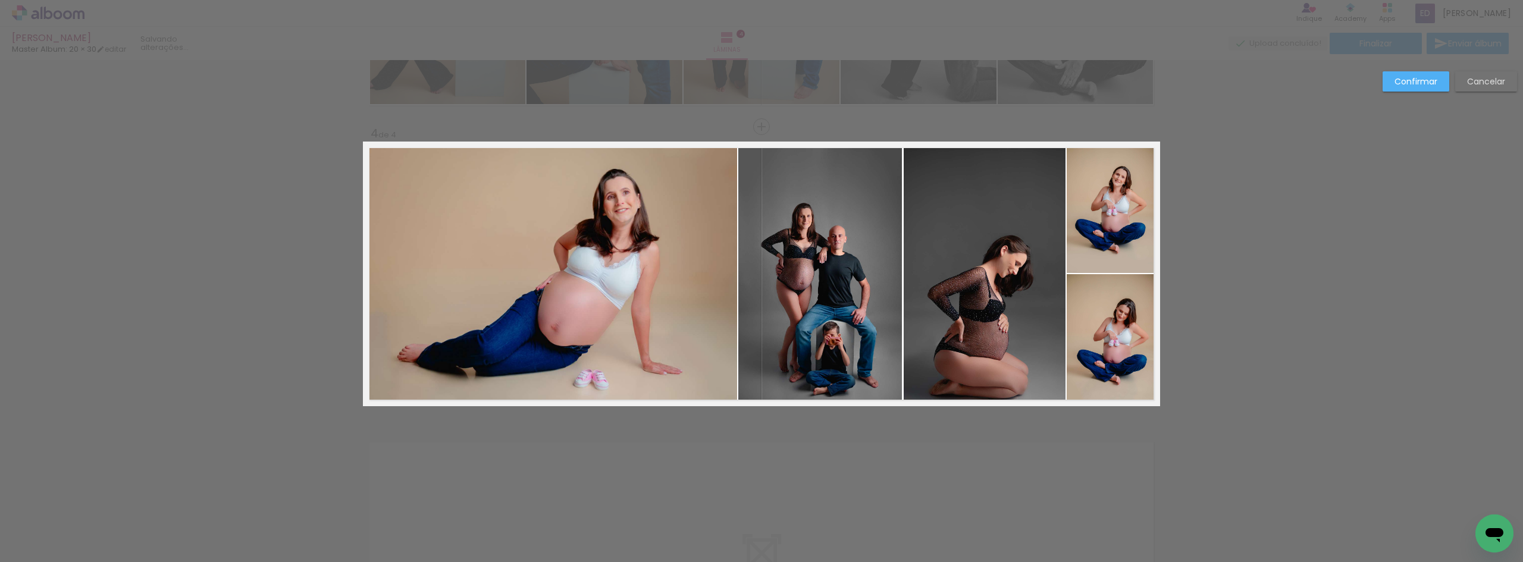
click at [0, 0] on slot "Confirmar" at bounding box center [0, 0] width 0 height 0
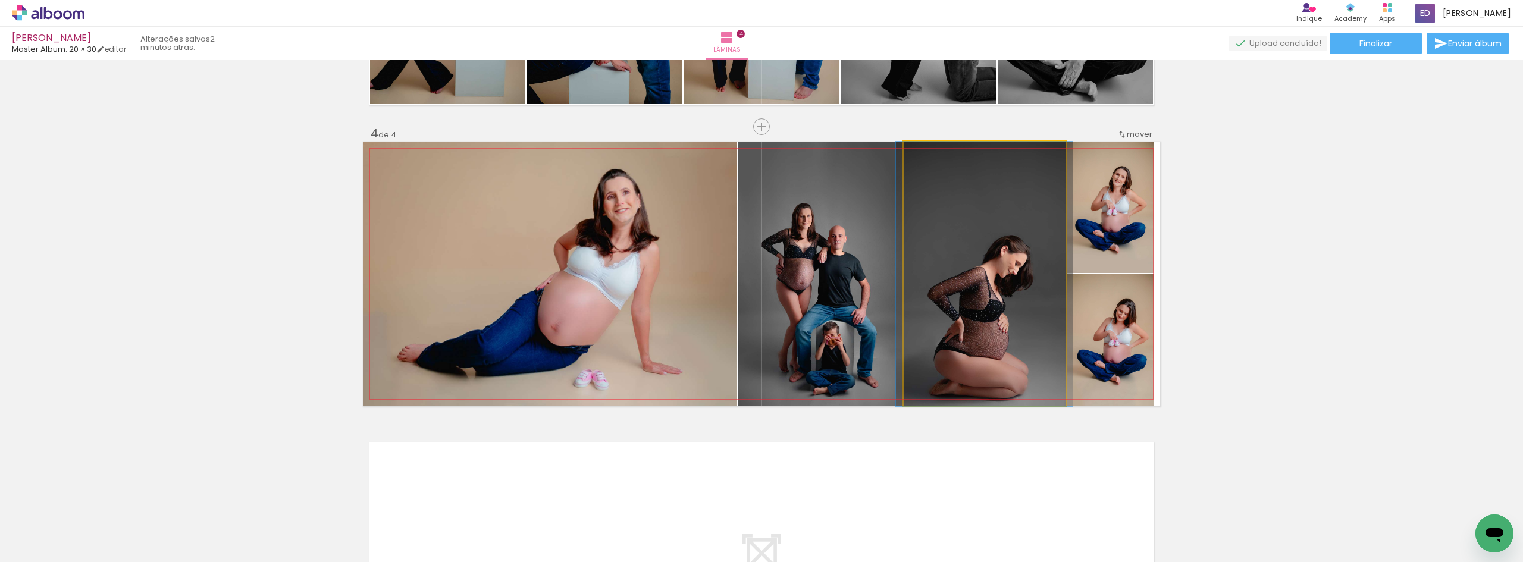
click at [984, 337] on quentale-photo at bounding box center [985, 274] width 162 height 265
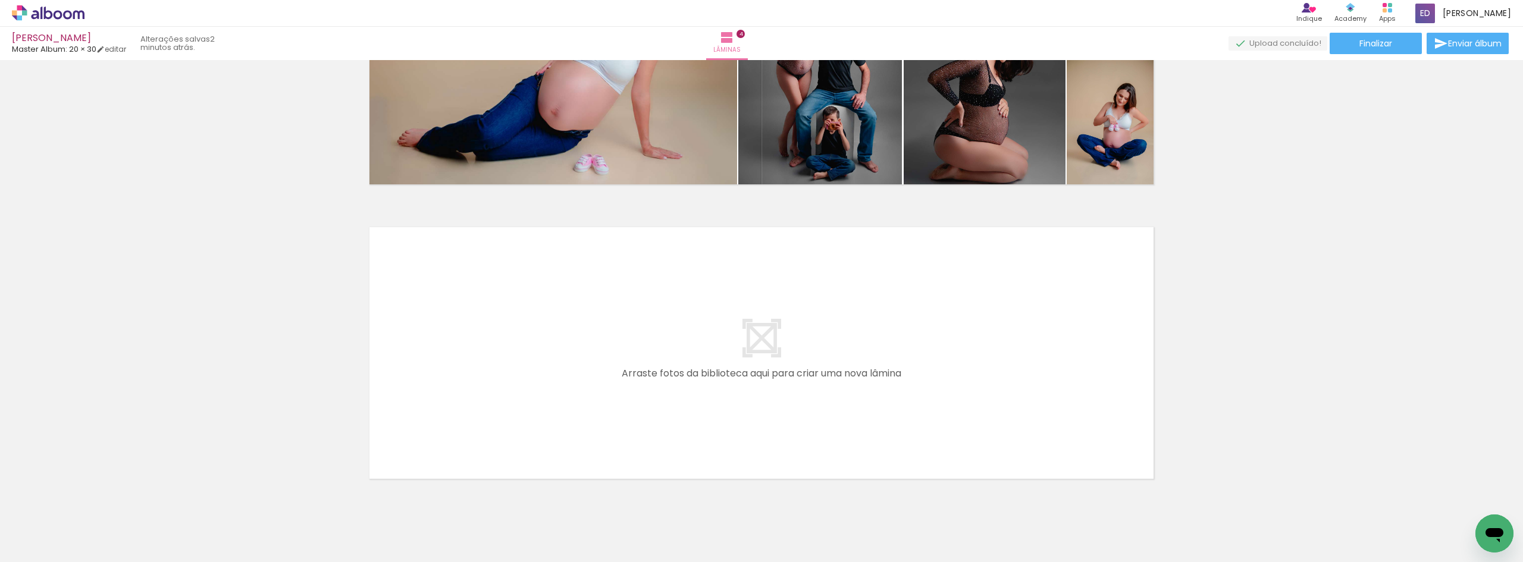
scroll to position [1075, 0]
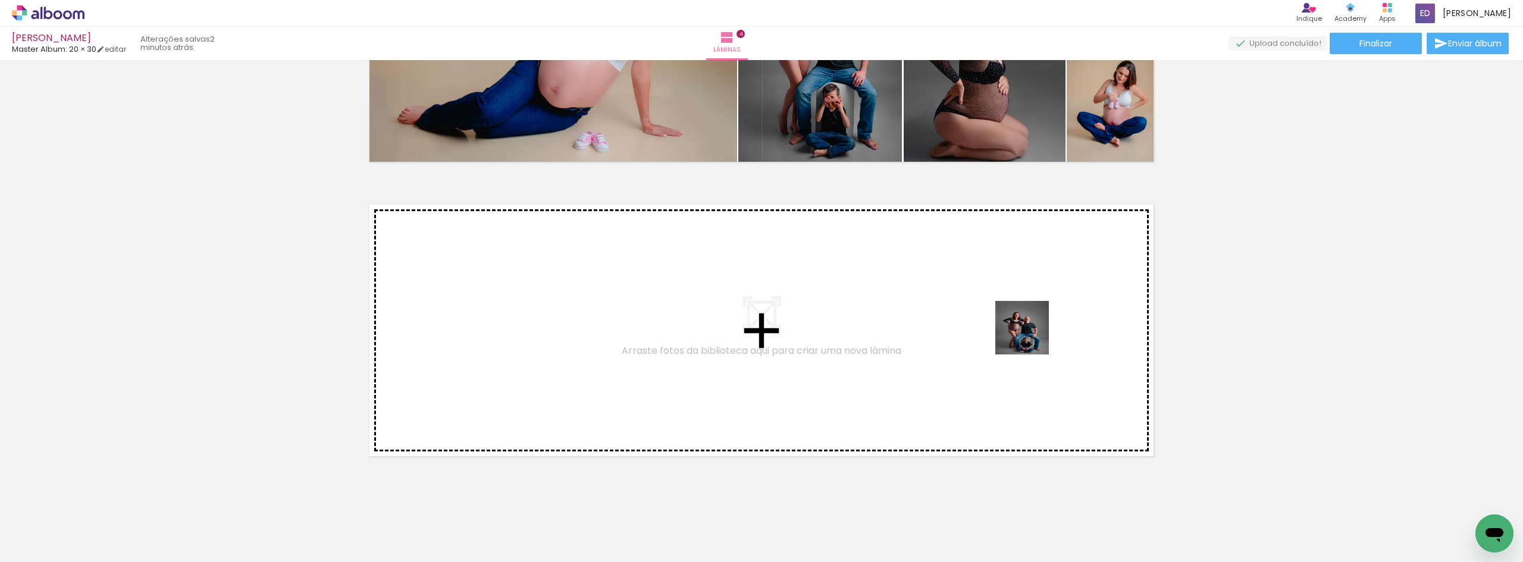
drag, startPoint x: 1398, startPoint y: 517, endPoint x: 1012, endPoint y: 332, distance: 427.6
click at [1012, 332] on quentale-workspace at bounding box center [761, 281] width 1523 height 562
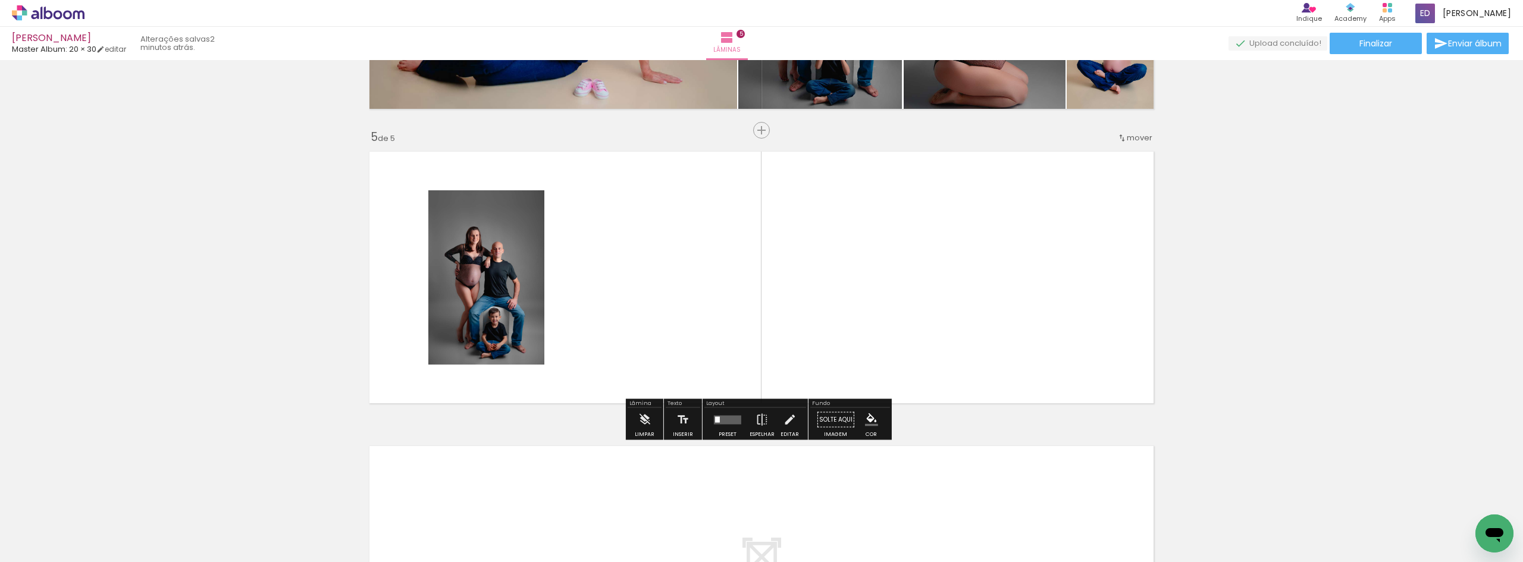
scroll to position [1131, 0]
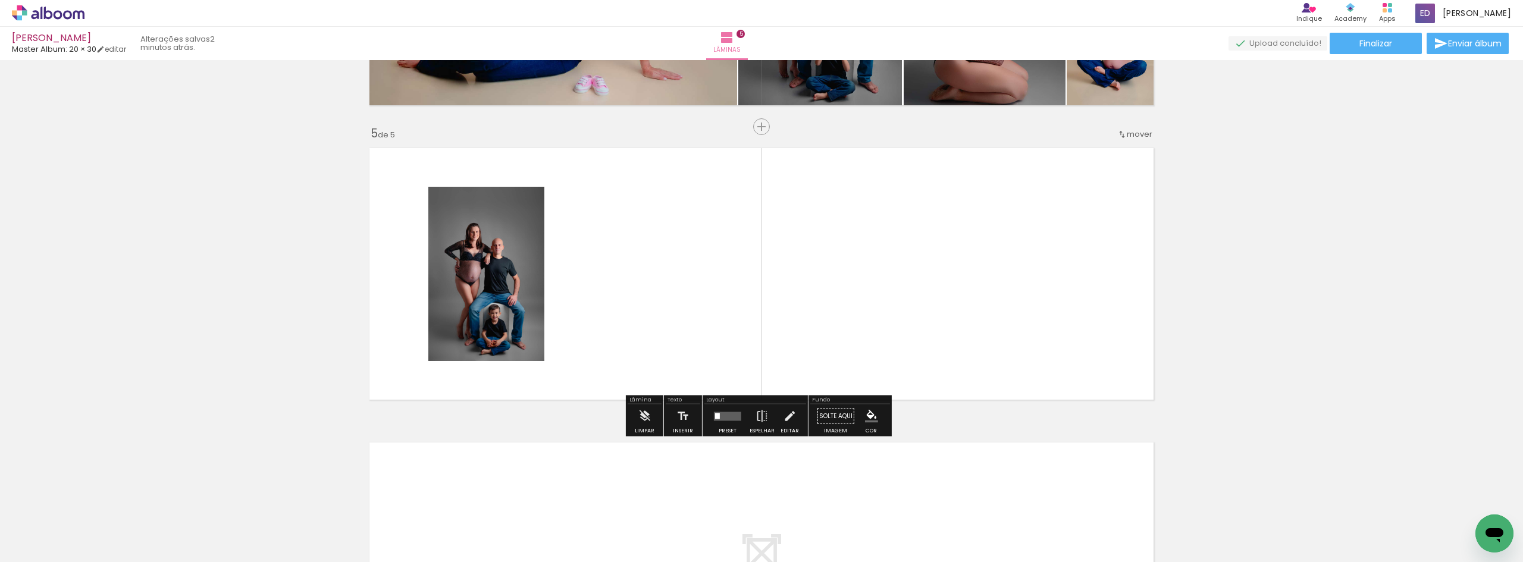
drag, startPoint x: 1388, startPoint y: 480, endPoint x: 1025, endPoint y: 356, distance: 383.5
click at [1476, 515] on html at bounding box center [1495, 534] width 38 height 38
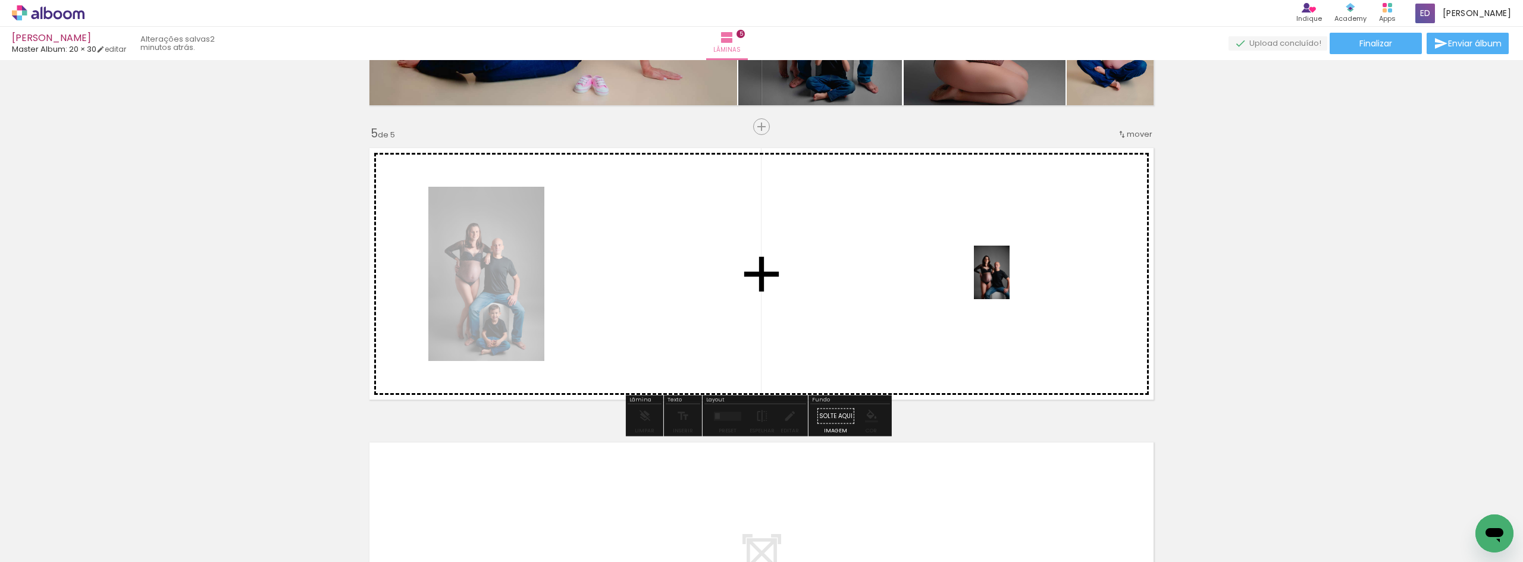
drag, startPoint x: 1315, startPoint y: 419, endPoint x: 994, endPoint y: 283, distance: 349.0
click at [994, 275] on quentale-workspace at bounding box center [761, 281] width 1523 height 562
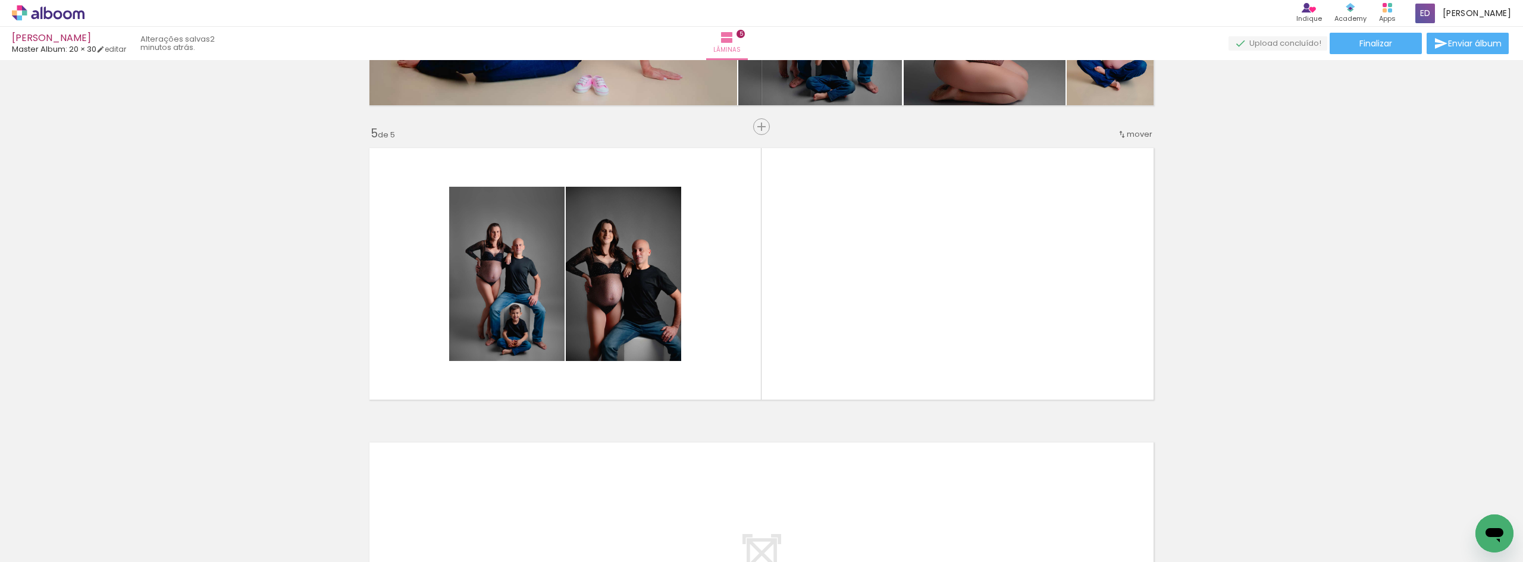
scroll to position [0, 0]
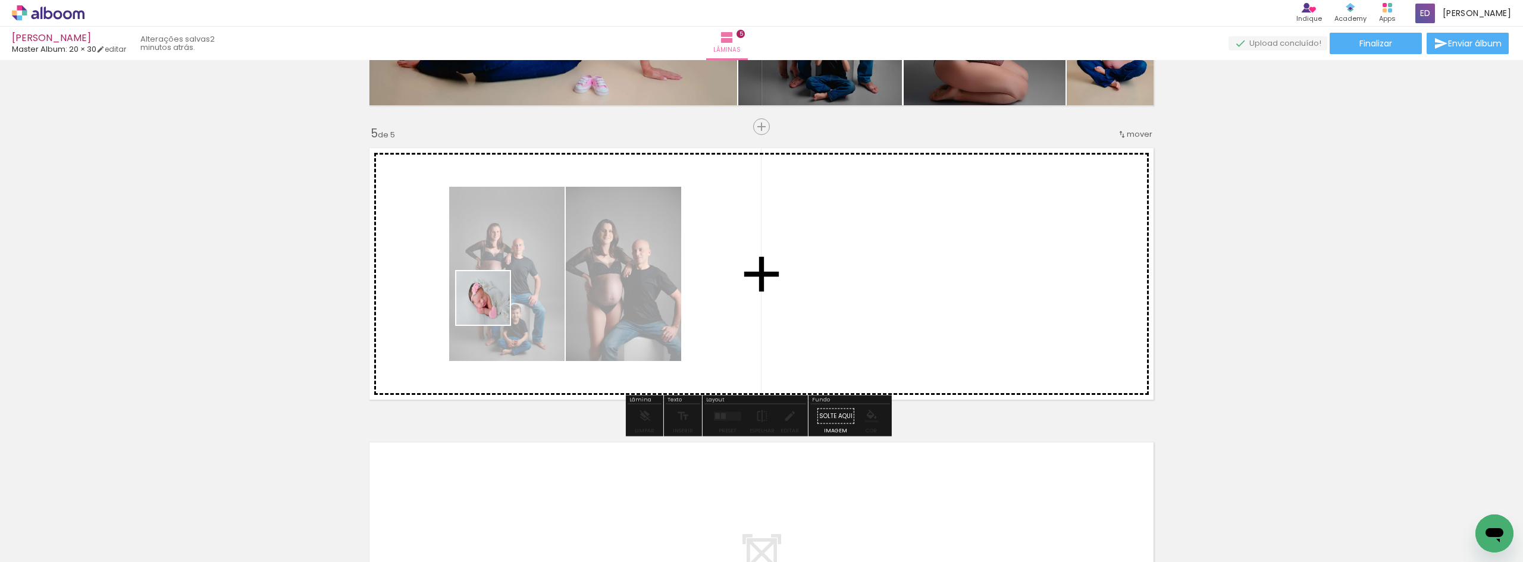
drag, startPoint x: 127, startPoint y: 523, endPoint x: 490, endPoint y: 325, distance: 413.2
click at [506, 299] on quentale-workspace at bounding box center [761, 281] width 1523 height 562
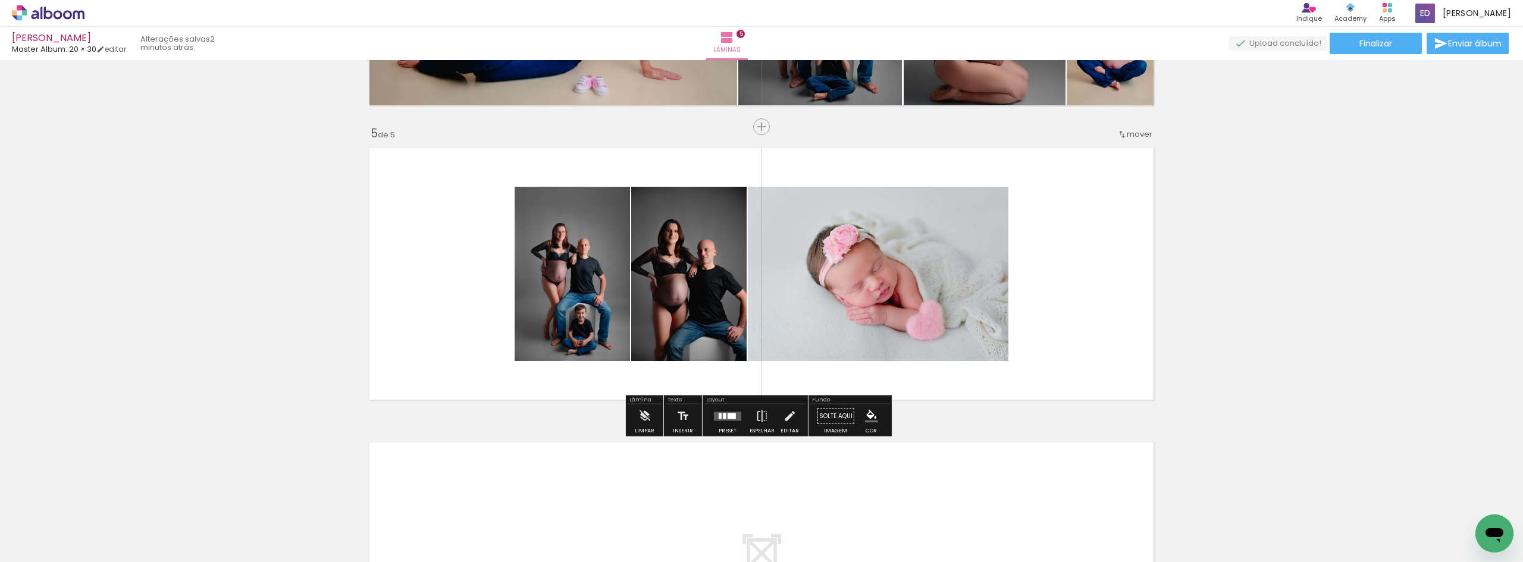
drag, startPoint x: 199, startPoint y: 525, endPoint x: 453, endPoint y: 362, distance: 301.5
click at [489, 311] on quentale-workspace at bounding box center [761, 281] width 1523 height 562
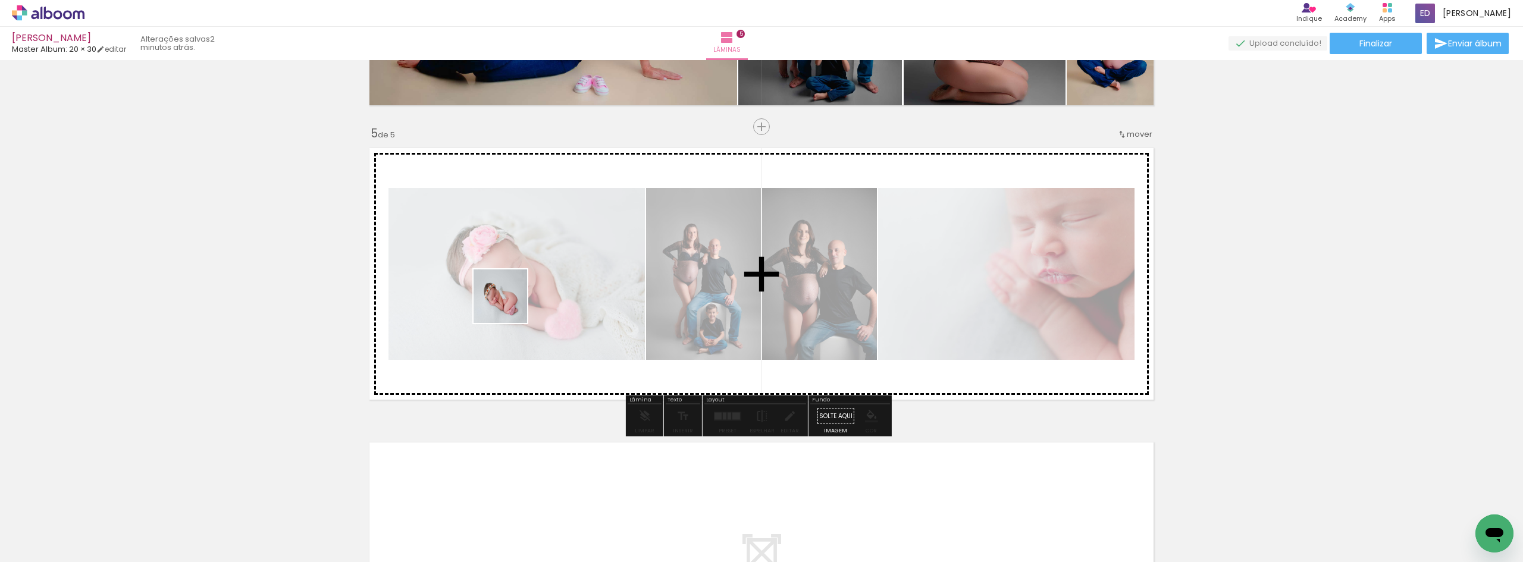
drag, startPoint x: 277, startPoint y: 520, endPoint x: 510, endPoint y: 303, distance: 318.3
click at [510, 303] on quentale-workspace at bounding box center [761, 281] width 1523 height 562
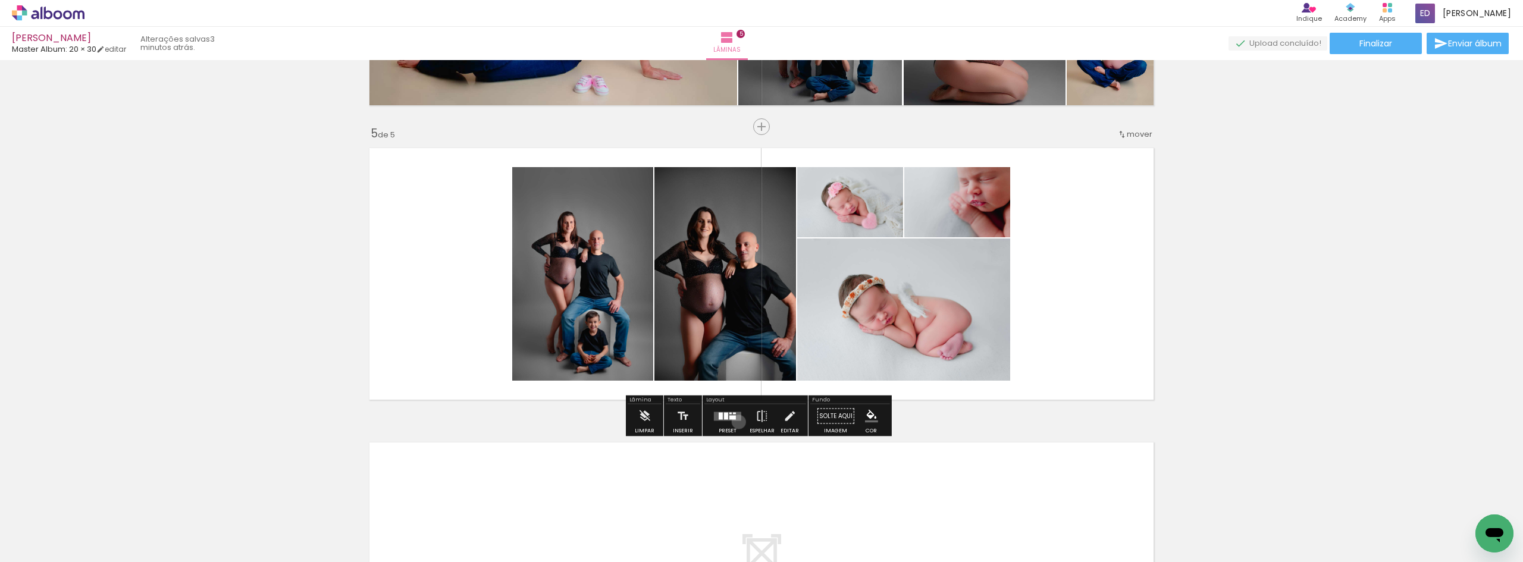
click at [736, 422] on div at bounding box center [728, 417] width 32 height 24
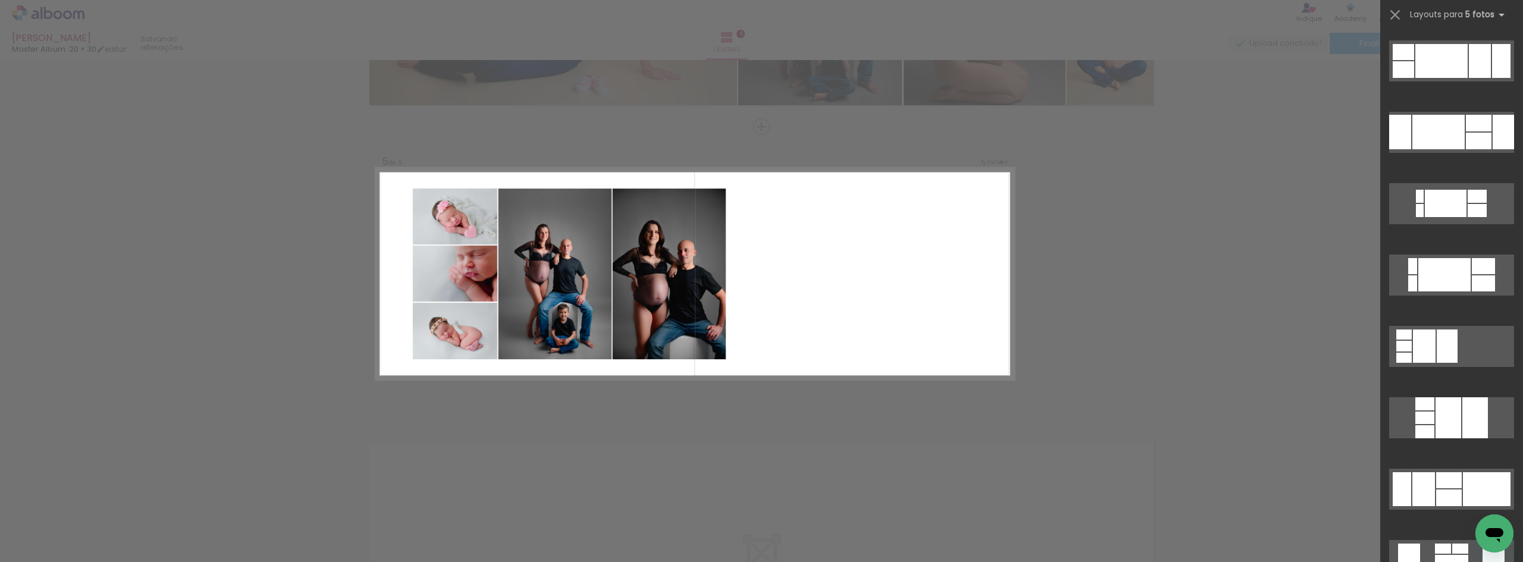
scroll to position [773, 0]
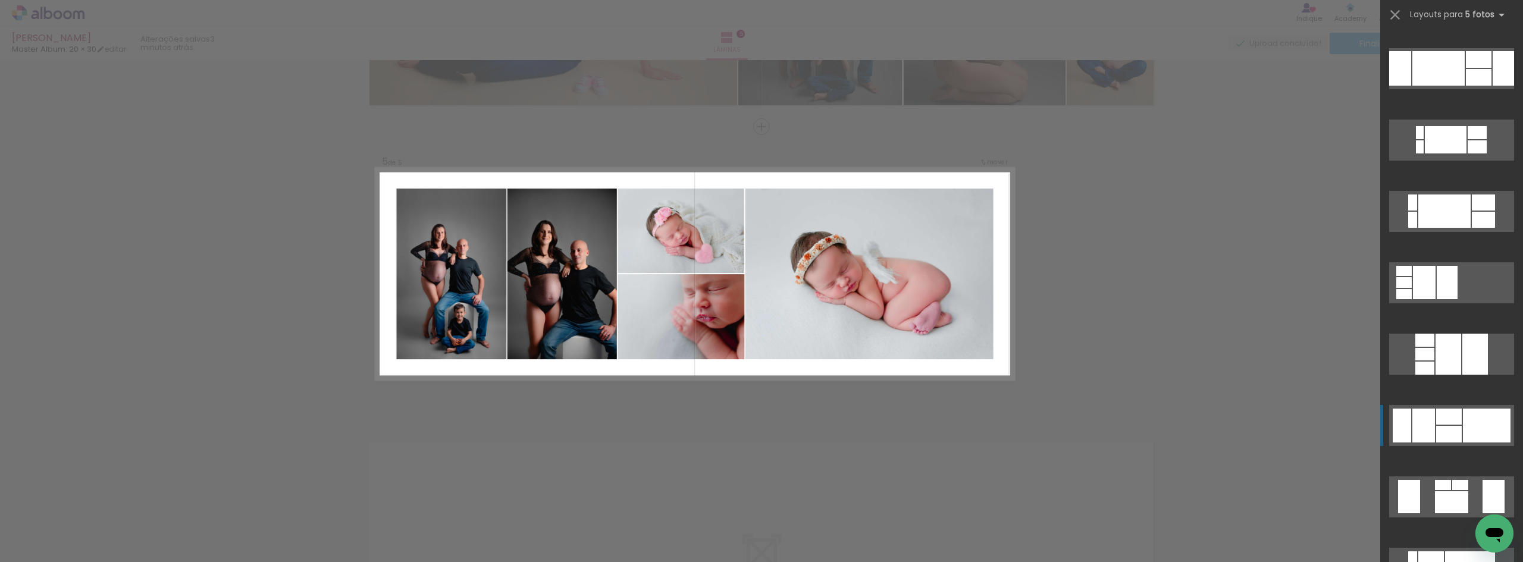
click at [1424, 415] on div at bounding box center [1423, 426] width 23 height 34
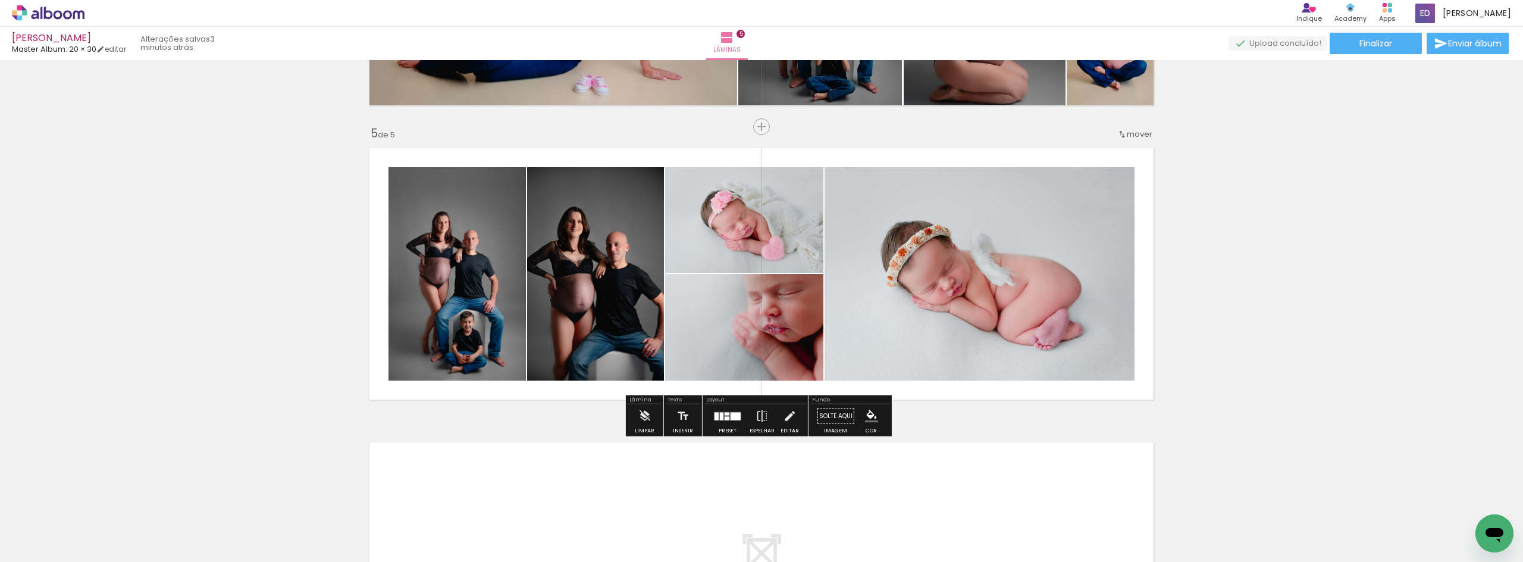
click at [1074, 342] on quentale-photo at bounding box center [980, 274] width 310 height 214
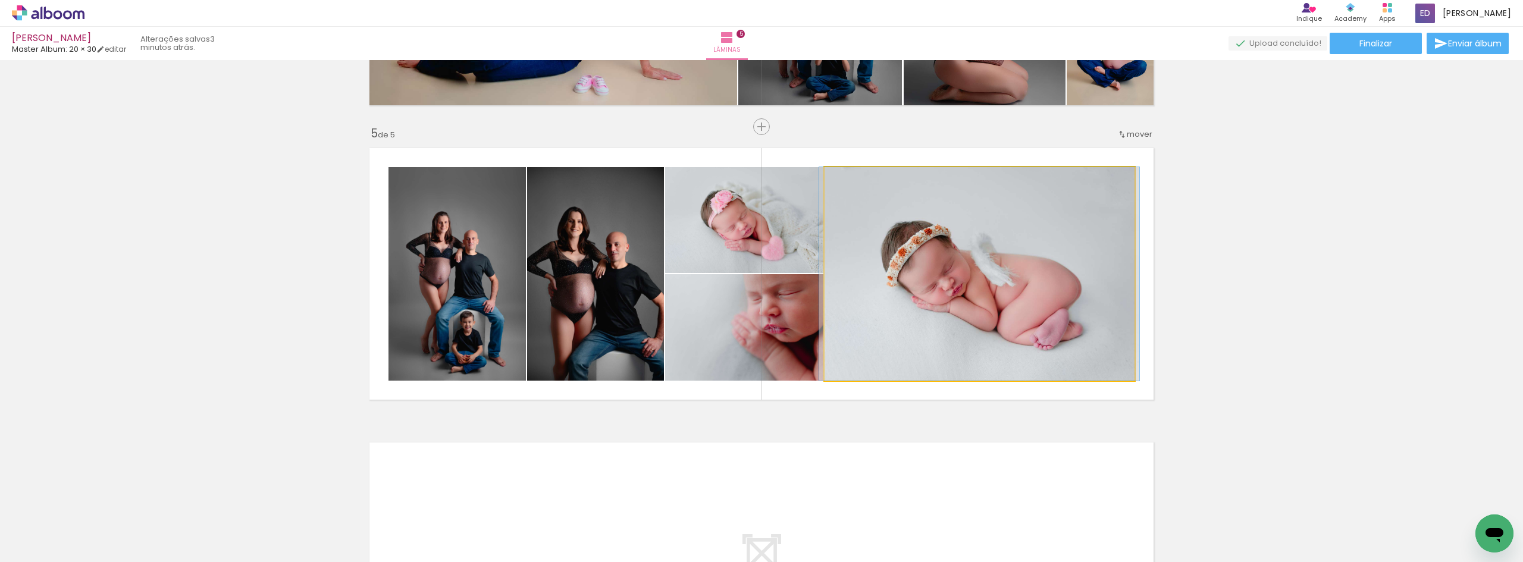
click at [1074, 342] on quentale-photo at bounding box center [980, 274] width 310 height 214
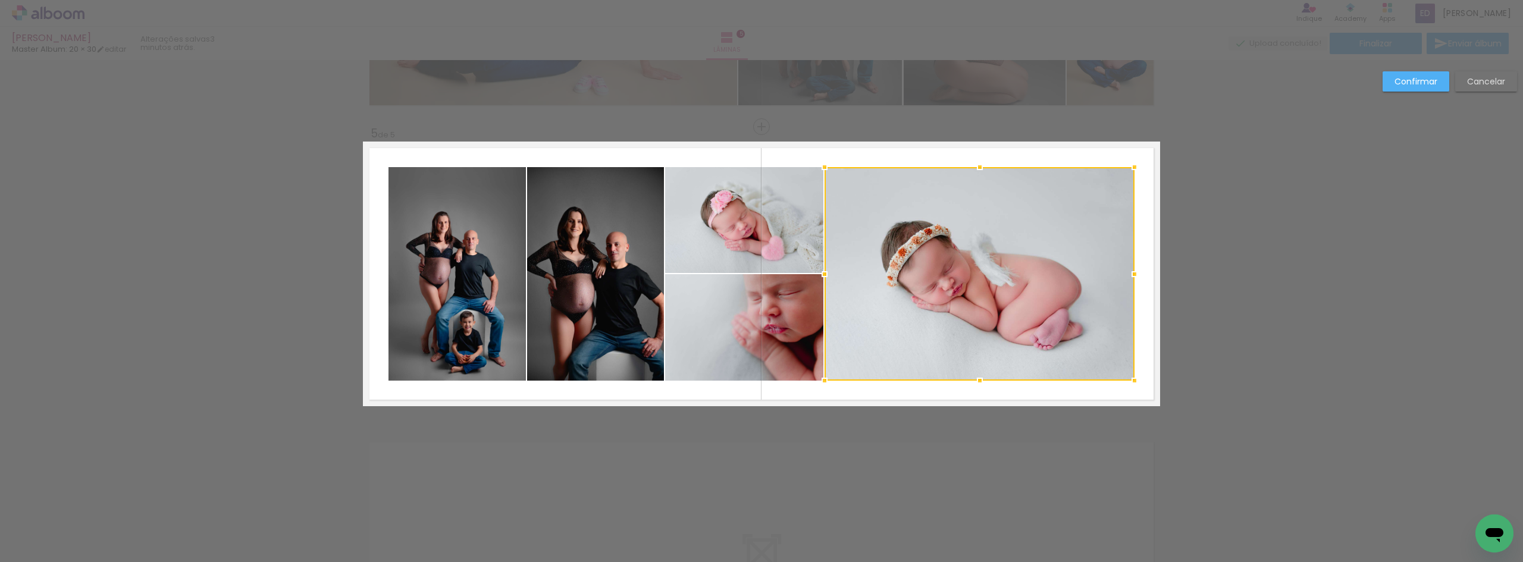
click at [792, 352] on quentale-photo at bounding box center [744, 327] width 158 height 106
click at [774, 252] on div at bounding box center [899, 274] width 469 height 214
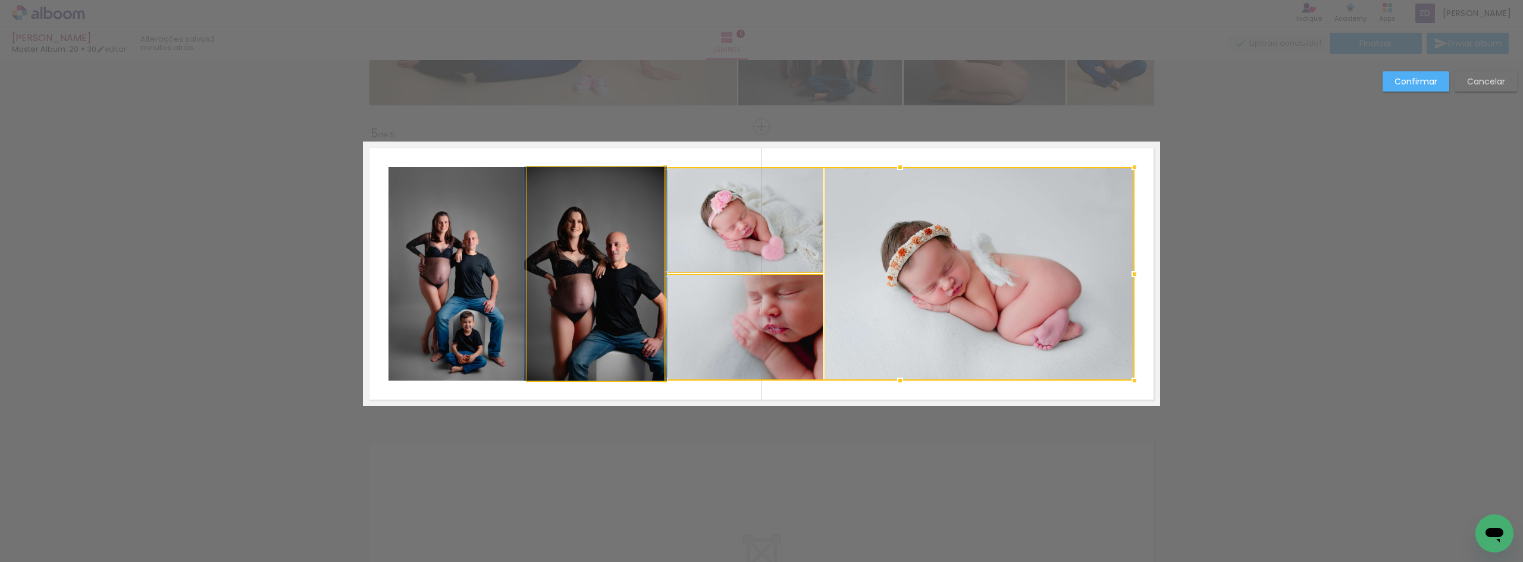
click at [627, 250] on quentale-photo at bounding box center [595, 274] width 137 height 214
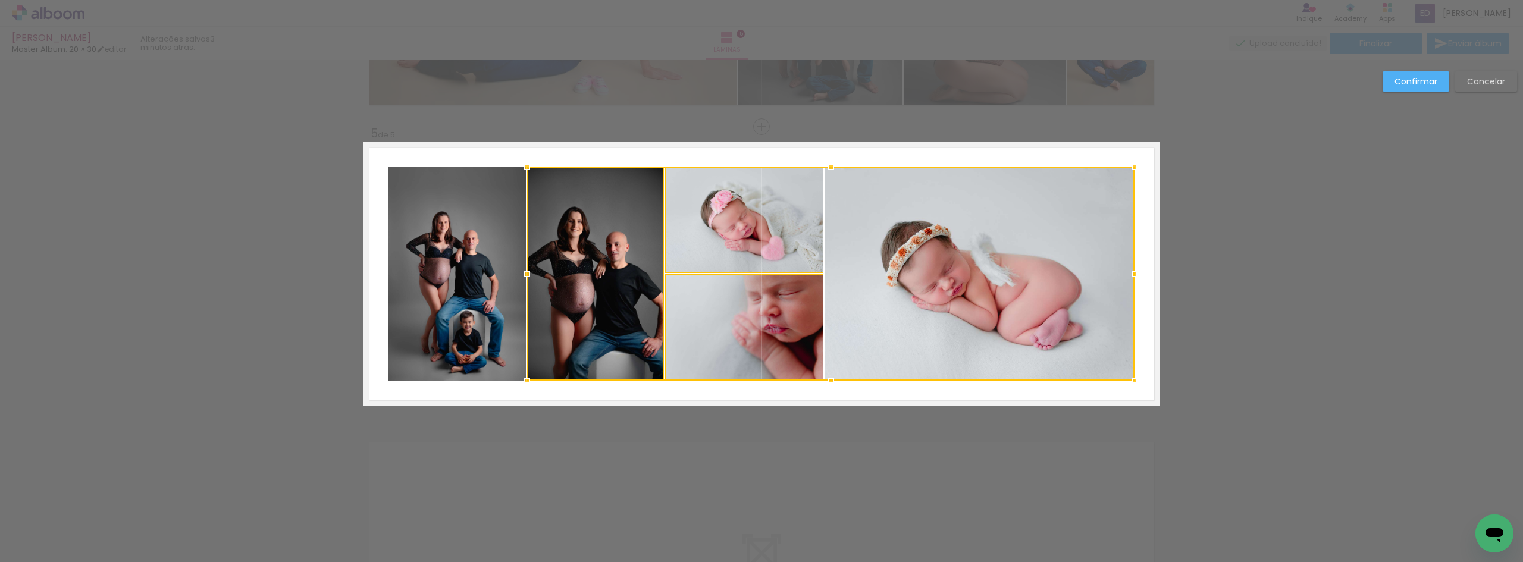
click at [483, 248] on quentale-photo at bounding box center [457, 274] width 137 height 214
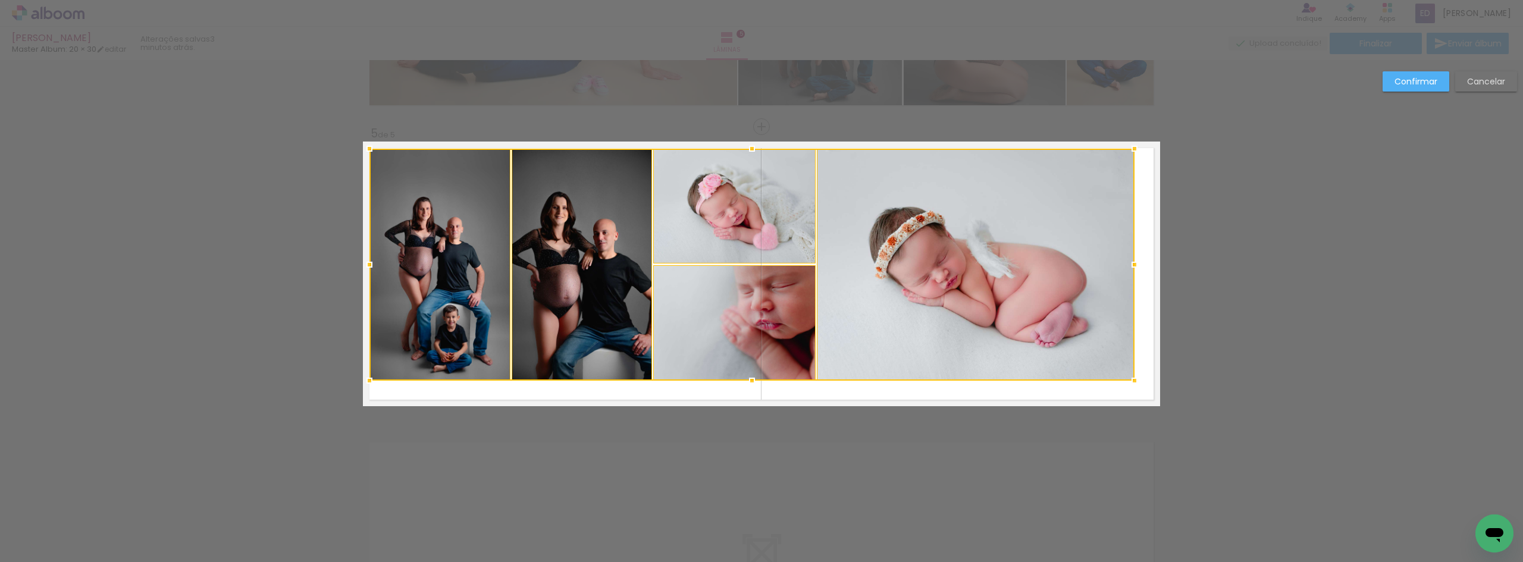
drag, startPoint x: 391, startPoint y: 171, endPoint x: 372, endPoint y: 152, distance: 26.5
click at [372, 152] on div at bounding box center [370, 149] width 24 height 24
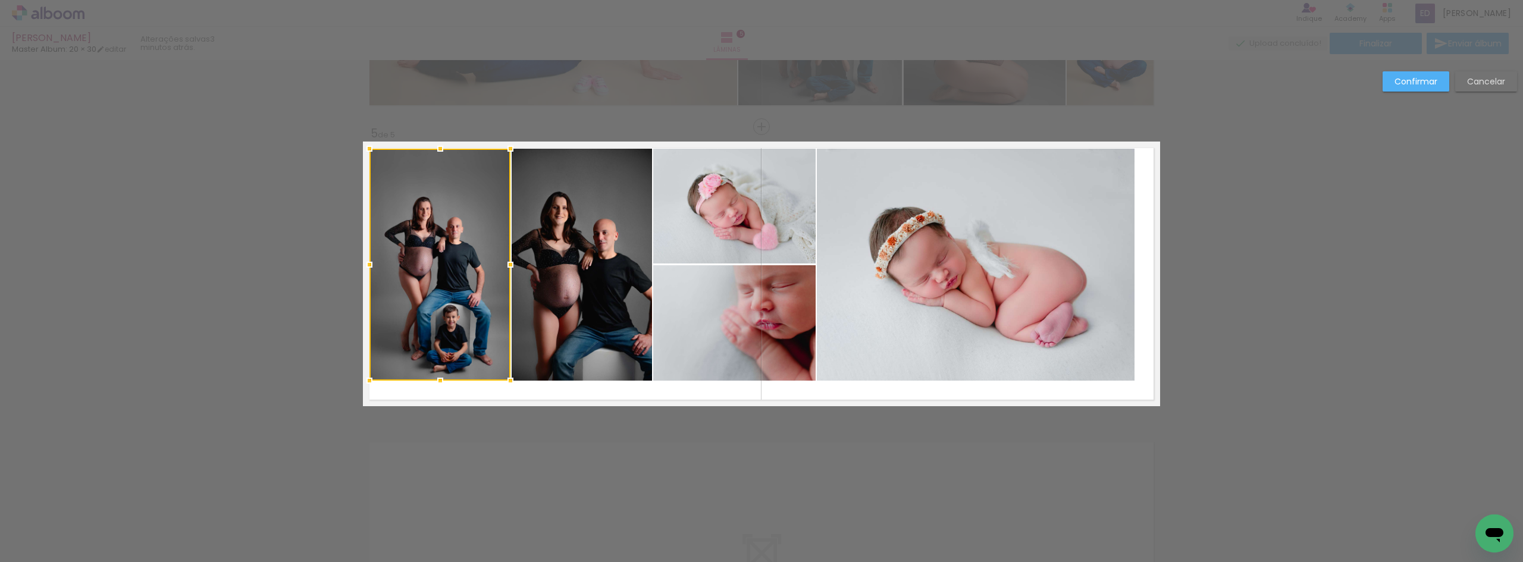
click at [422, 209] on div at bounding box center [439, 265] width 141 height 232
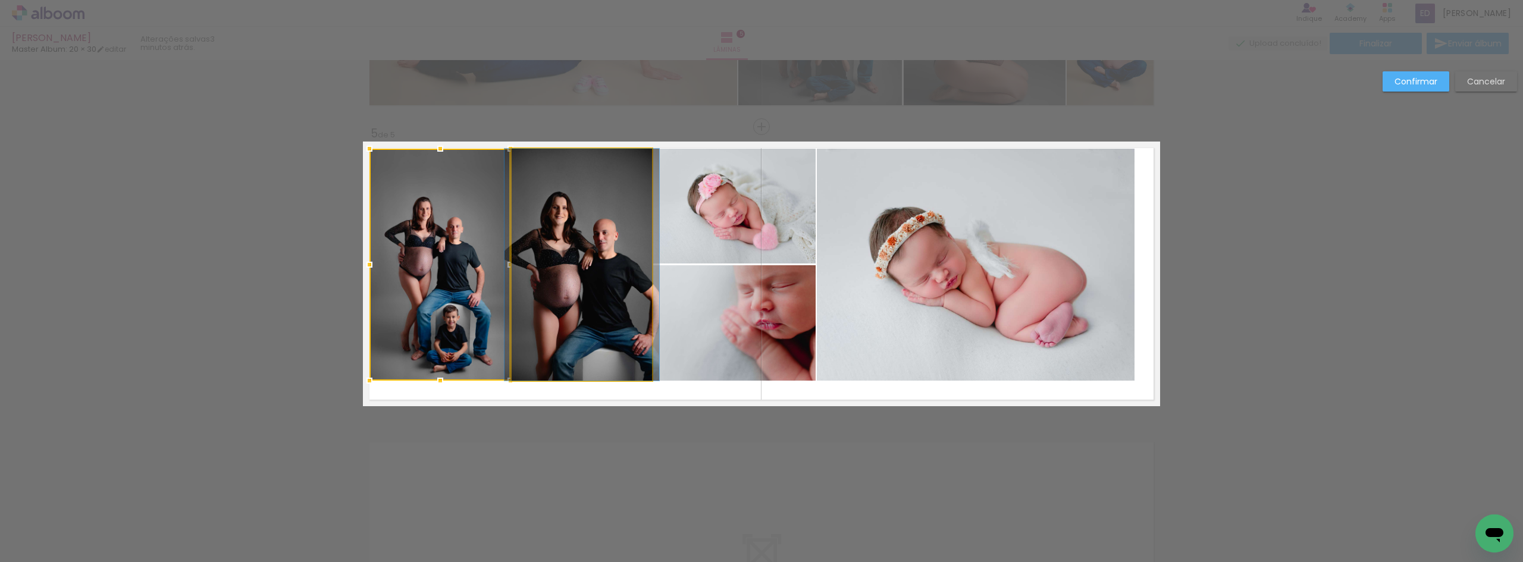
click at [572, 237] on quentale-photo at bounding box center [582, 265] width 140 height 232
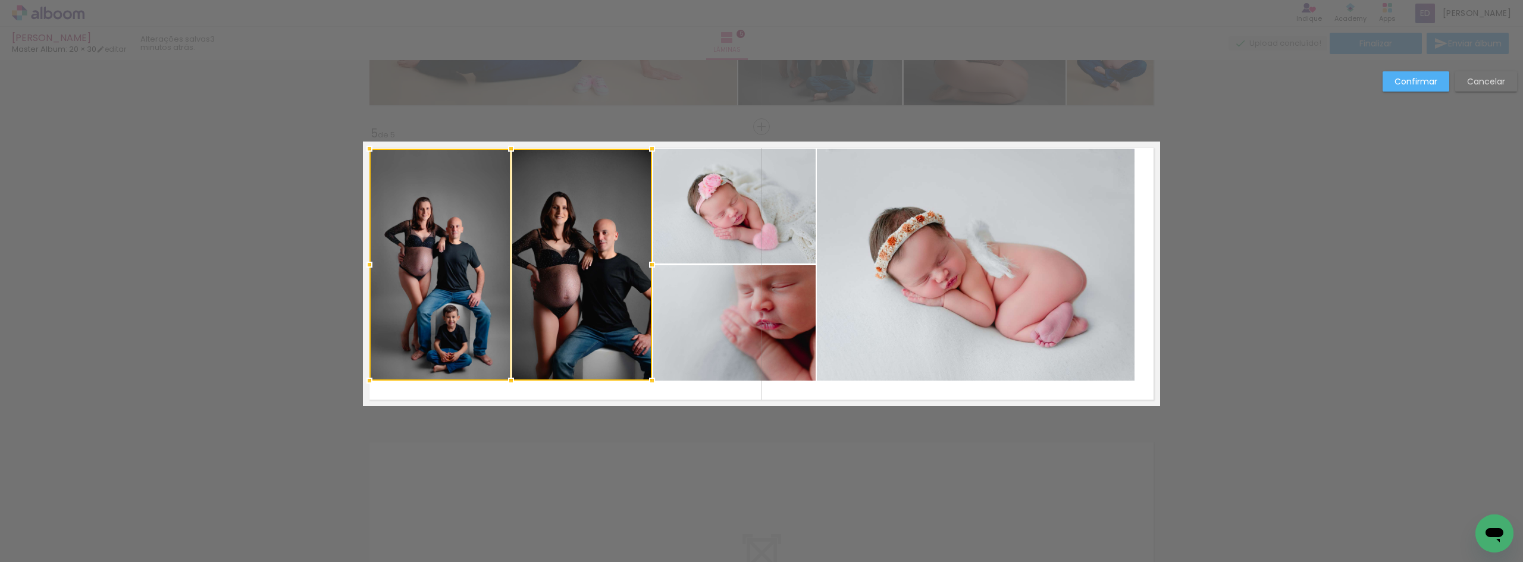
click at [698, 207] on quentale-photo at bounding box center [734, 206] width 162 height 115
click at [706, 296] on div at bounding box center [592, 265] width 446 height 232
click at [895, 290] on quentale-photo at bounding box center [976, 265] width 318 height 232
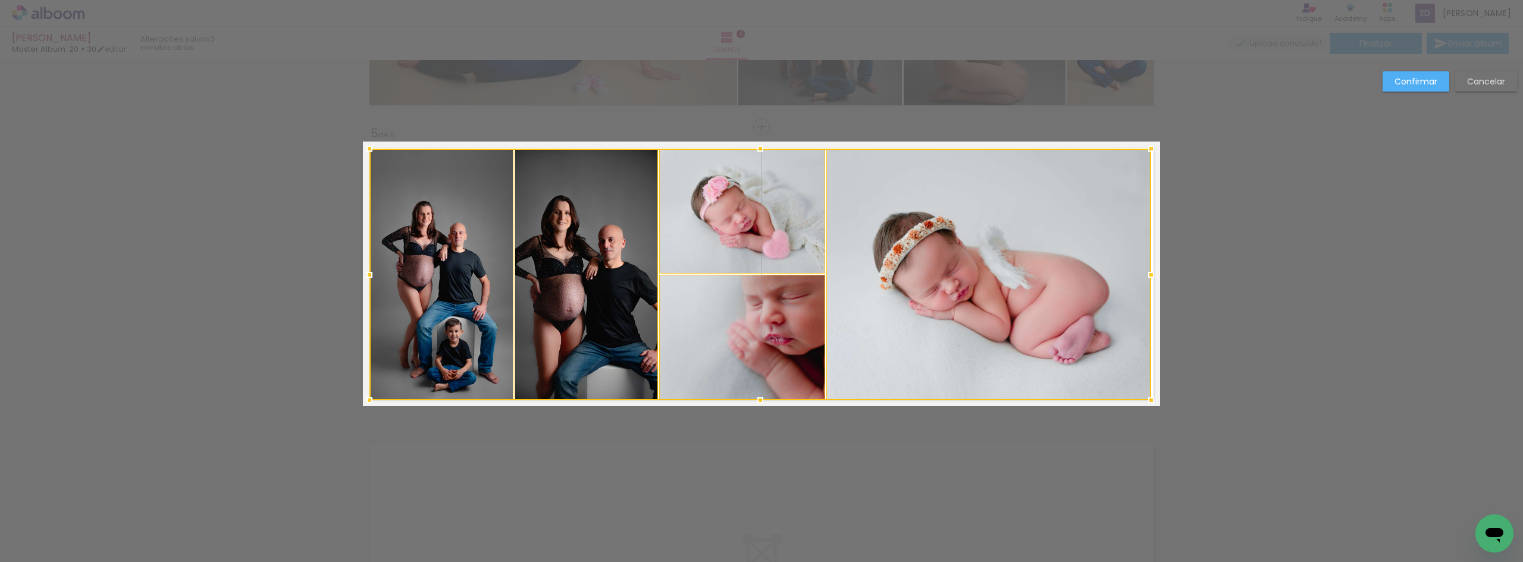
drag, startPoint x: 1132, startPoint y: 378, endPoint x: 1149, endPoint y: 398, distance: 25.7
click at [1149, 398] on div at bounding box center [1151, 401] width 24 height 24
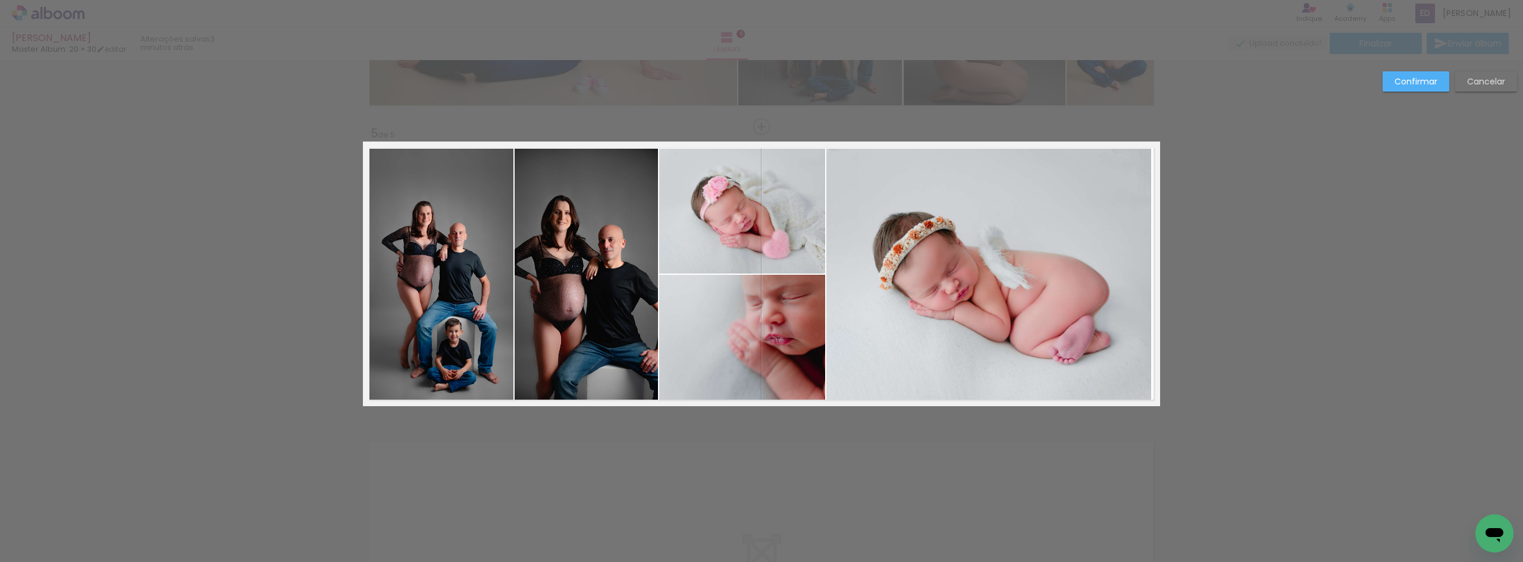
click at [1401, 89] on paper-button "Confirmar" at bounding box center [1416, 81] width 67 height 20
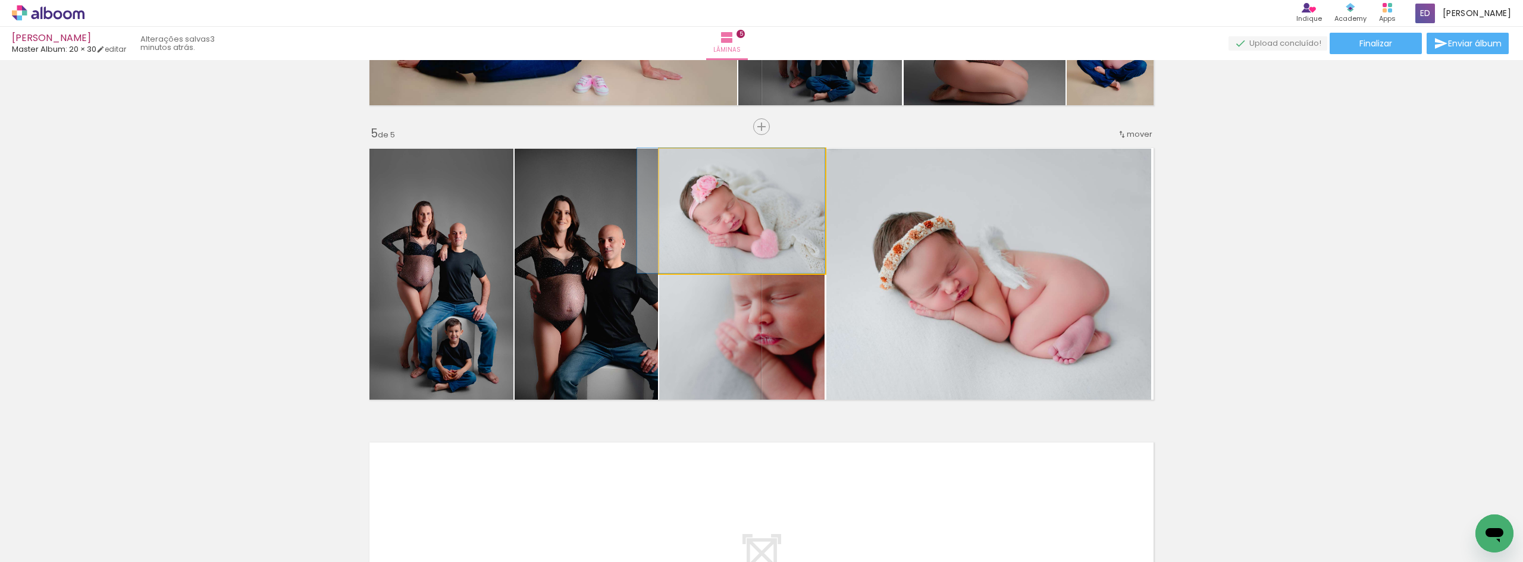
drag, startPoint x: 781, startPoint y: 240, endPoint x: 756, endPoint y: 239, distance: 25.0
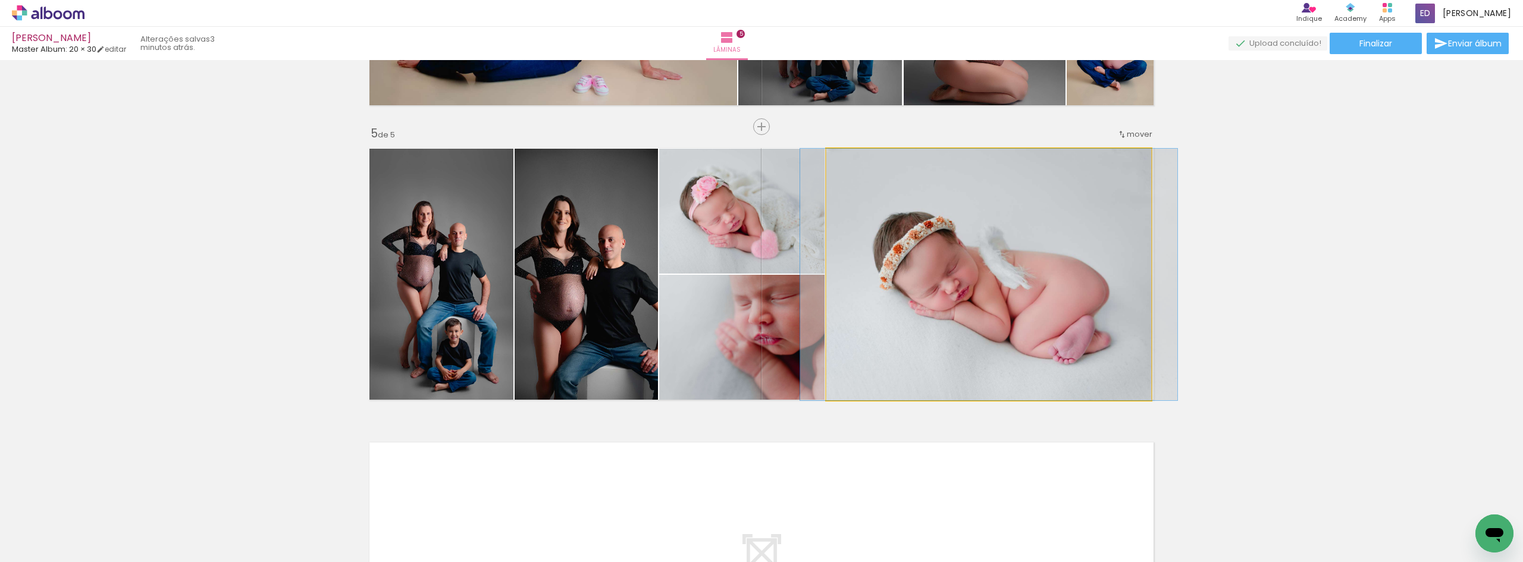
click at [907, 252] on quentale-photo at bounding box center [988, 275] width 325 height 252
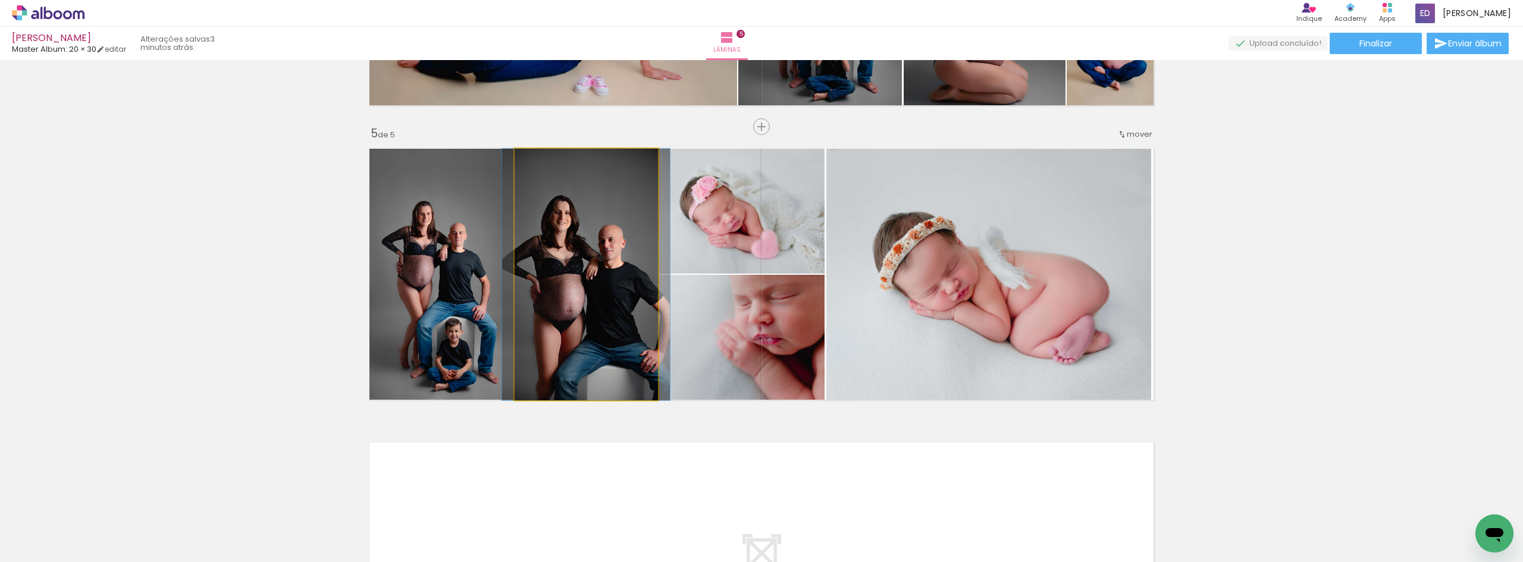
click at [614, 270] on quentale-photo at bounding box center [586, 275] width 143 height 252
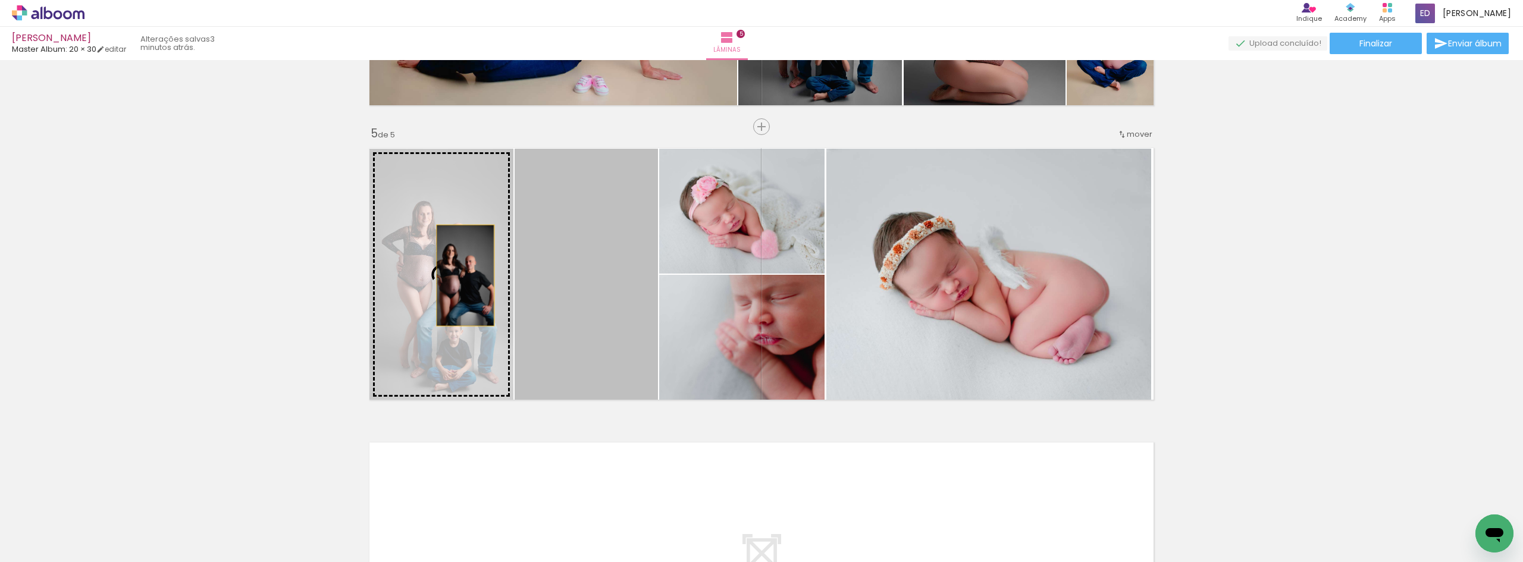
drag, startPoint x: 596, startPoint y: 279, endPoint x: 461, endPoint y: 276, distance: 135.1
click at [0, 0] on slot at bounding box center [0, 0] width 0 height 0
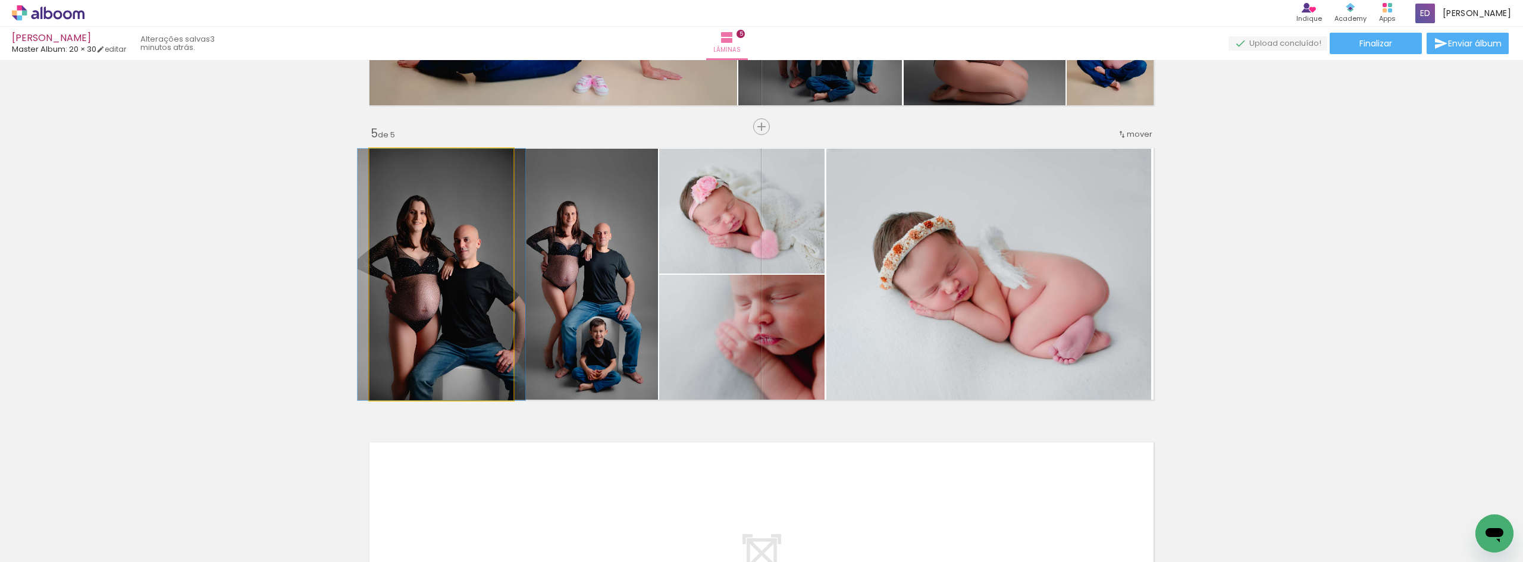
click at [424, 331] on quentale-photo at bounding box center [441, 275] width 144 height 252
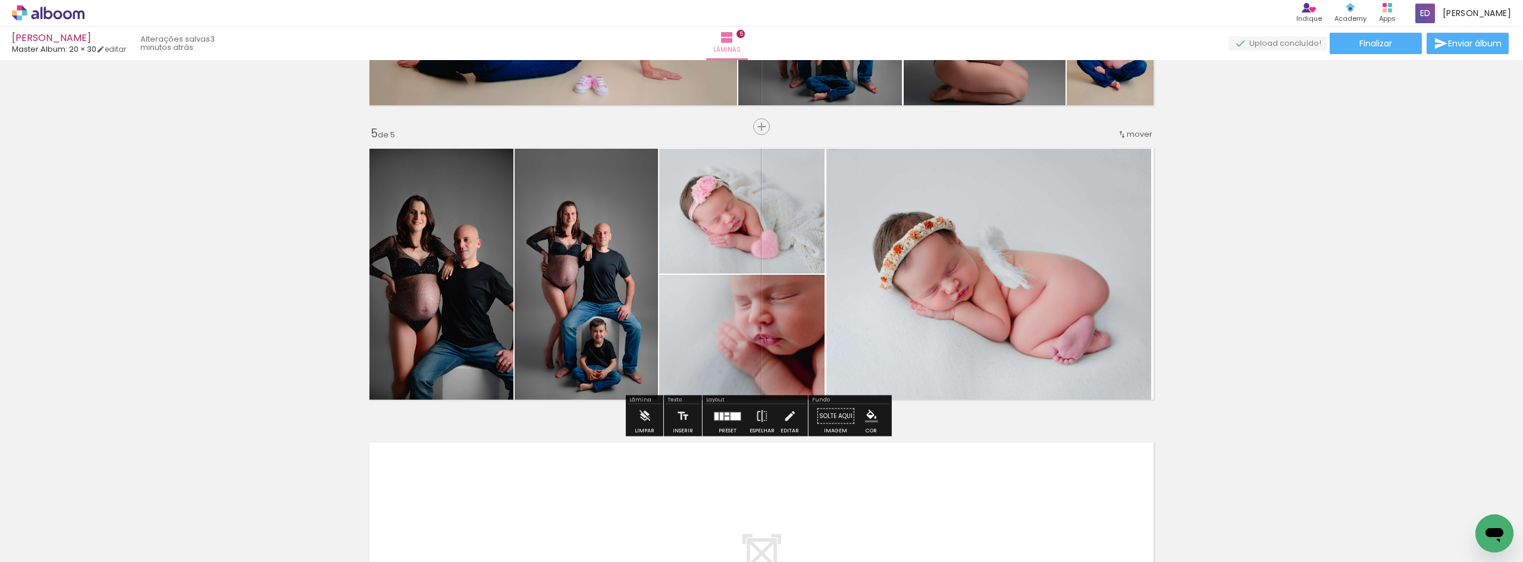
click at [444, 255] on quentale-photo at bounding box center [441, 275] width 144 height 252
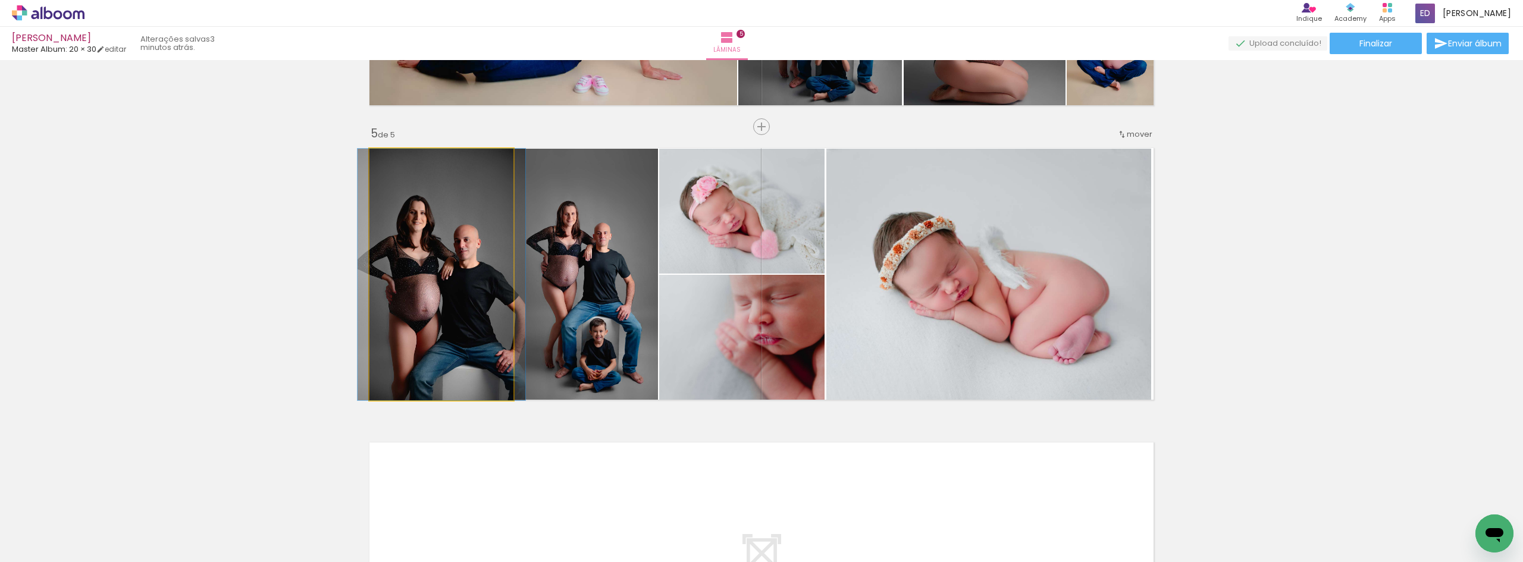
click at [444, 255] on quentale-photo at bounding box center [441, 275] width 144 height 252
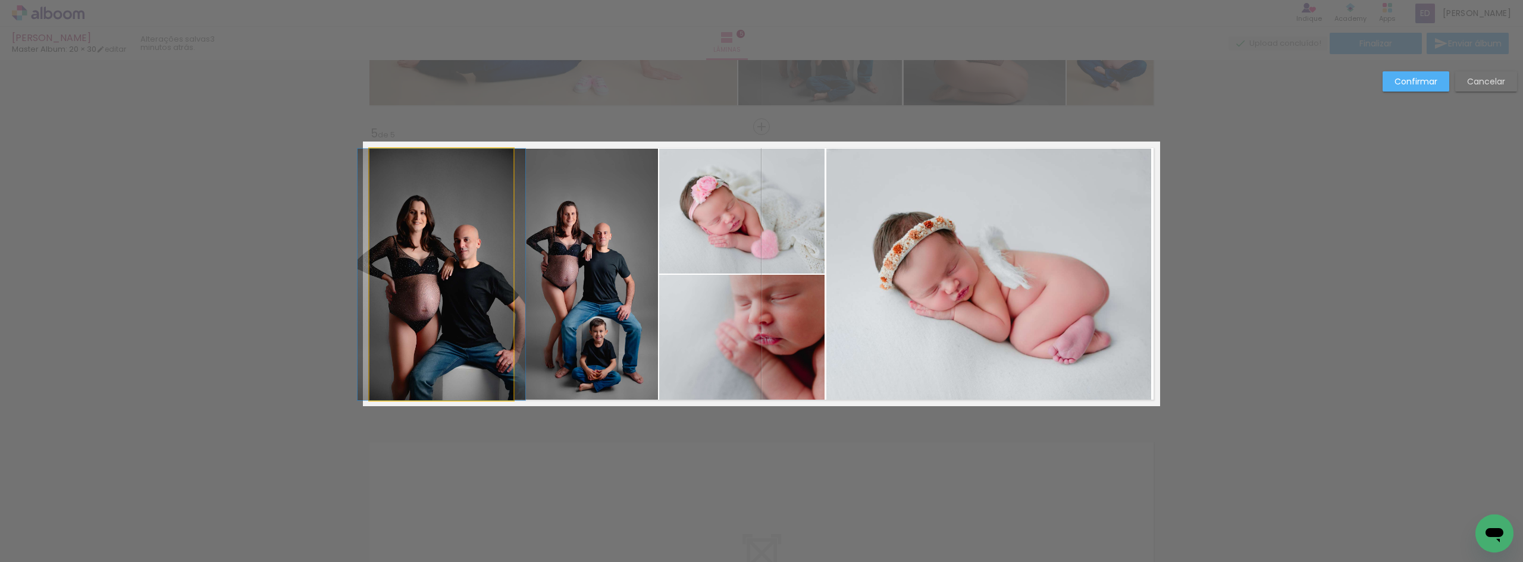
click at [397, 196] on quentale-photo at bounding box center [441, 275] width 144 height 252
click at [826, 196] on div at bounding box center [988, 275] width 325 height 252
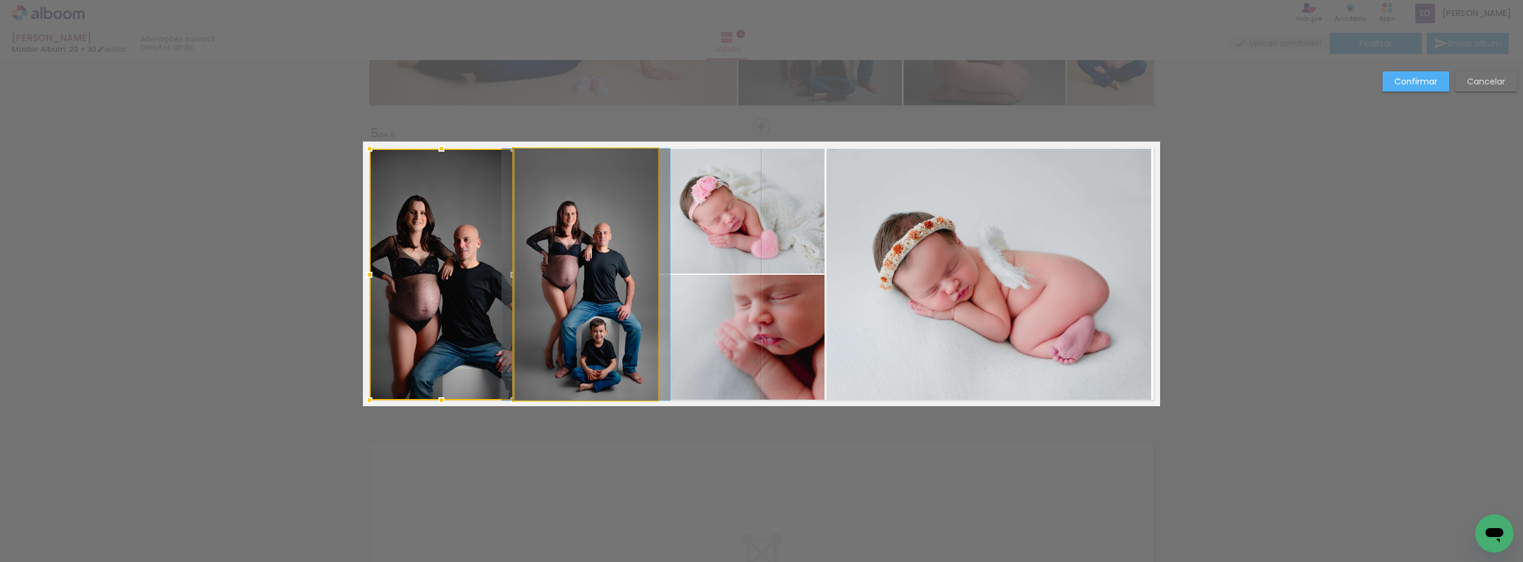
click at [552, 283] on quentale-photo at bounding box center [586, 275] width 143 height 252
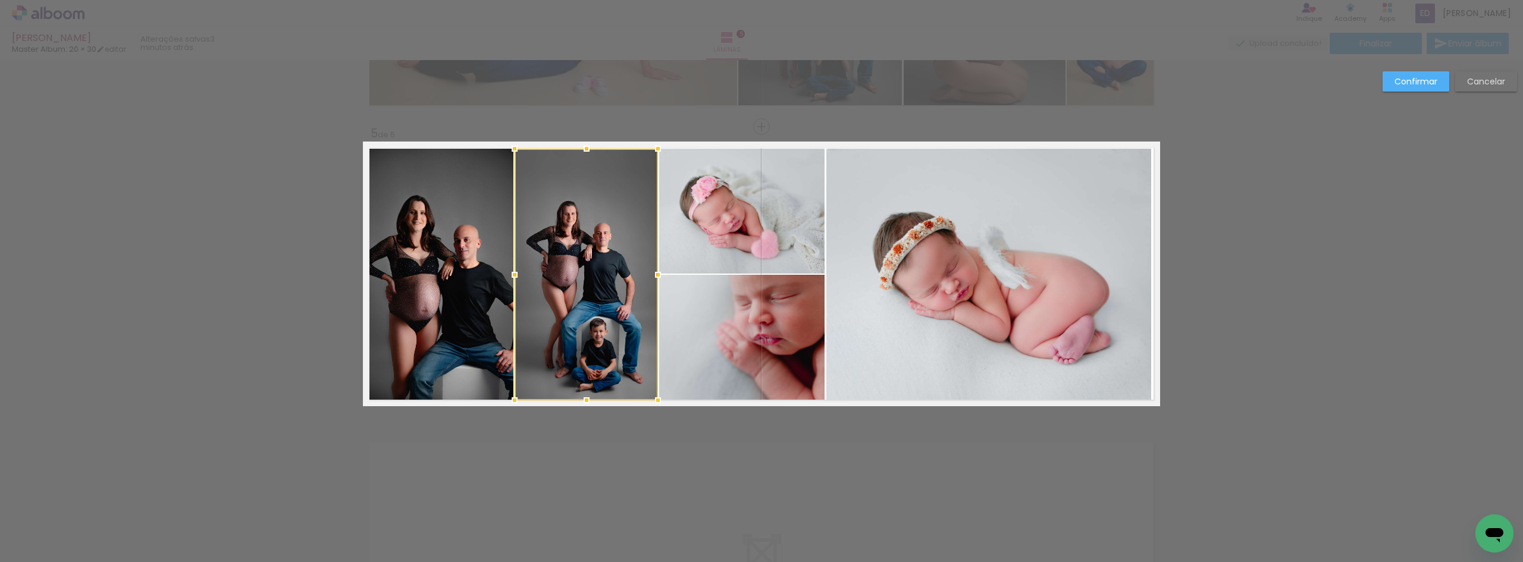
click at [552, 283] on div at bounding box center [586, 275] width 143 height 252
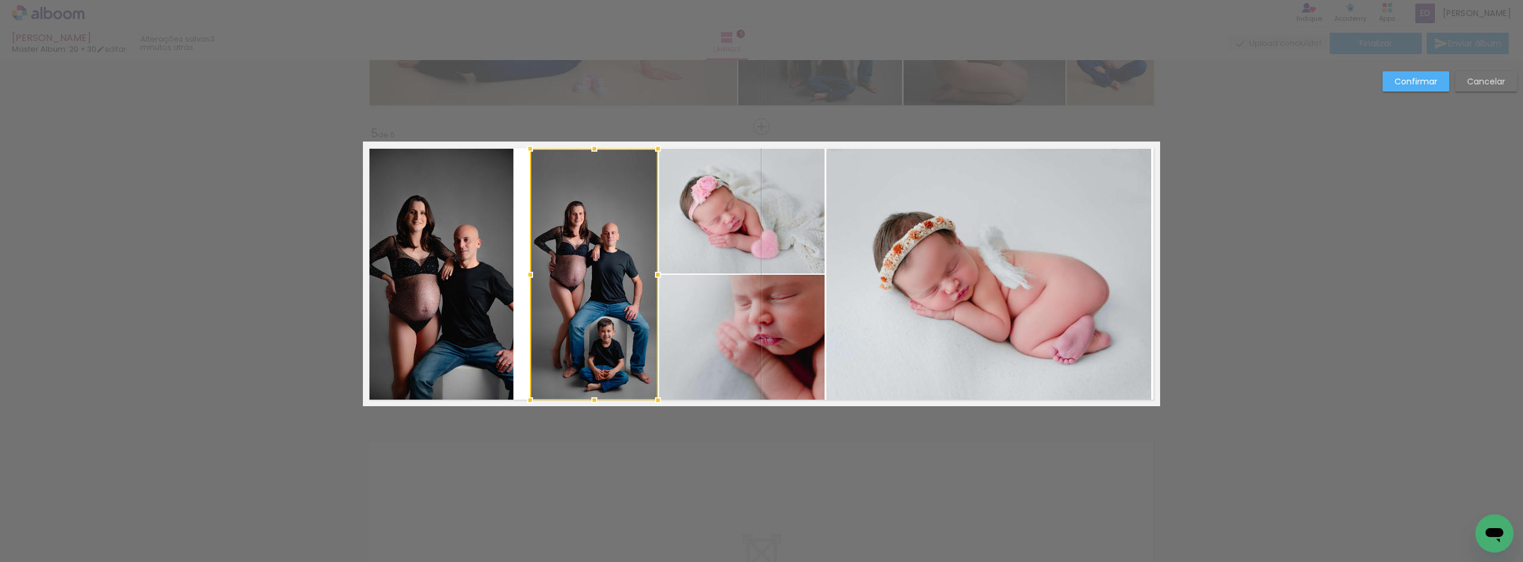
drag, startPoint x: 514, startPoint y: 277, endPoint x: 530, endPoint y: 277, distance: 15.5
click at [530, 277] on div at bounding box center [530, 275] width 24 height 24
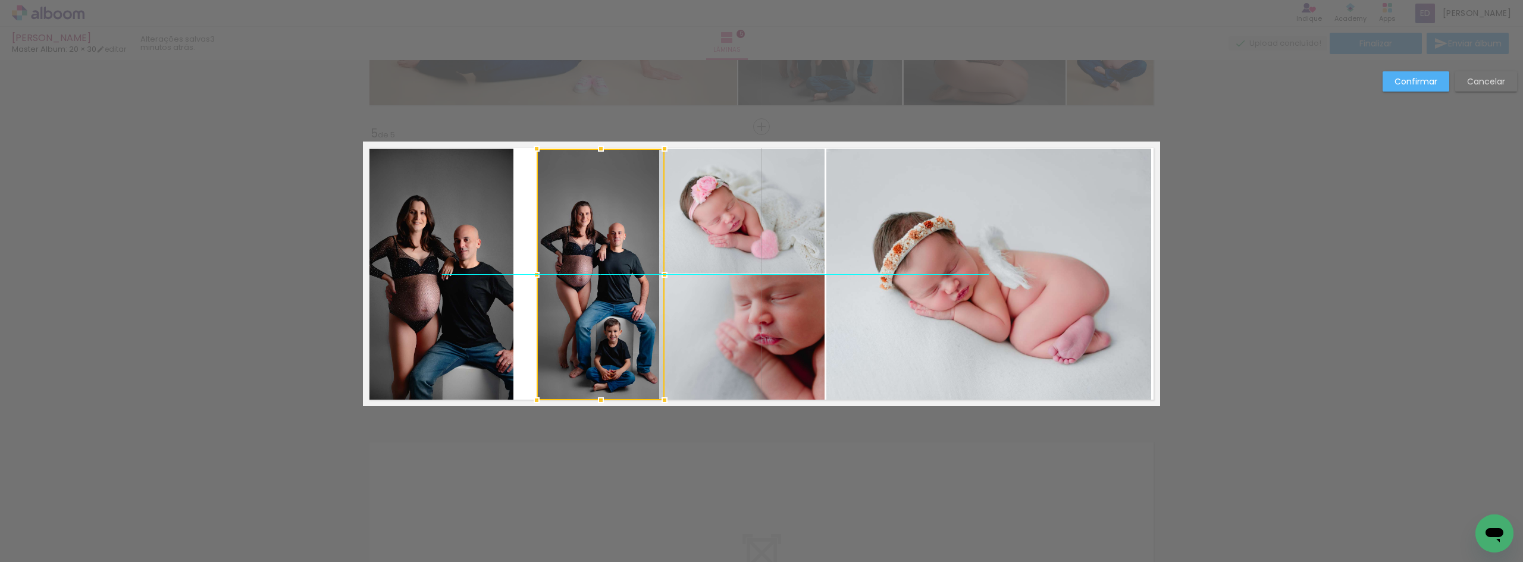
drag, startPoint x: 562, startPoint y: 281, endPoint x: 568, endPoint y: 281, distance: 6.5
click at [568, 281] on div at bounding box center [601, 275] width 128 height 252
click at [498, 278] on quentale-photo at bounding box center [441, 275] width 144 height 252
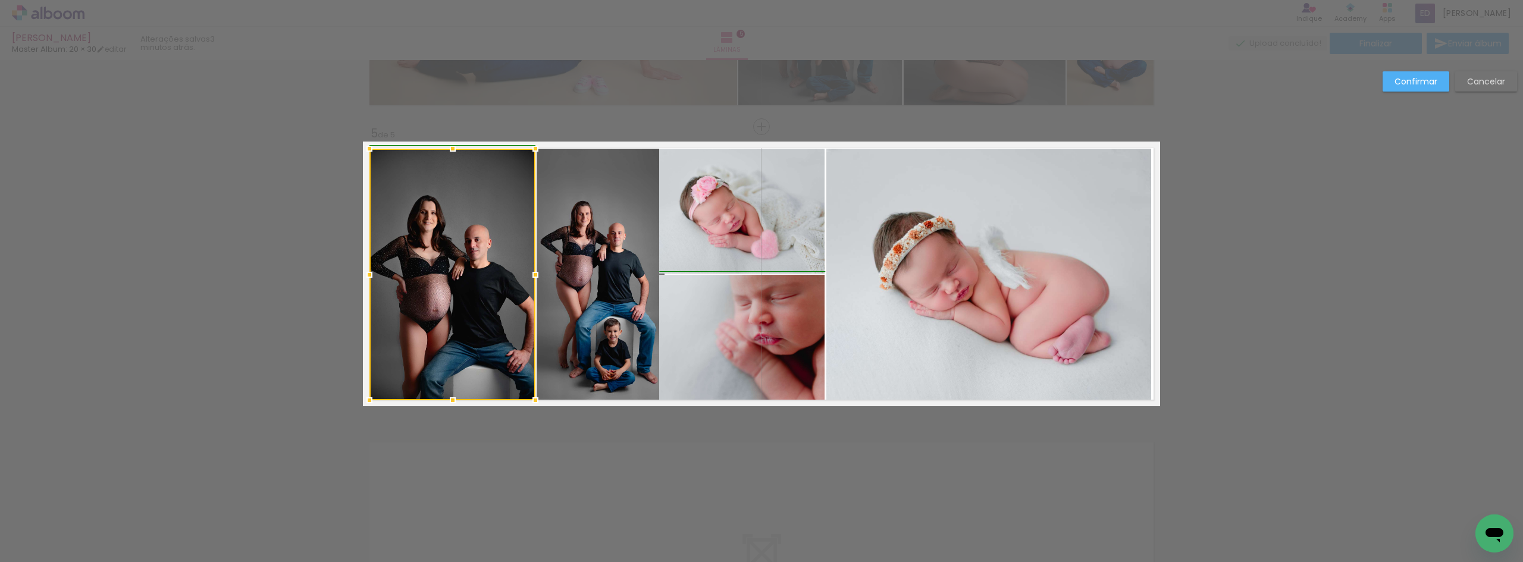
drag, startPoint x: 511, startPoint y: 277, endPoint x: 531, endPoint y: 277, distance: 19.6
click at [531, 277] on div at bounding box center [536, 275] width 24 height 24
click at [0, 0] on slot "Confirmar" at bounding box center [0, 0] width 0 height 0
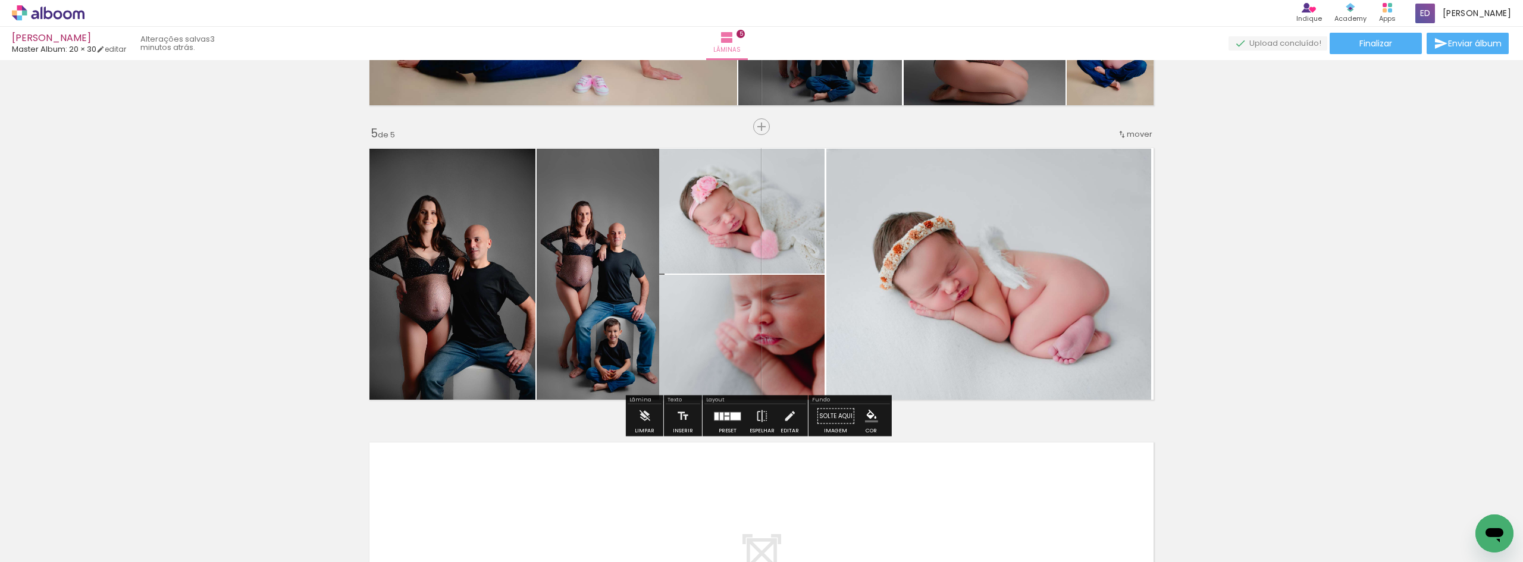
click at [721, 424] on div at bounding box center [728, 417] width 32 height 24
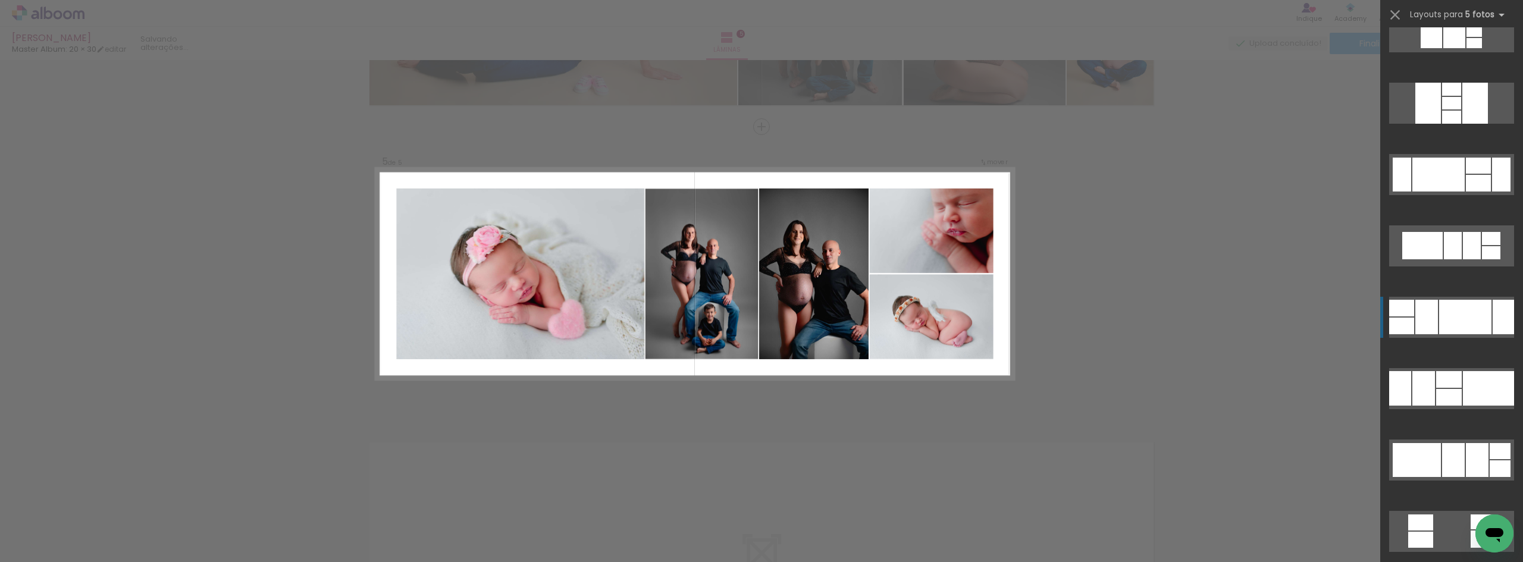
scroll to position [1797, 0]
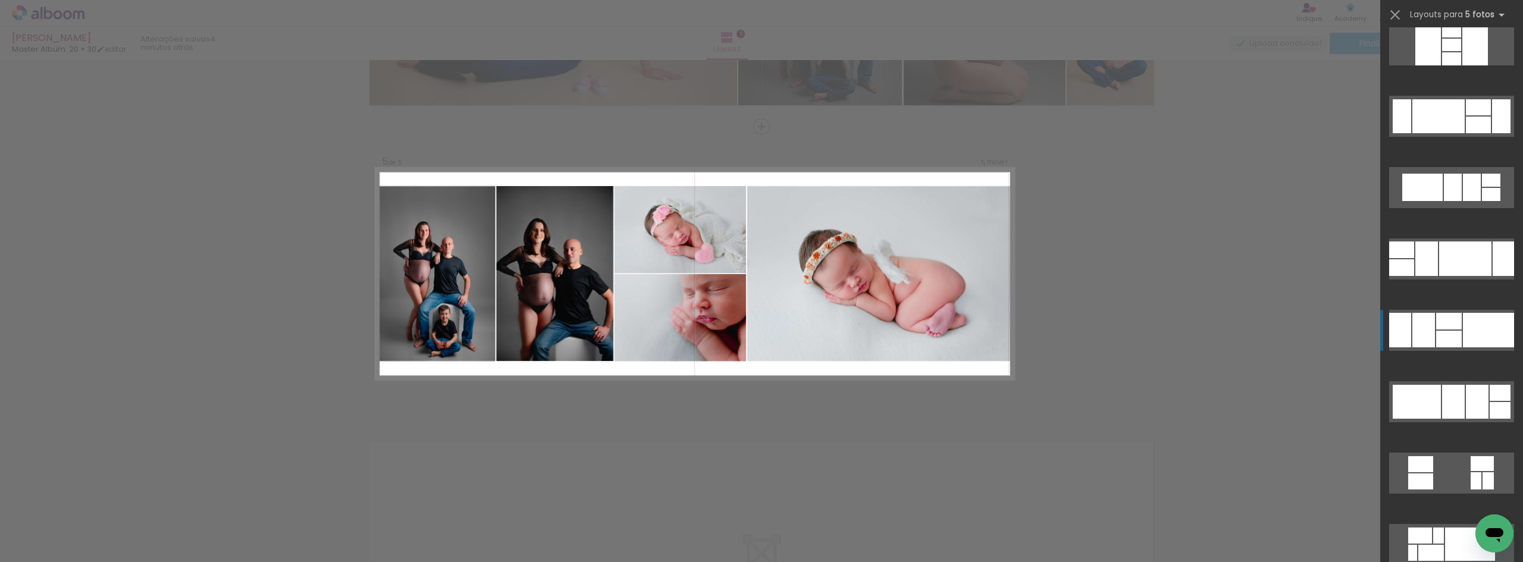
click at [1436, 343] on div at bounding box center [1449, 339] width 26 height 17
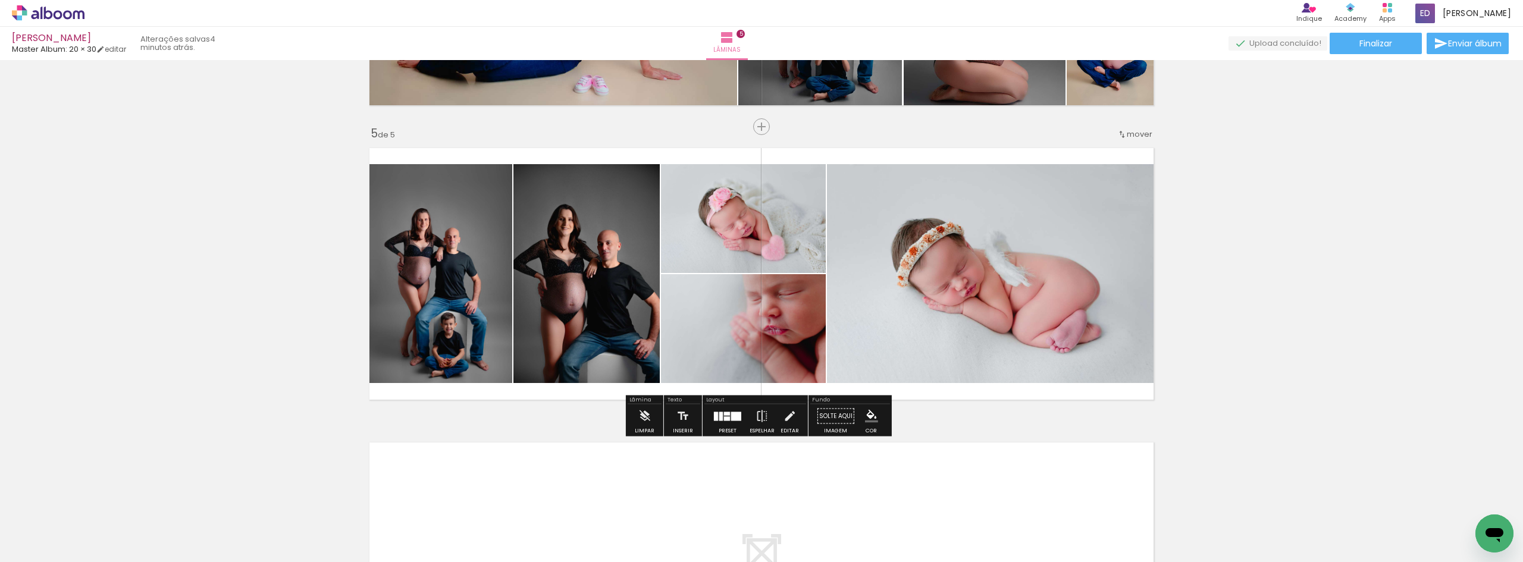
click at [574, 320] on quentale-photo at bounding box center [586, 273] width 146 height 219
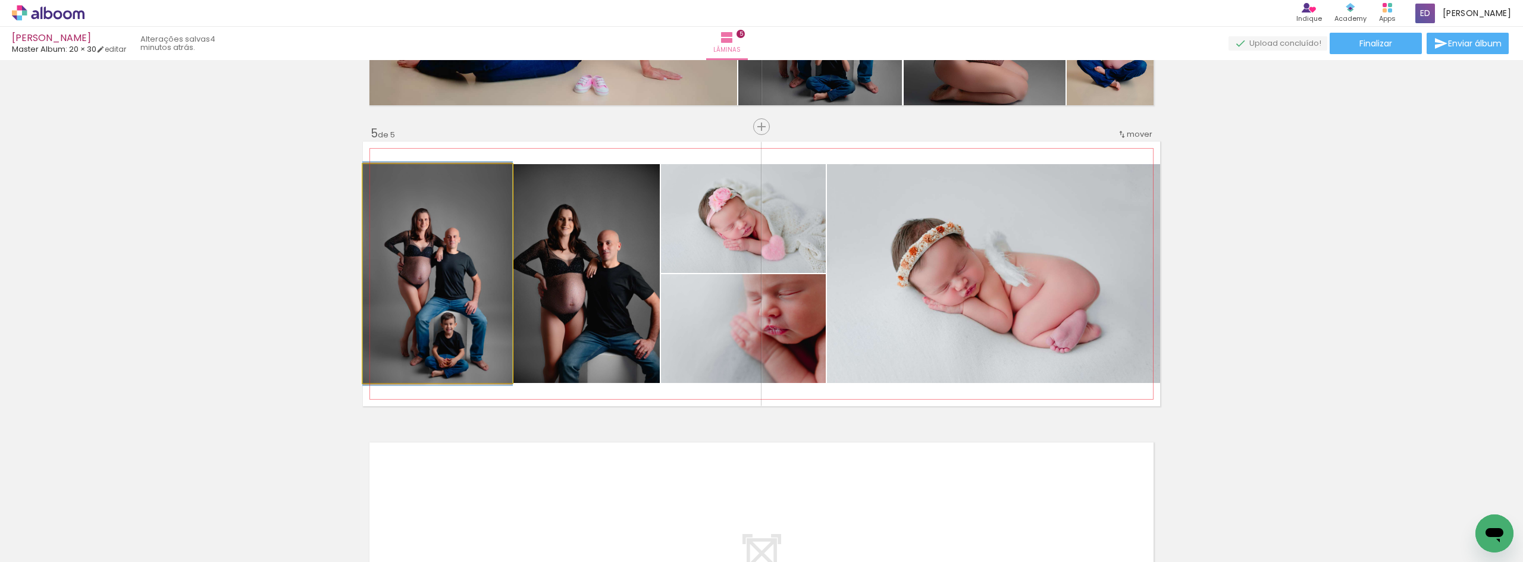
click at [438, 281] on quentale-photo at bounding box center [437, 273] width 149 height 219
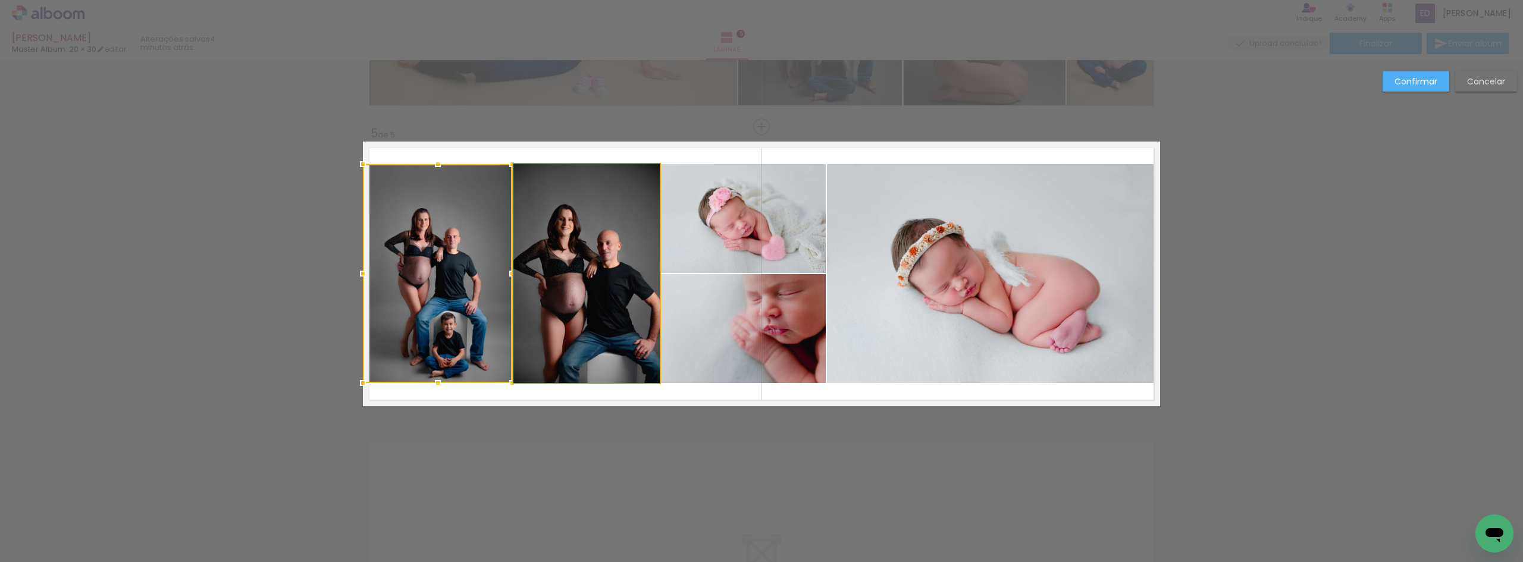
click at [559, 277] on quentale-photo at bounding box center [586, 273] width 146 height 219
click at [699, 311] on quentale-photo at bounding box center [743, 328] width 165 height 109
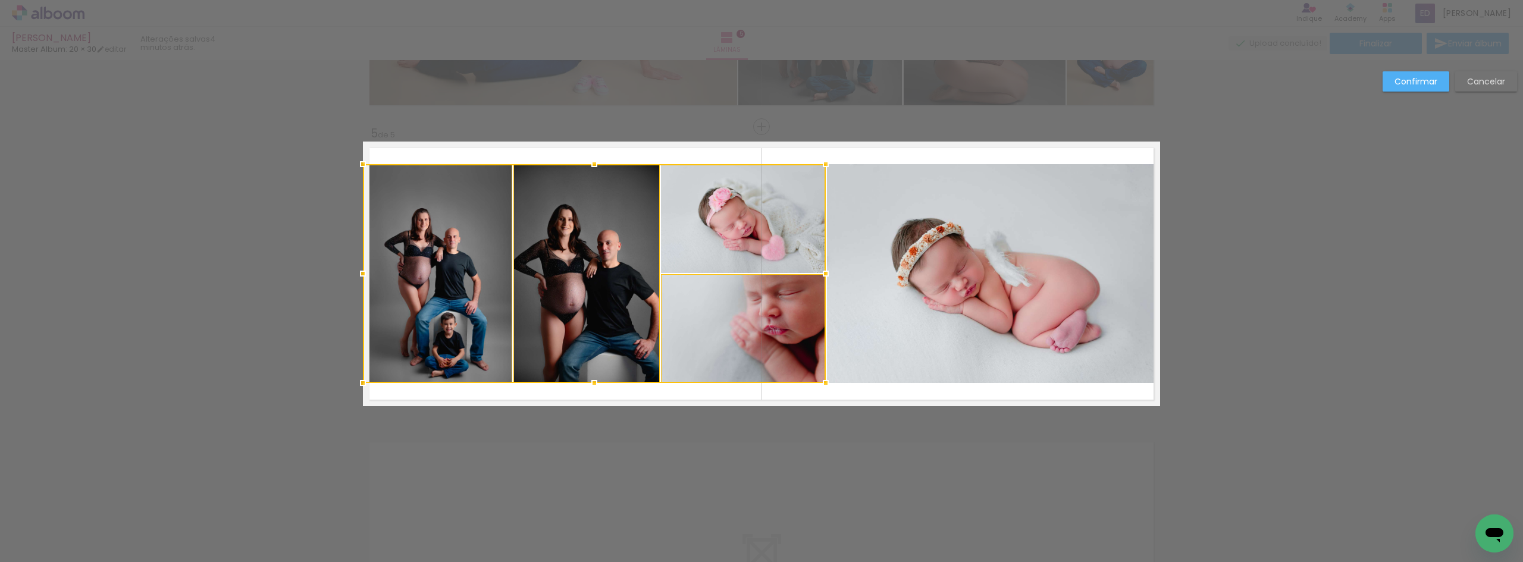
click at [726, 256] on div at bounding box center [594, 273] width 463 height 219
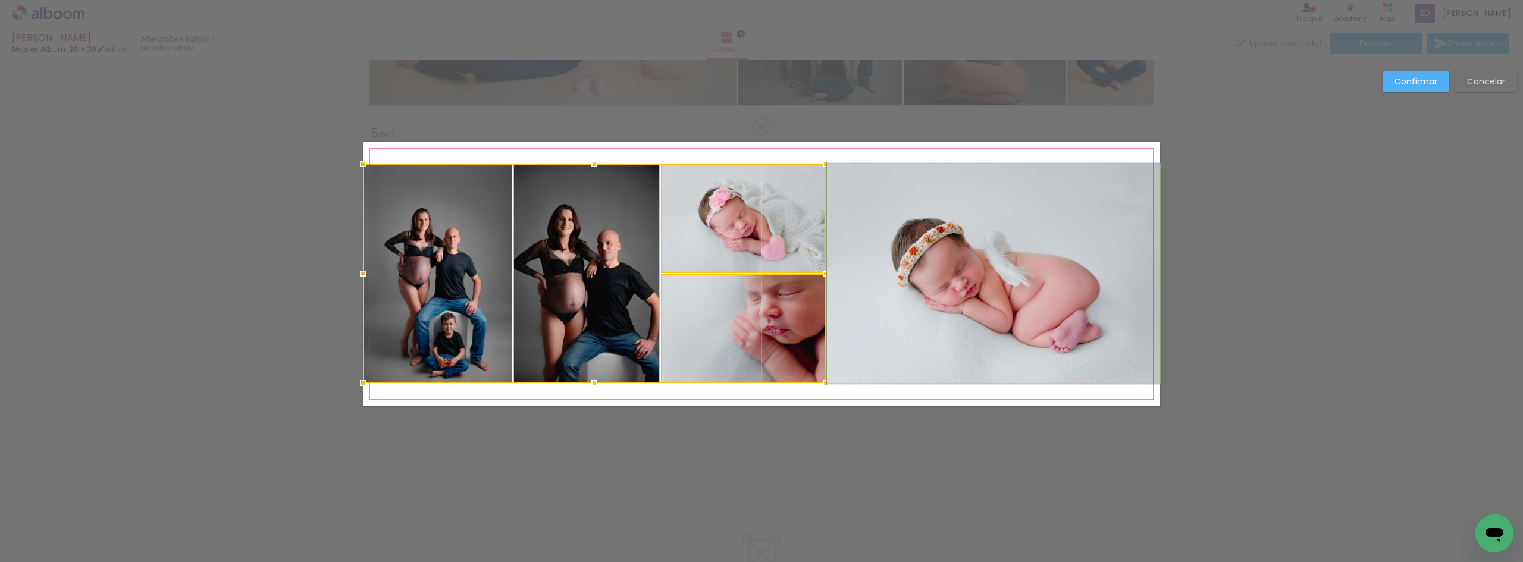
click at [896, 280] on quentale-photo at bounding box center [993, 273] width 333 height 219
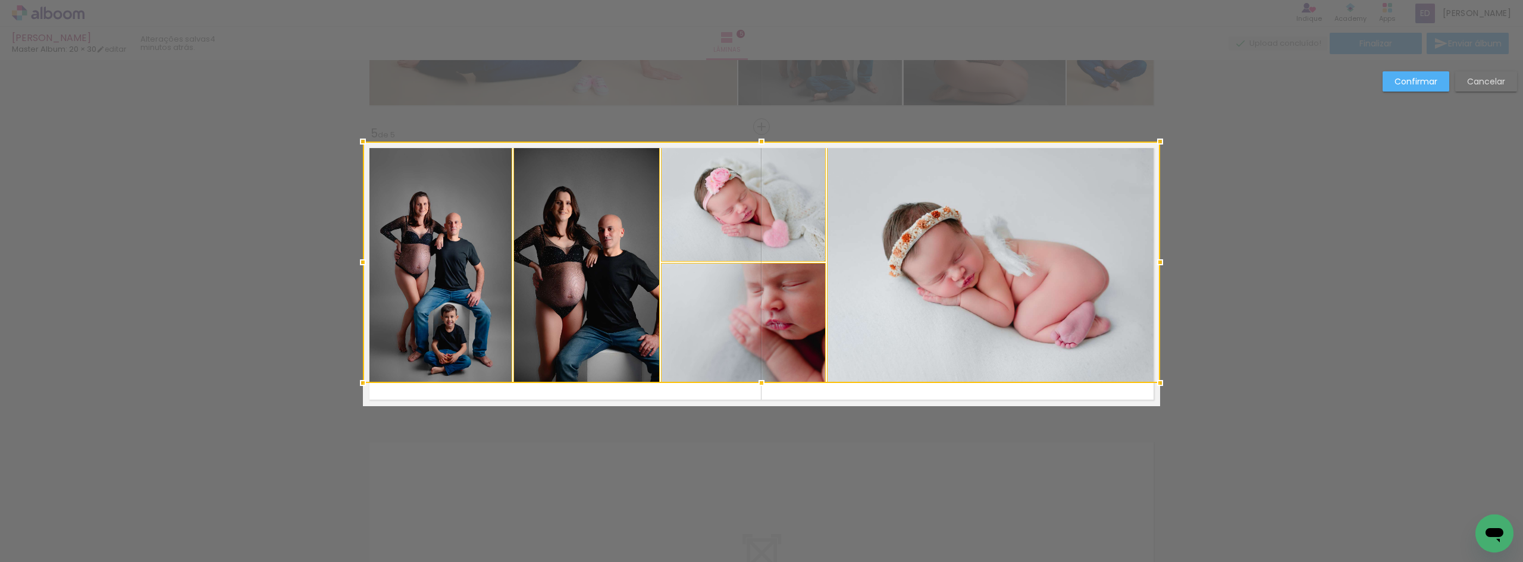
drag, startPoint x: 762, startPoint y: 164, endPoint x: 761, endPoint y: 148, distance: 16.7
click at [761, 148] on div at bounding box center [762, 142] width 24 height 24
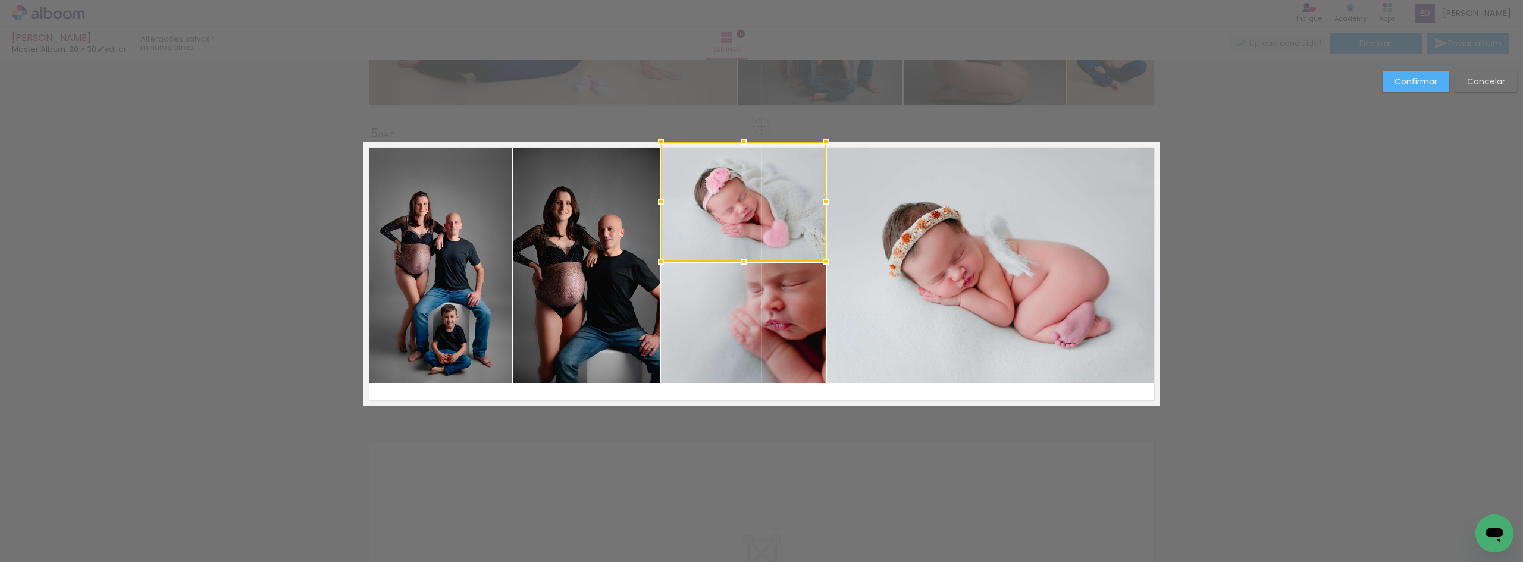
click at [850, 351] on quentale-photo at bounding box center [993, 263] width 333 height 242
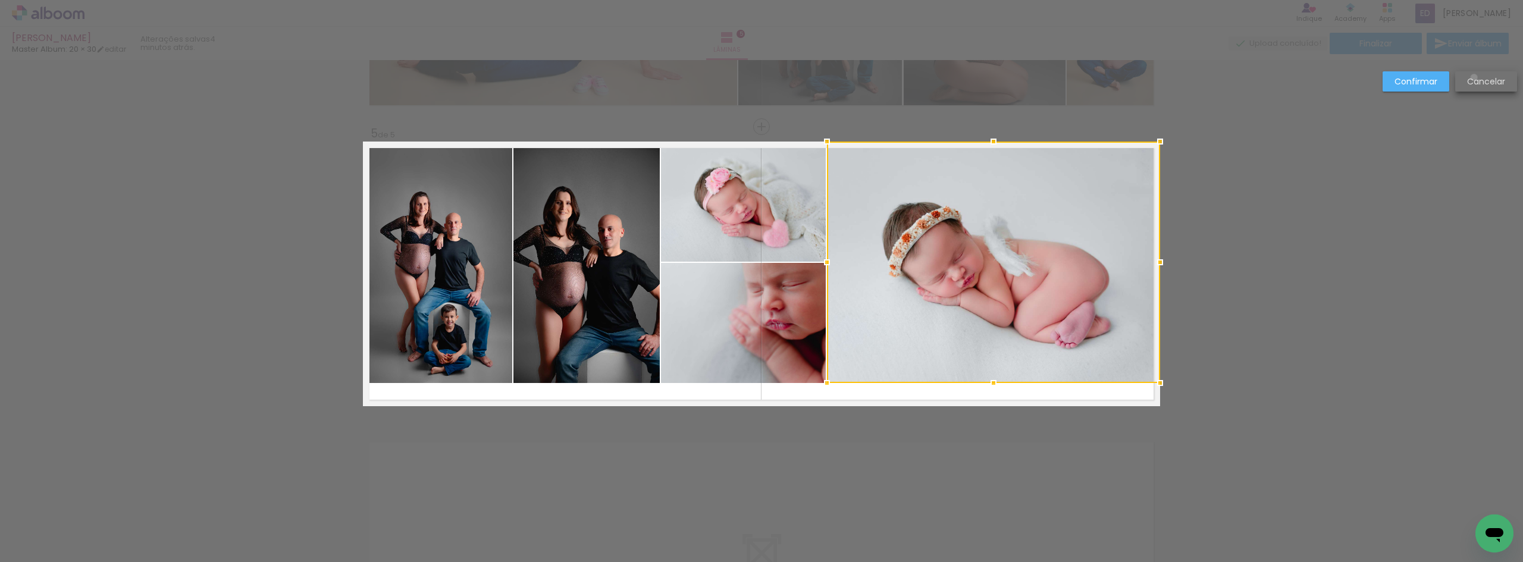
click at [0, 0] on slot "Cancelar" at bounding box center [0, 0] width 0 height 0
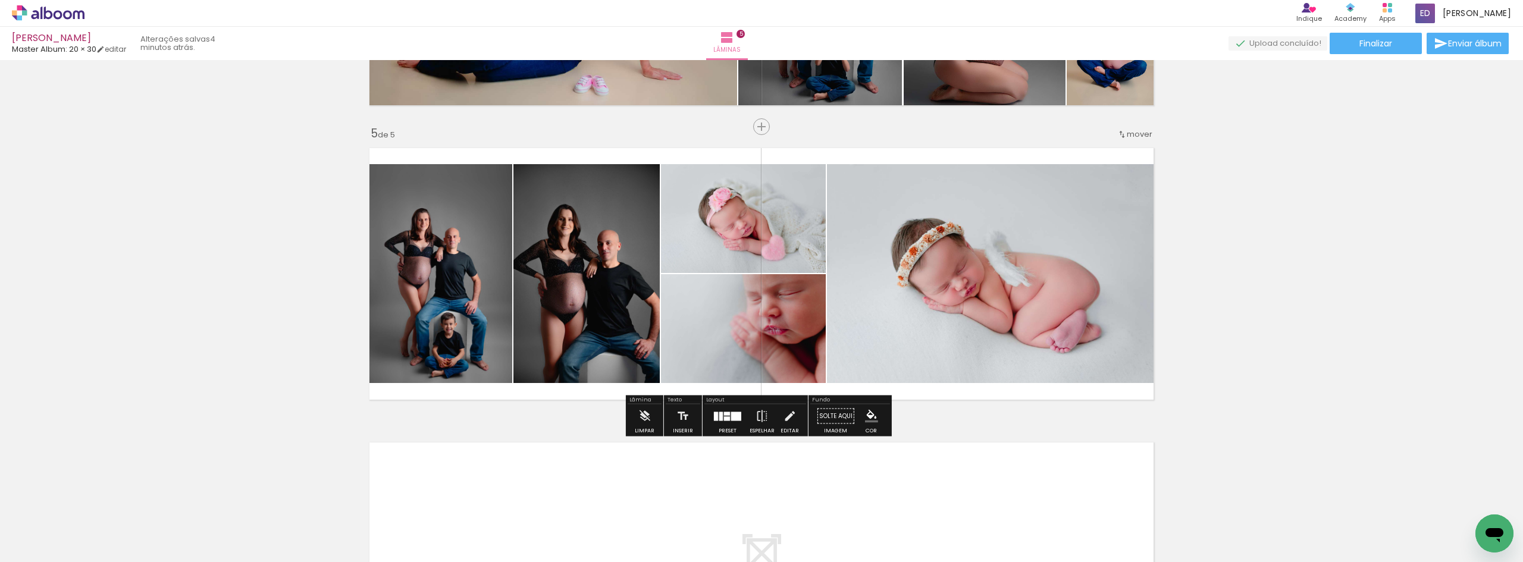
click at [738, 421] on div at bounding box center [728, 417] width 32 height 24
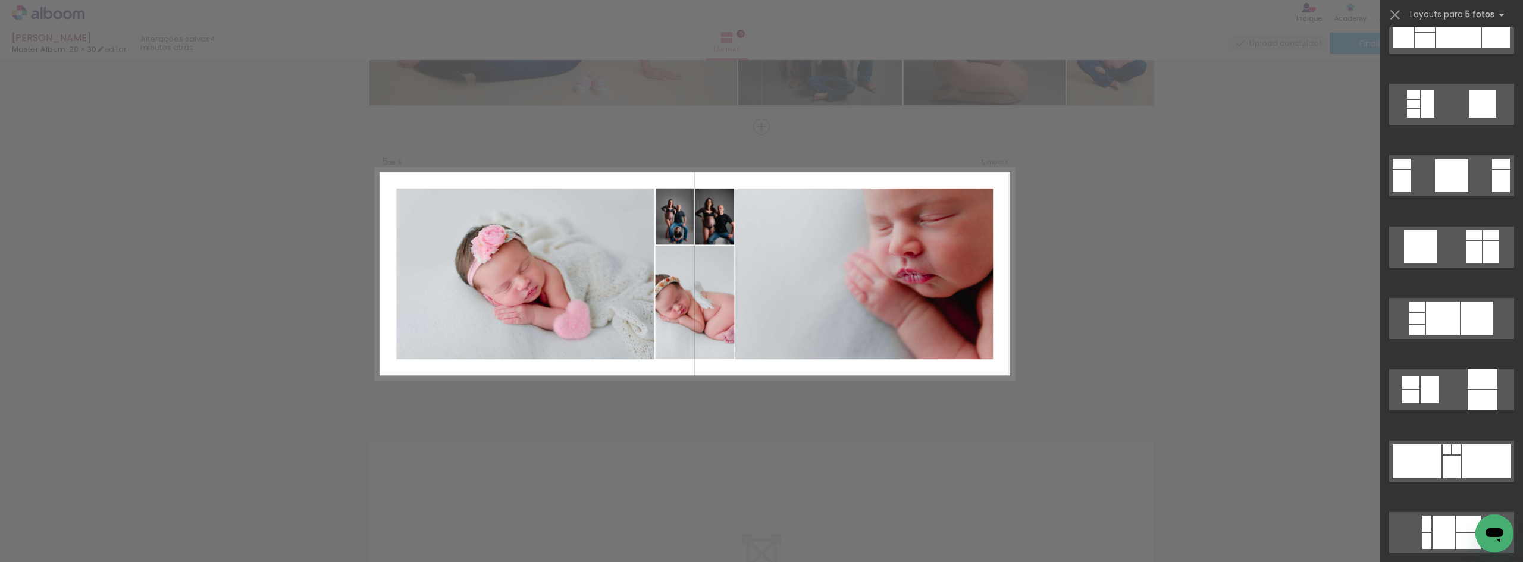
scroll to position [3880, 0]
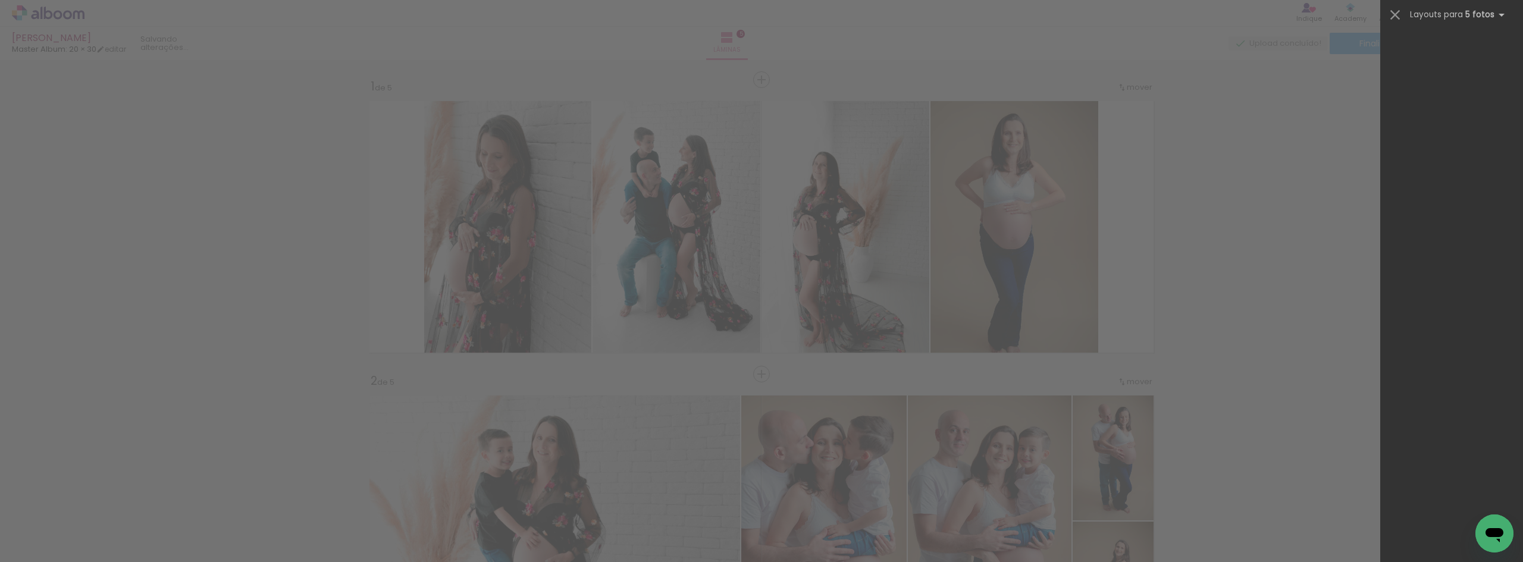
scroll to position [3915, 0]
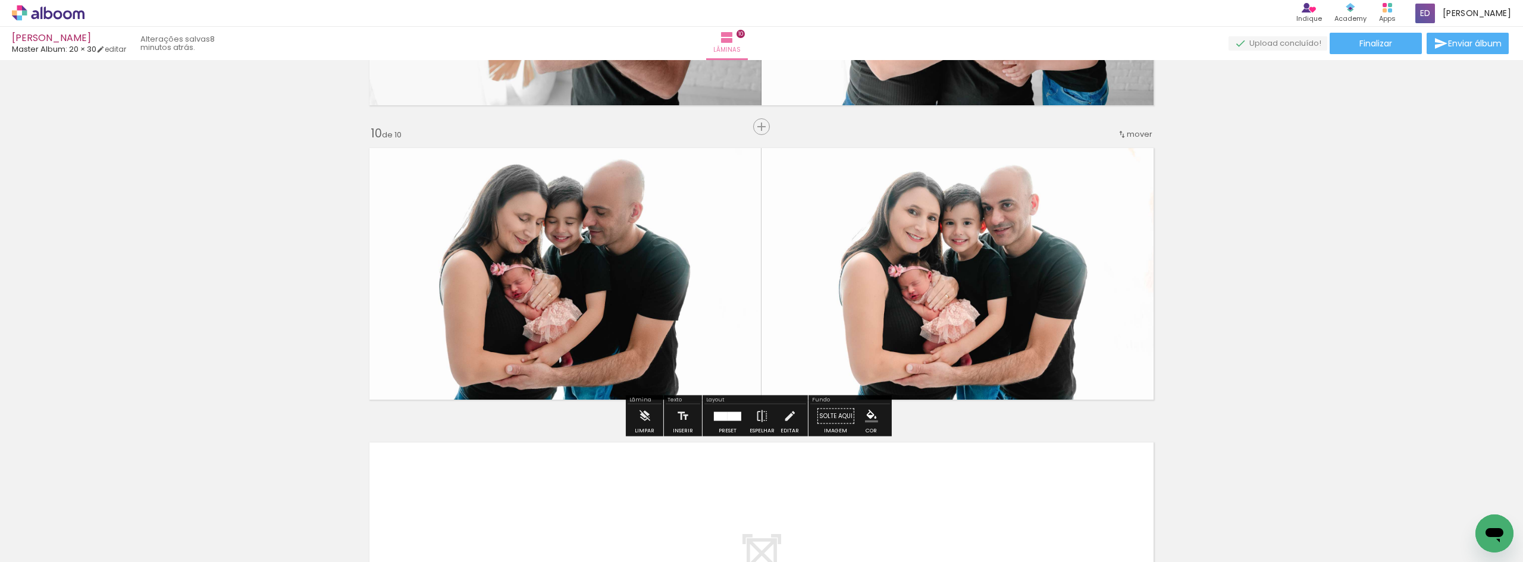
scroll to position [535, 0]
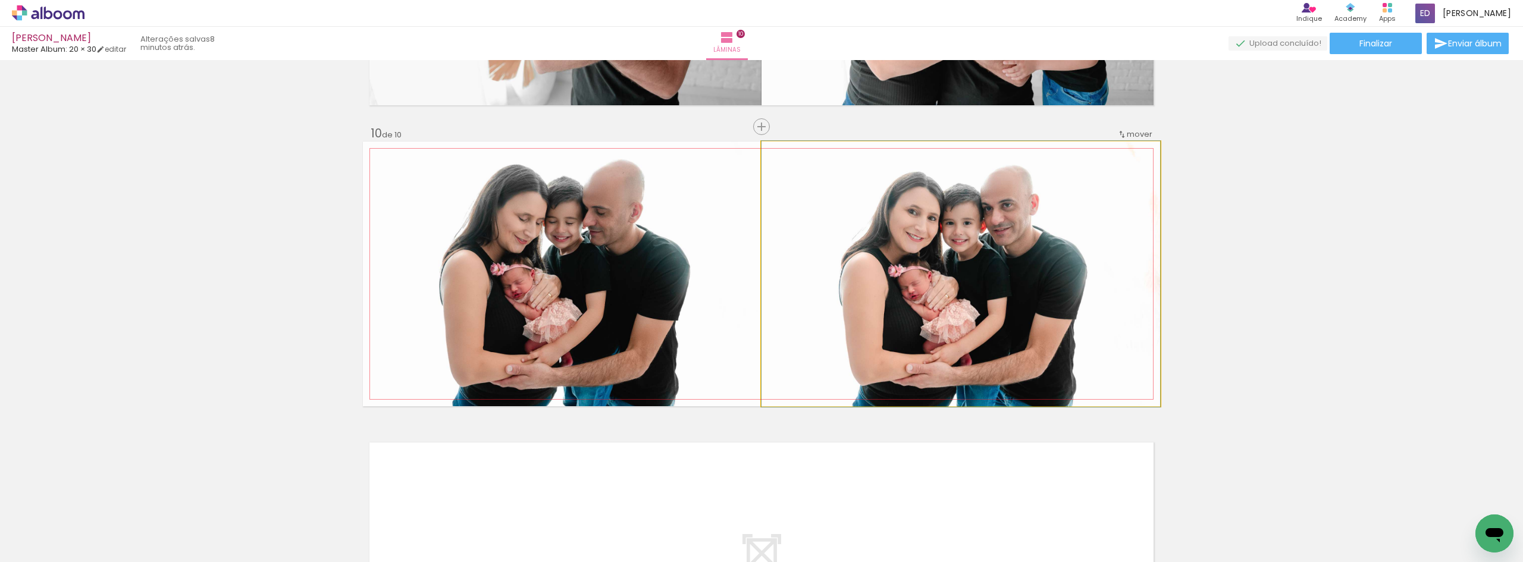
click at [1015, 311] on quentale-photo at bounding box center [961, 274] width 399 height 265
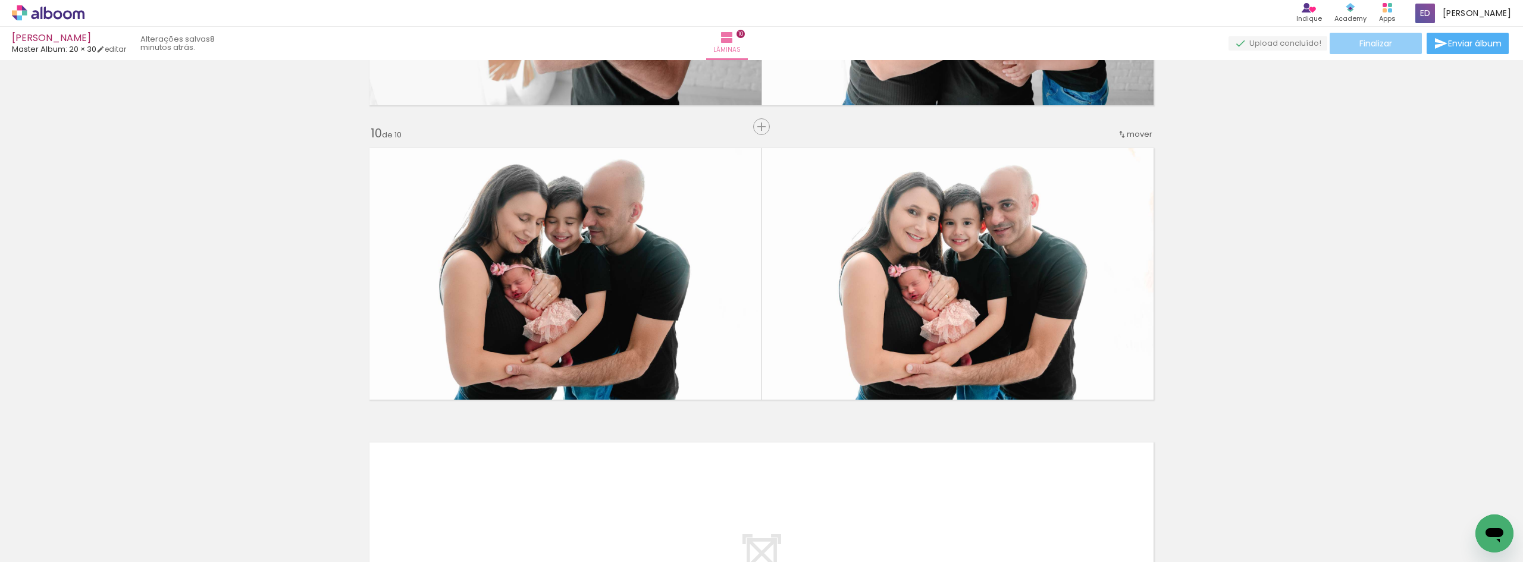
click at [1382, 43] on span "Finalizar" at bounding box center [1376, 43] width 33 height 8
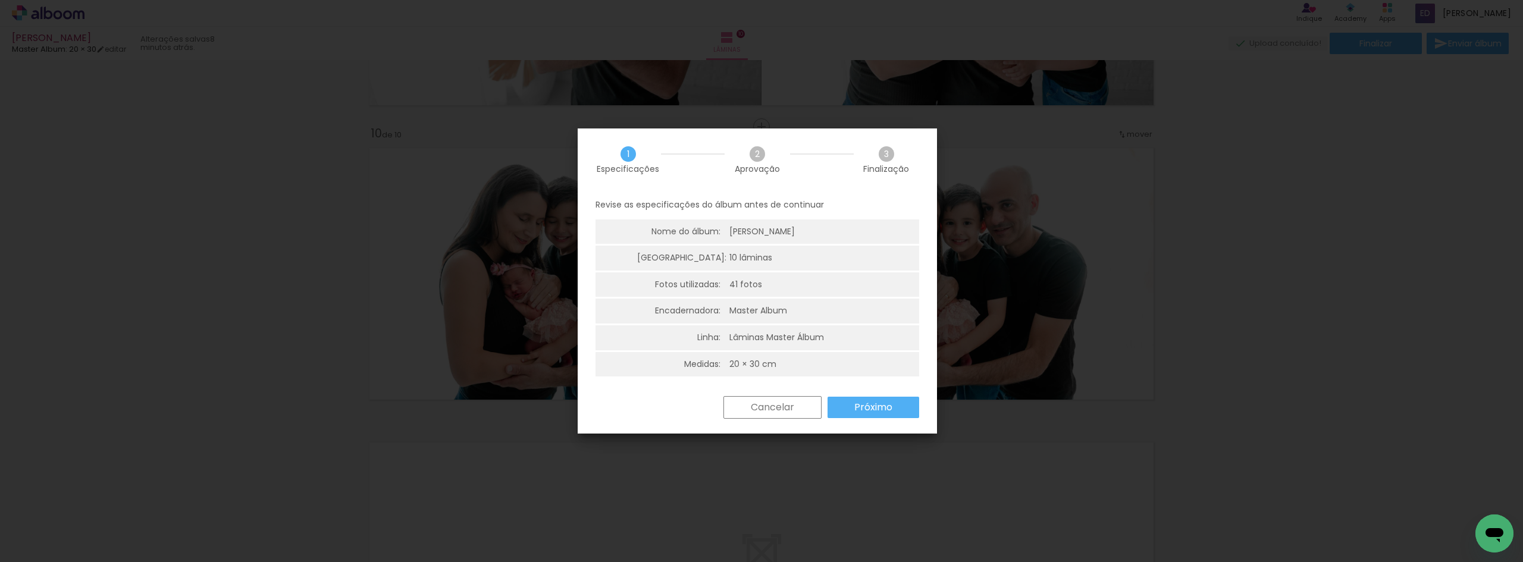
click at [0, 0] on slot "Próximo" at bounding box center [0, 0] width 0 height 0
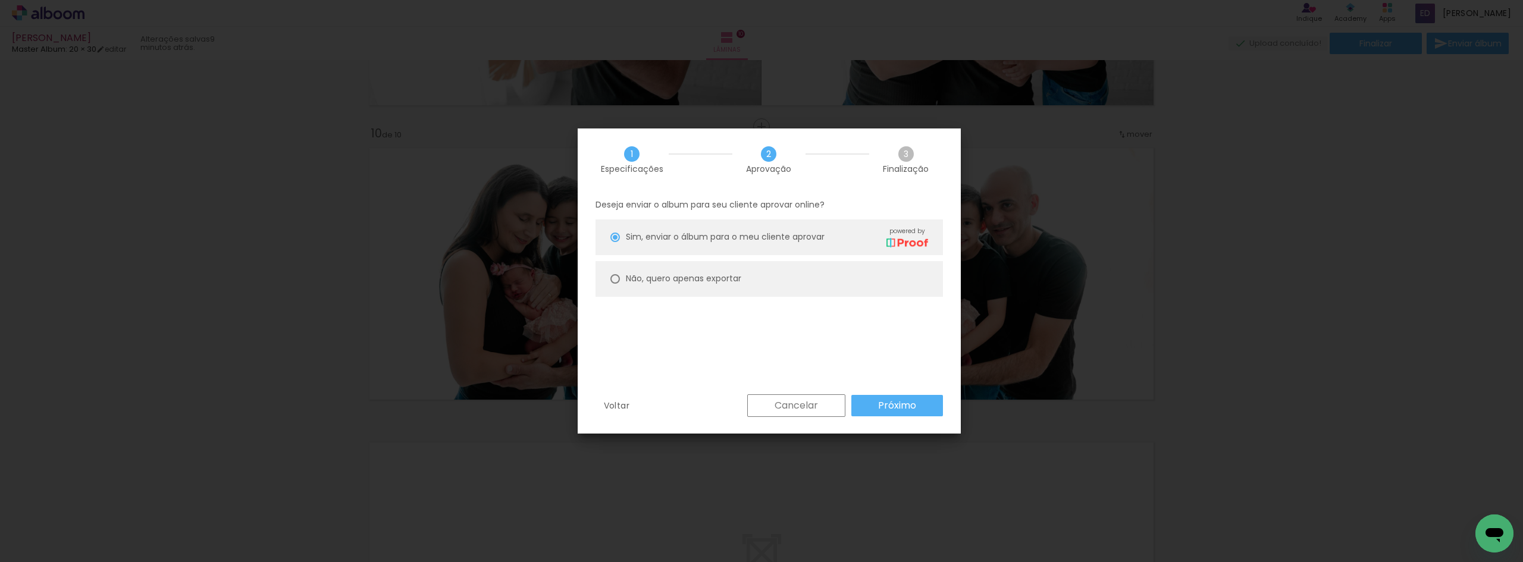
click at [708, 289] on paper-radio-button "Não, quero apenas exportar" at bounding box center [769, 279] width 347 height 36
type paper-radio-button "on"
click at [912, 414] on paper-button "Próximo" at bounding box center [897, 405] width 92 height 21
type input "Alta, 300 DPI"
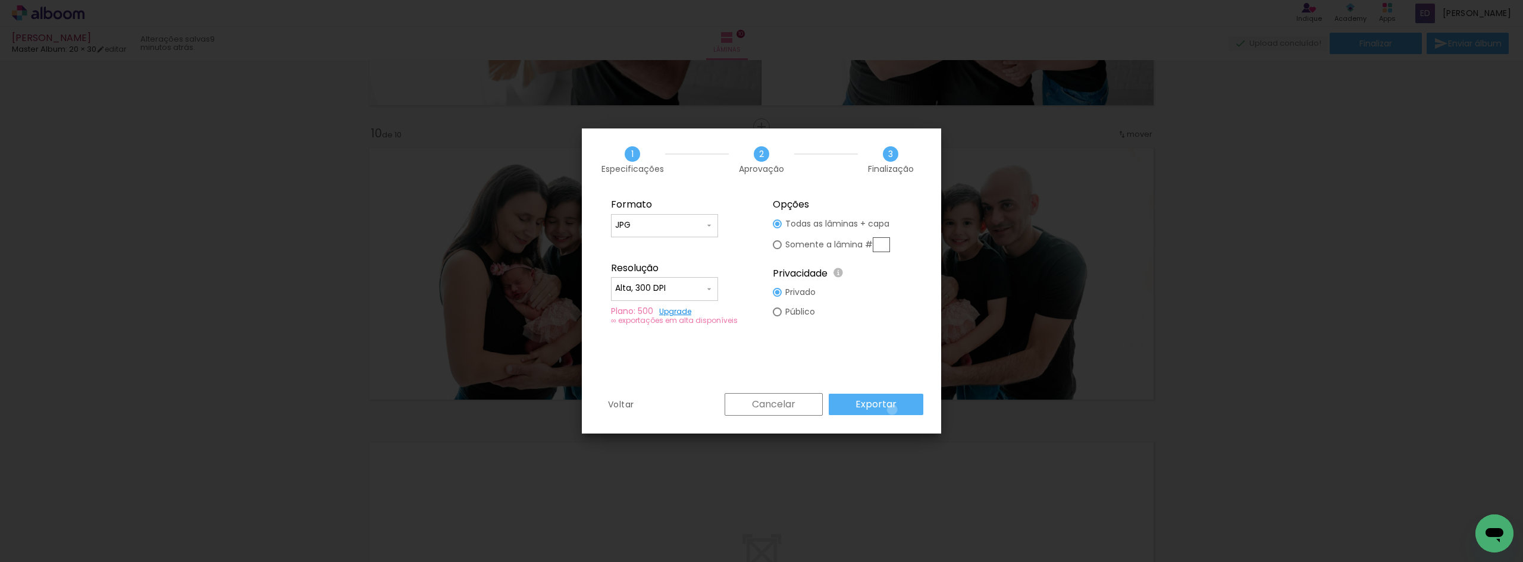
click at [0, 0] on slot "Exportar" at bounding box center [0, 0] width 0 height 0
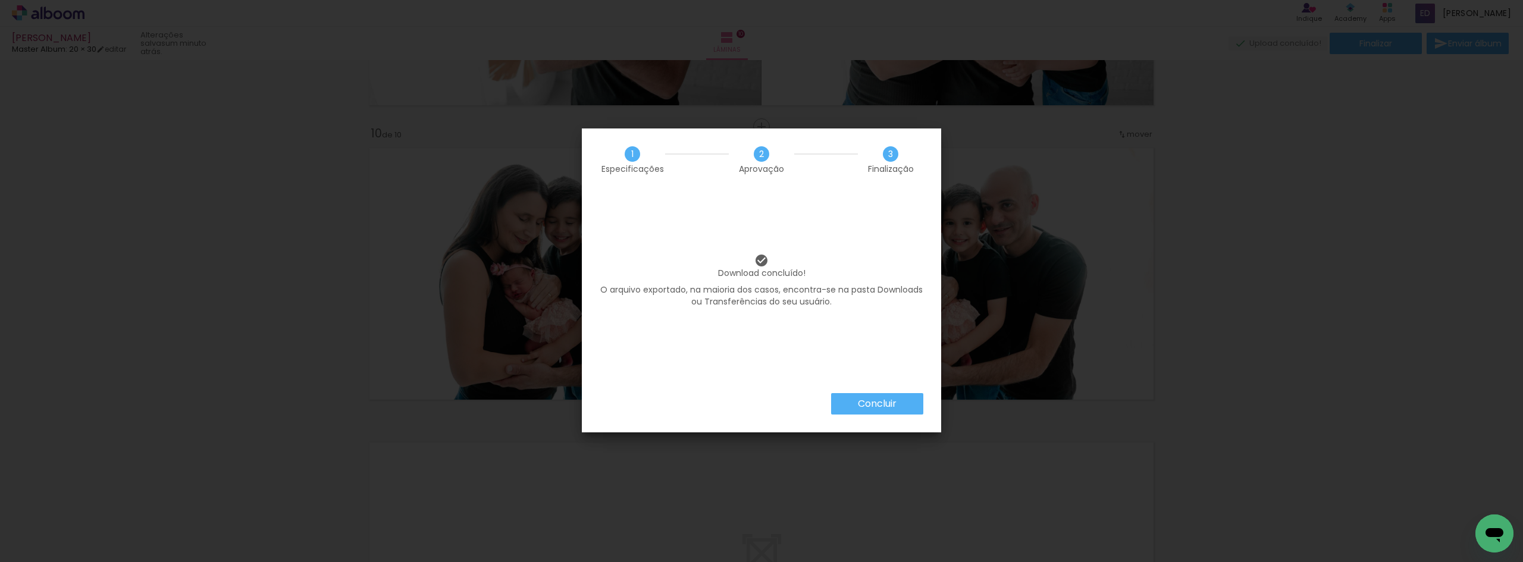
scroll to position [535, 0]
click at [0, 0] on slot "Concluir" at bounding box center [0, 0] width 0 height 0
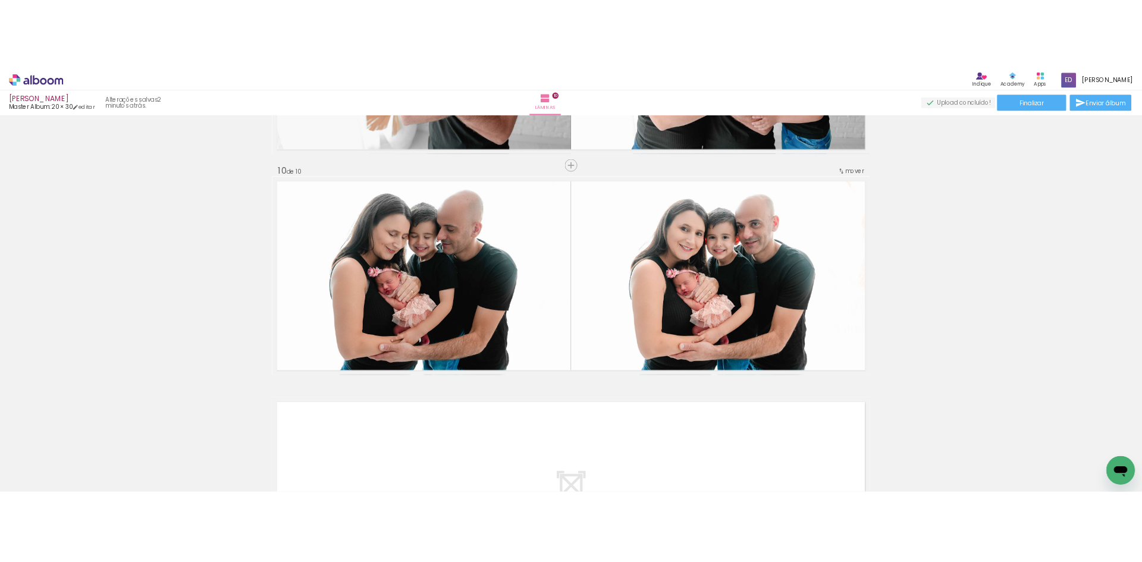
scroll to position [535, 0]
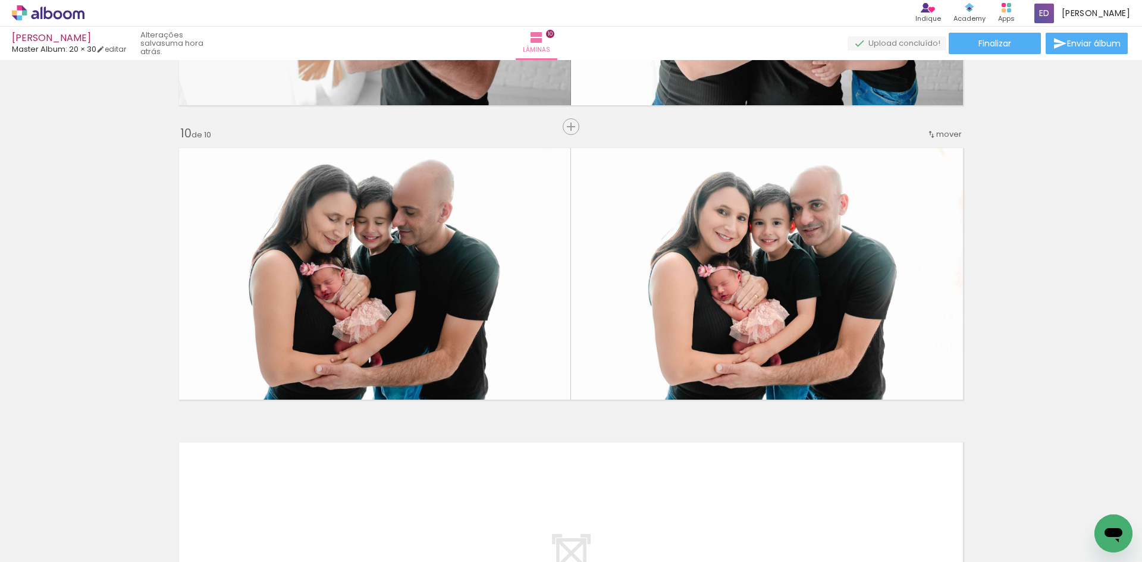
scroll to position [535, 0]
